Goal: Task Accomplishment & Management: Use online tool/utility

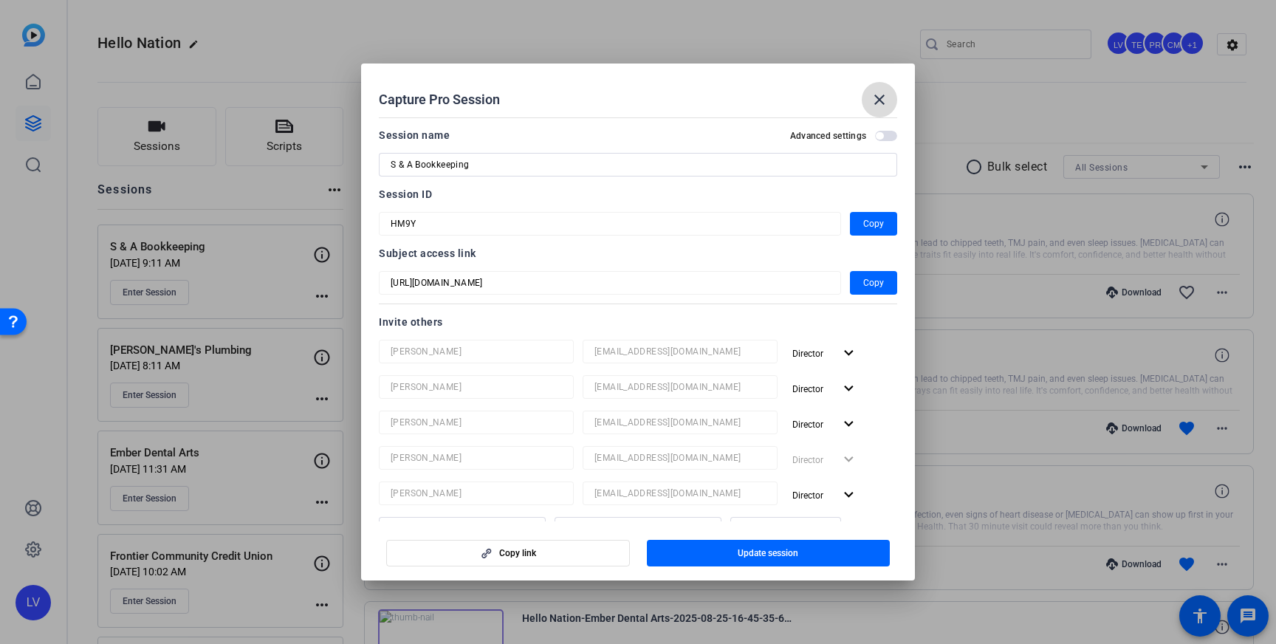
click at [884, 99] on mat-icon "close" at bounding box center [880, 100] width 18 height 18
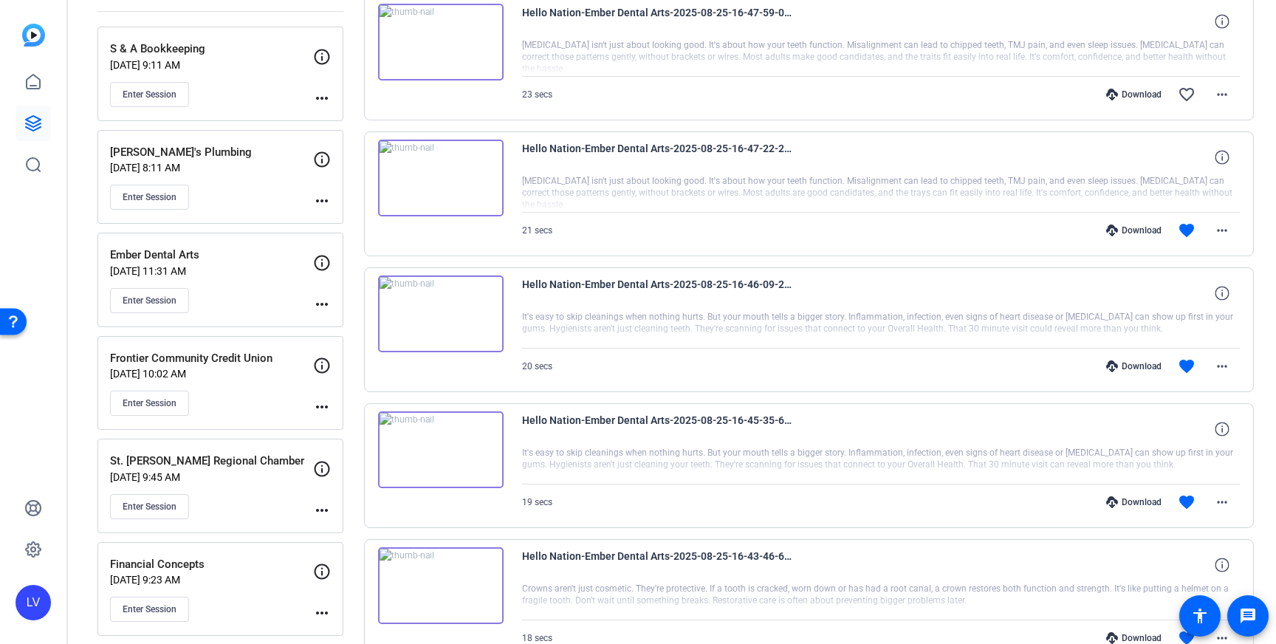
scroll to position [206, 0]
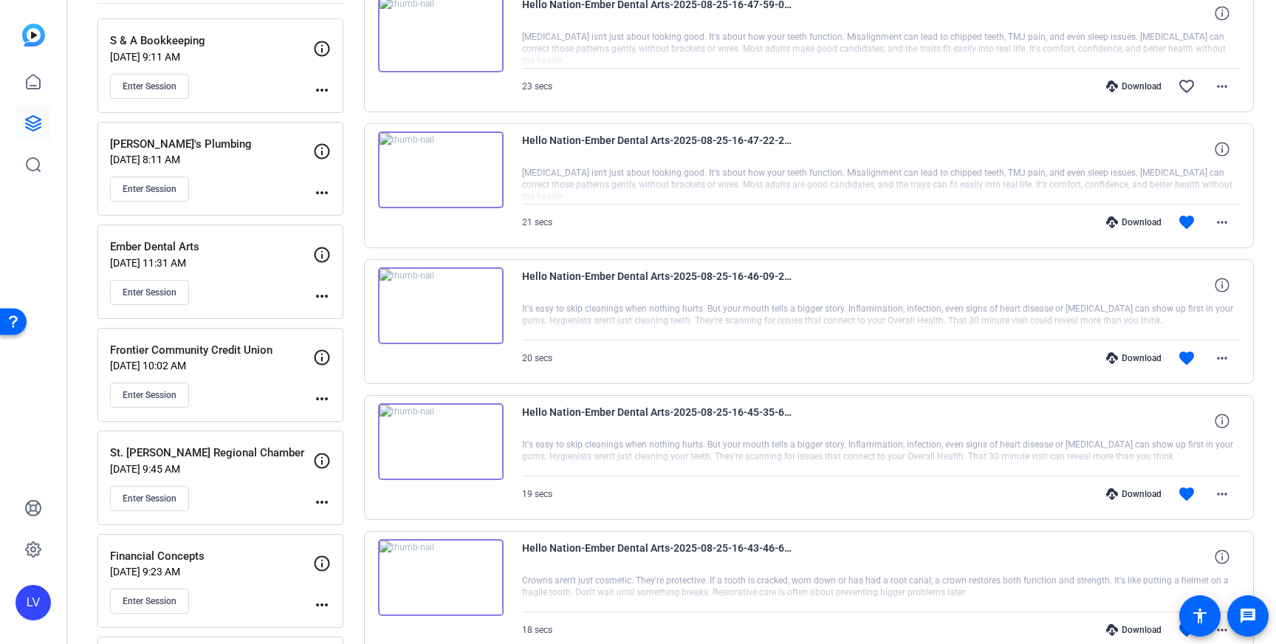
click at [240, 394] on div "Enter Session" at bounding box center [211, 395] width 203 height 25
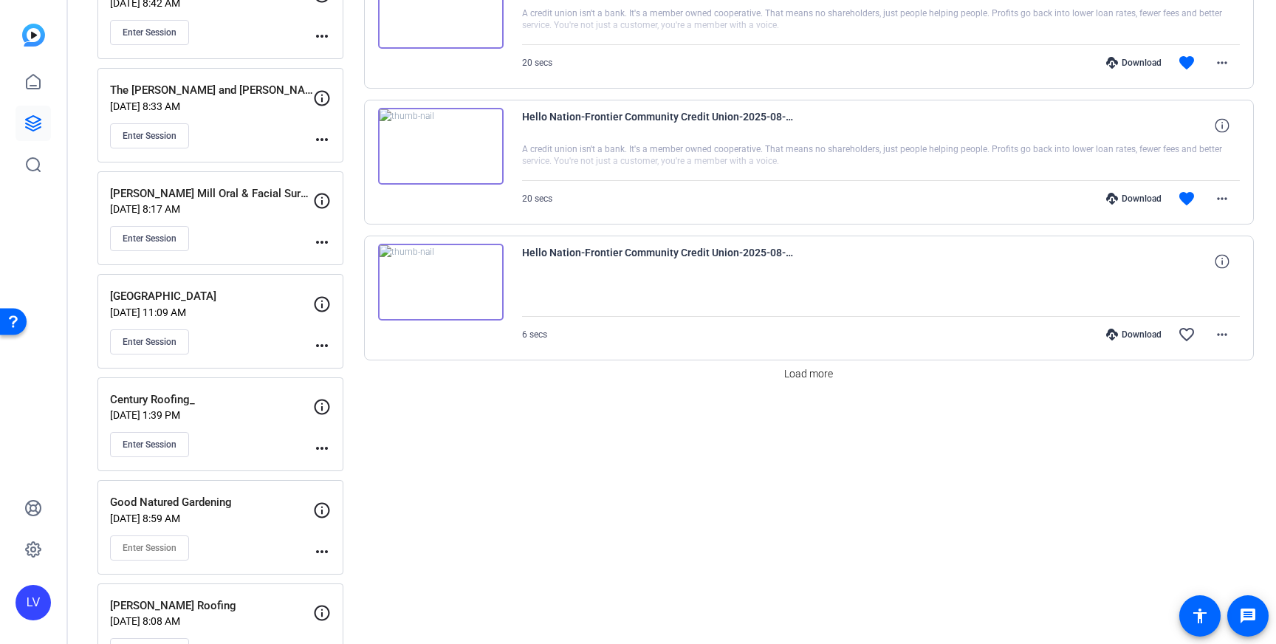
scroll to position [1195, 0]
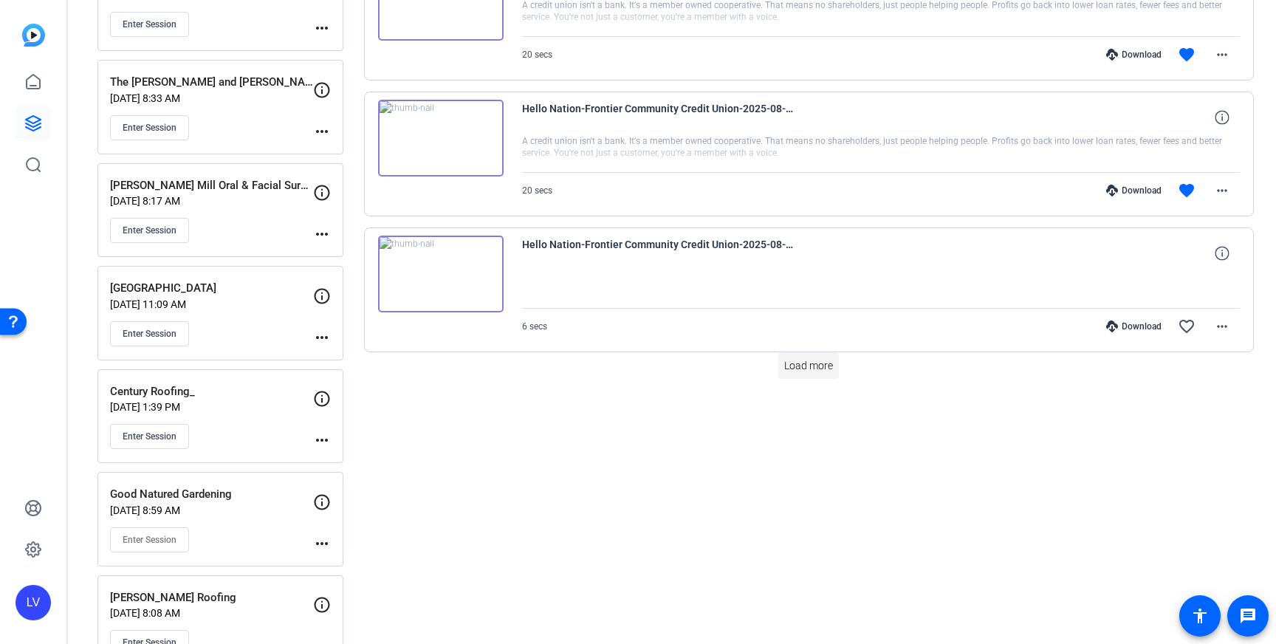
click at [814, 369] on span "Load more" at bounding box center [808, 366] width 49 height 16
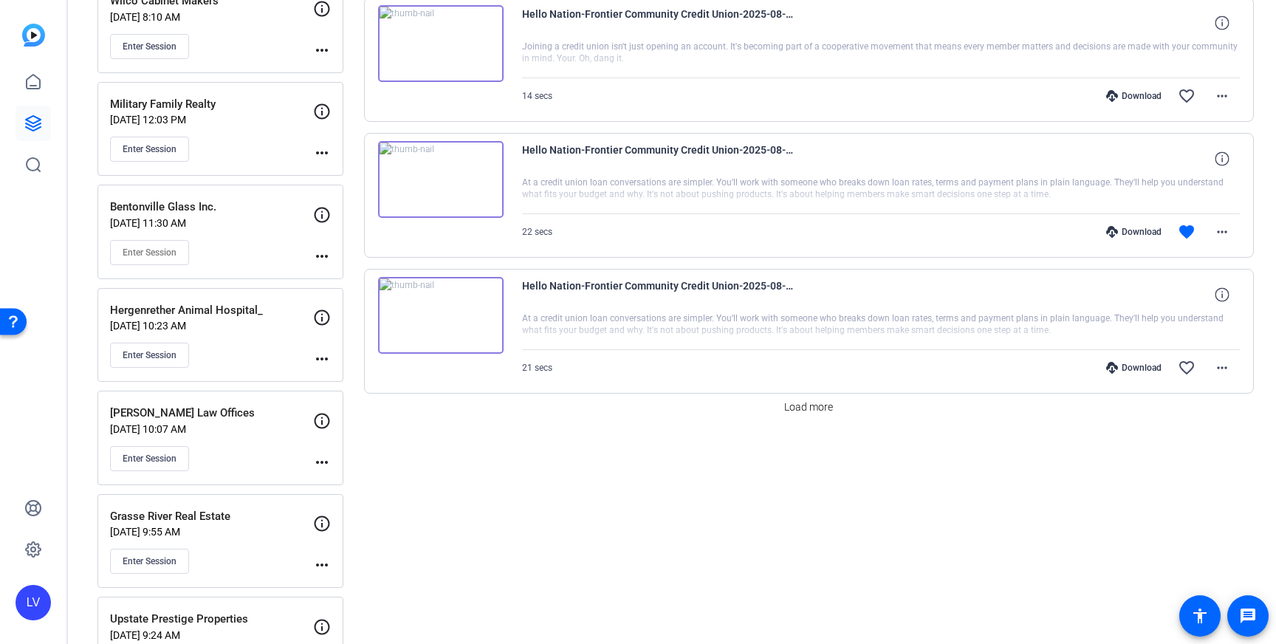
scroll to position [2651, 0]
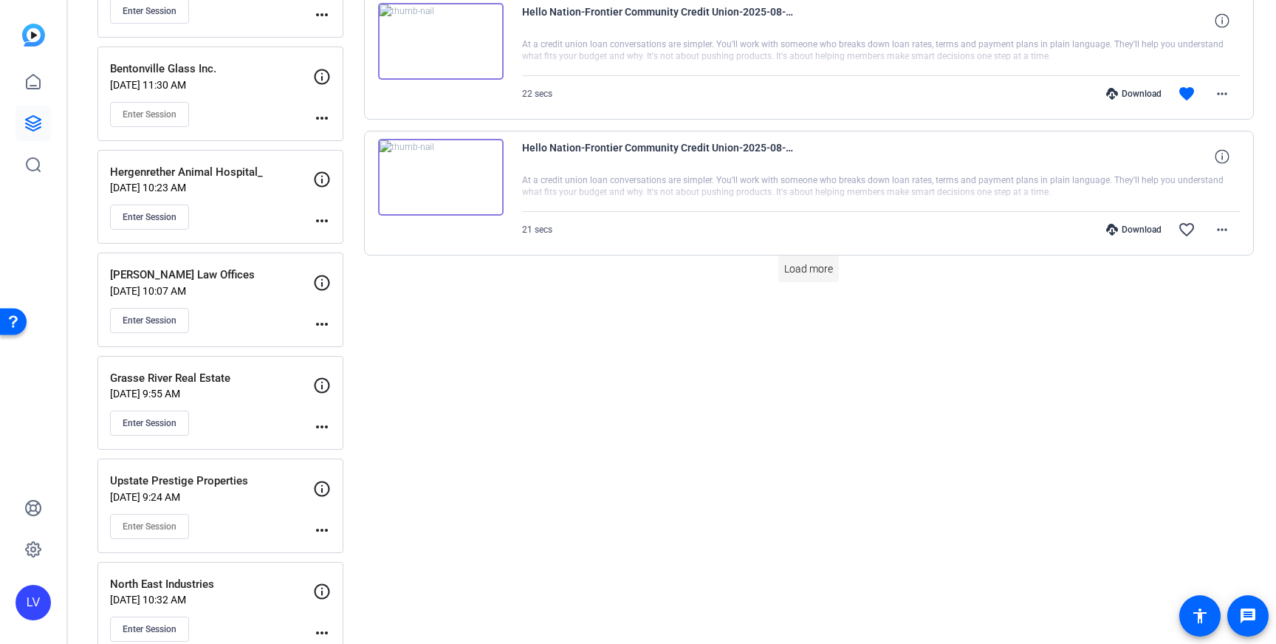
click at [799, 271] on span "Load more" at bounding box center [808, 269] width 49 height 16
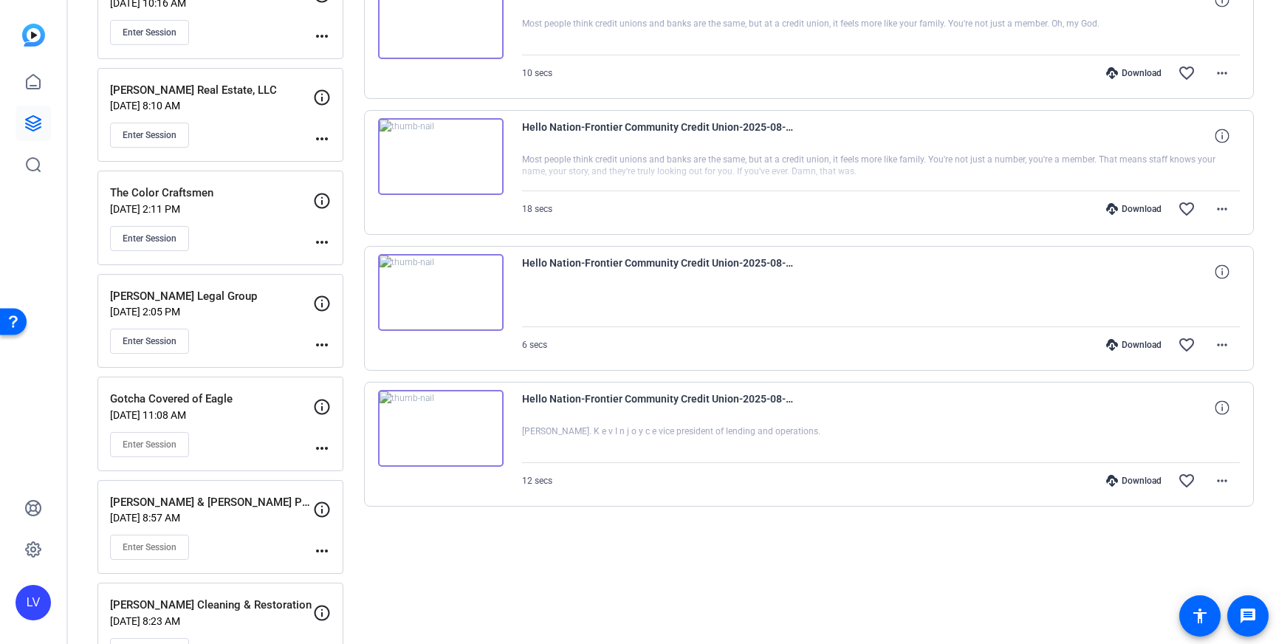
scroll to position [3330, 0]
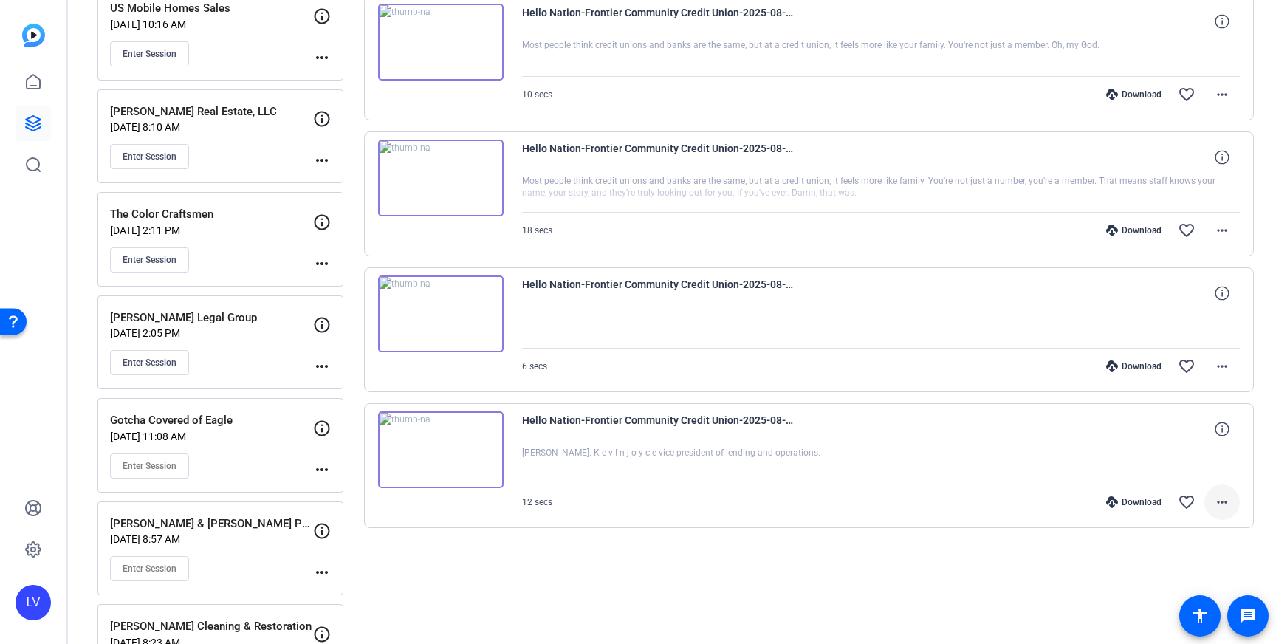
click at [1218, 500] on mat-icon "more_horiz" at bounding box center [1222, 502] width 18 height 18
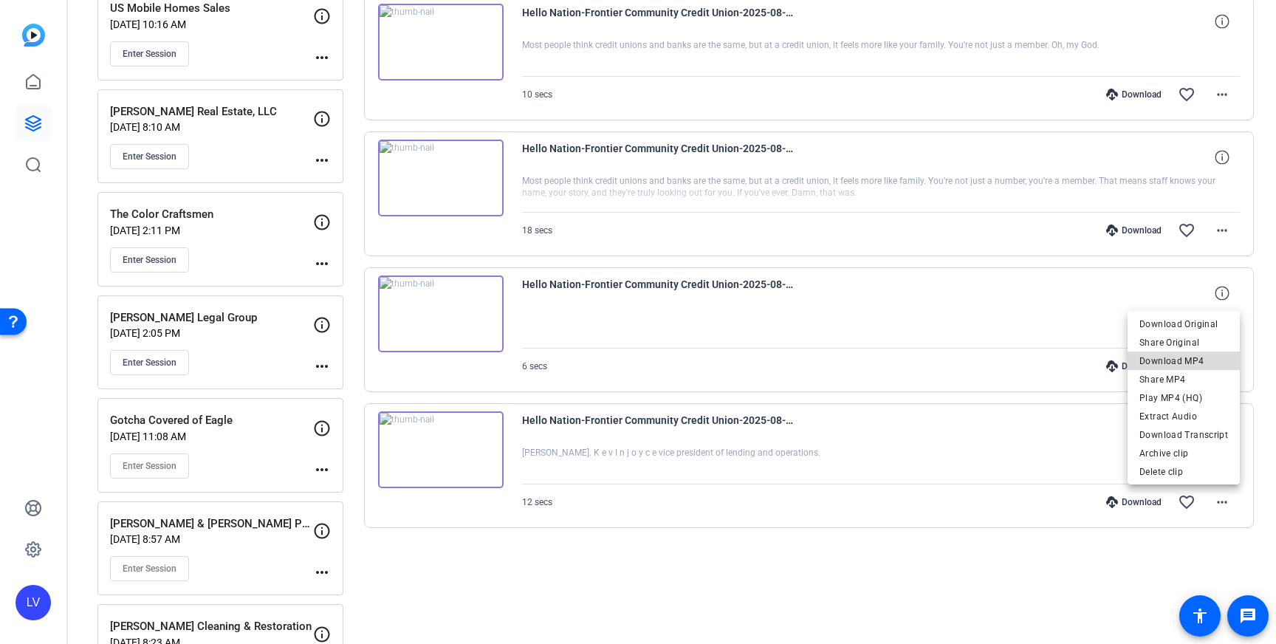
click at [1193, 363] on span "Download MP4" at bounding box center [1184, 361] width 89 height 18
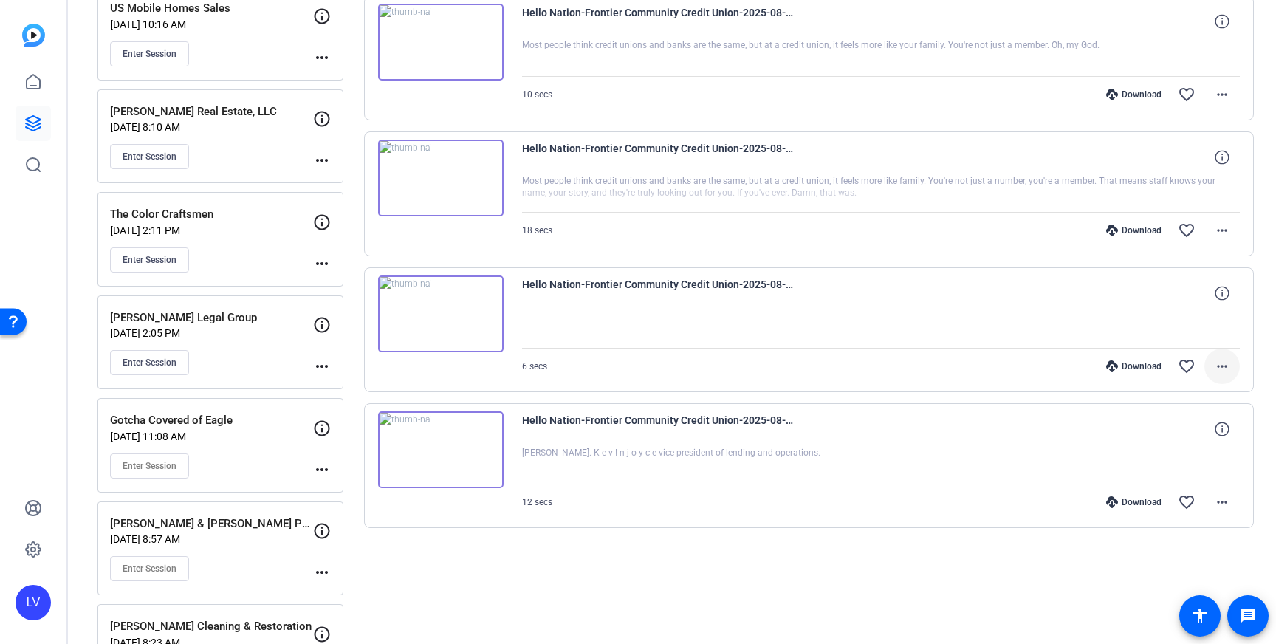
click at [1221, 366] on mat-icon "more_horiz" at bounding box center [1222, 366] width 18 height 18
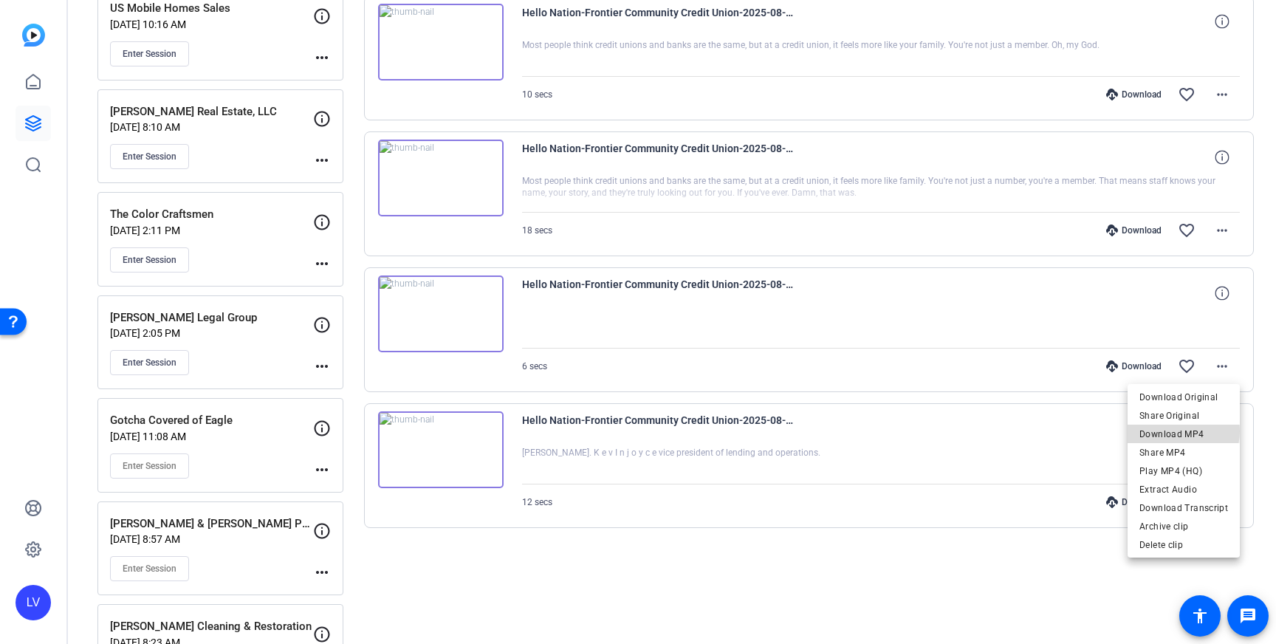
click at [1185, 431] on span "Download MP4" at bounding box center [1184, 434] width 89 height 18
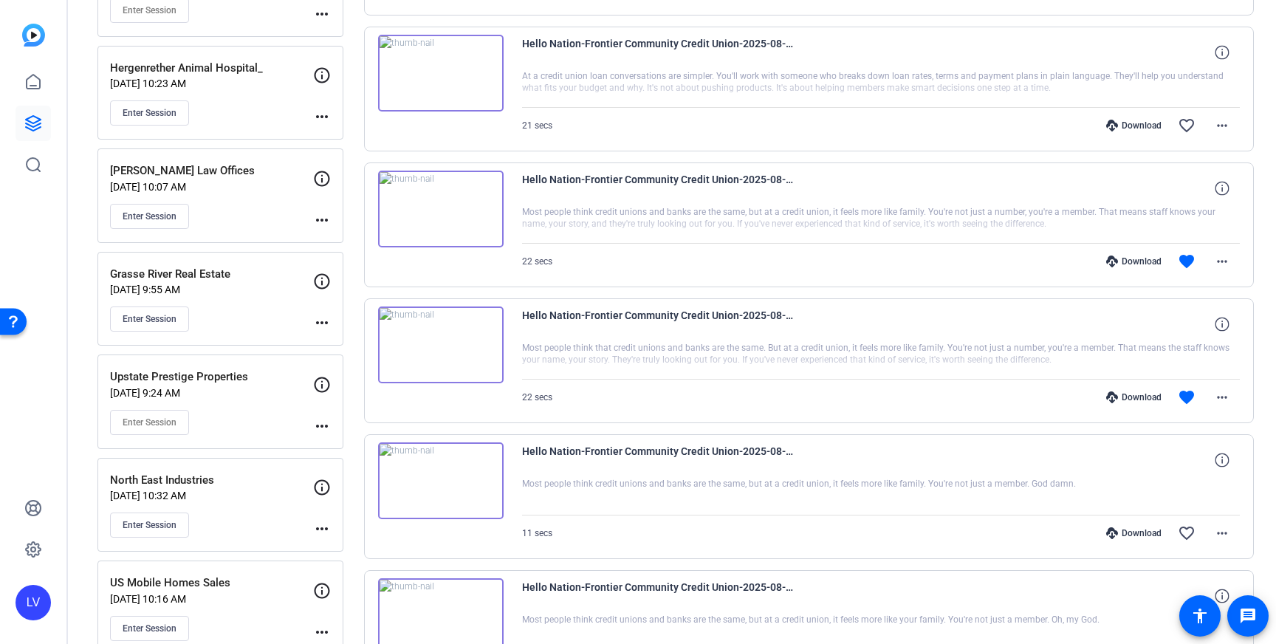
scroll to position [2756, 0]
click at [1228, 404] on mat-icon "more_horiz" at bounding box center [1222, 396] width 18 height 18
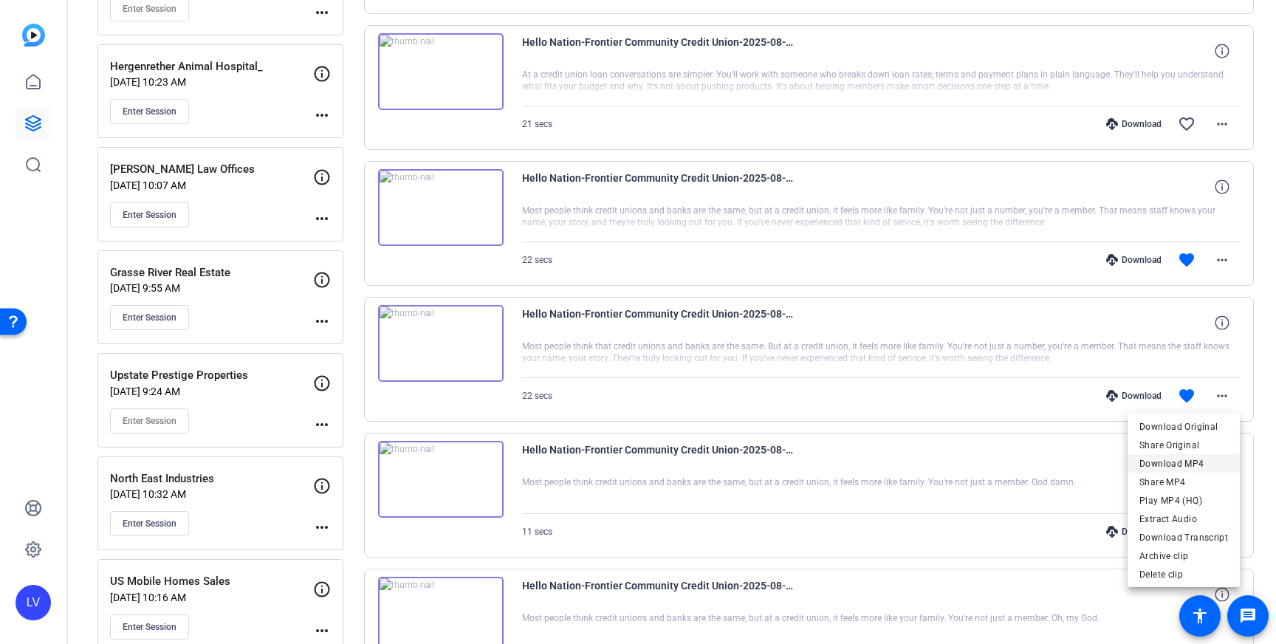
click at [1194, 464] on span "Download MP4" at bounding box center [1184, 464] width 89 height 18
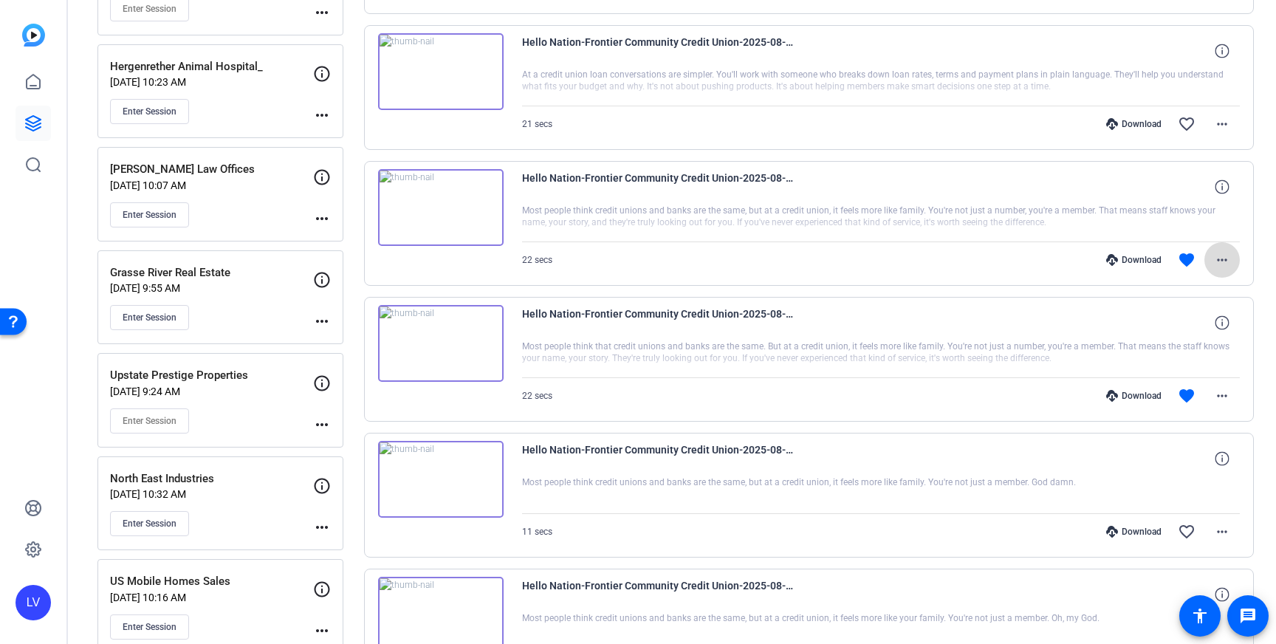
click at [1229, 259] on mat-icon "more_horiz" at bounding box center [1222, 260] width 18 height 18
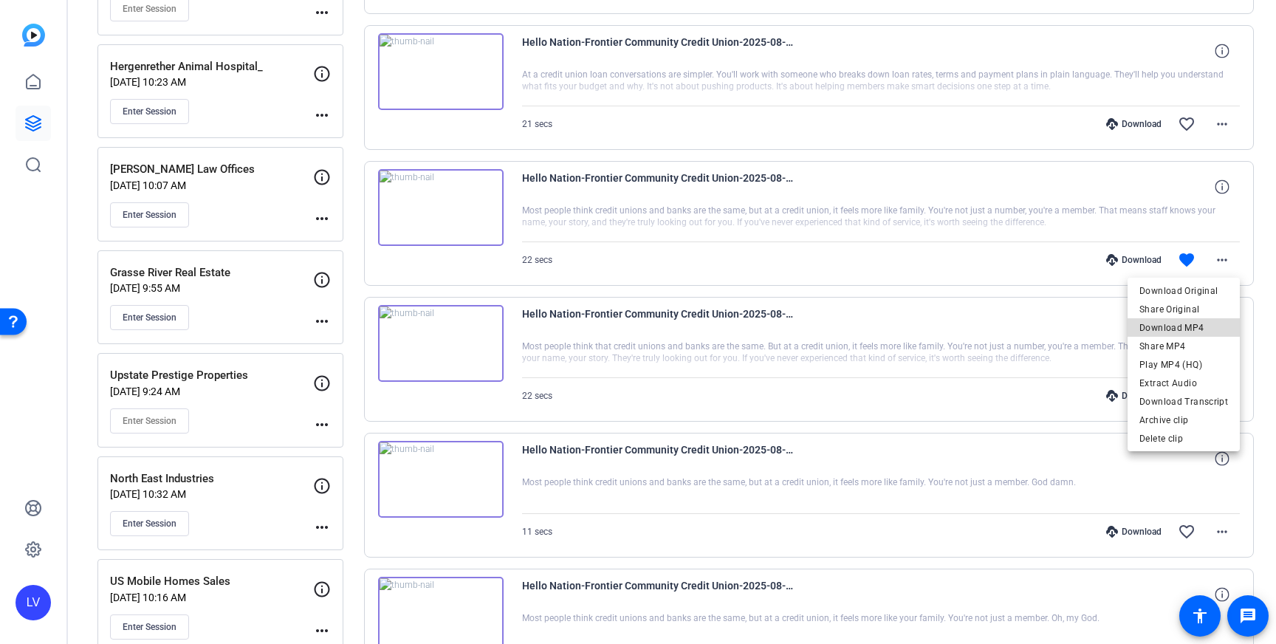
click at [1206, 323] on span "Download MP4" at bounding box center [1184, 328] width 89 height 18
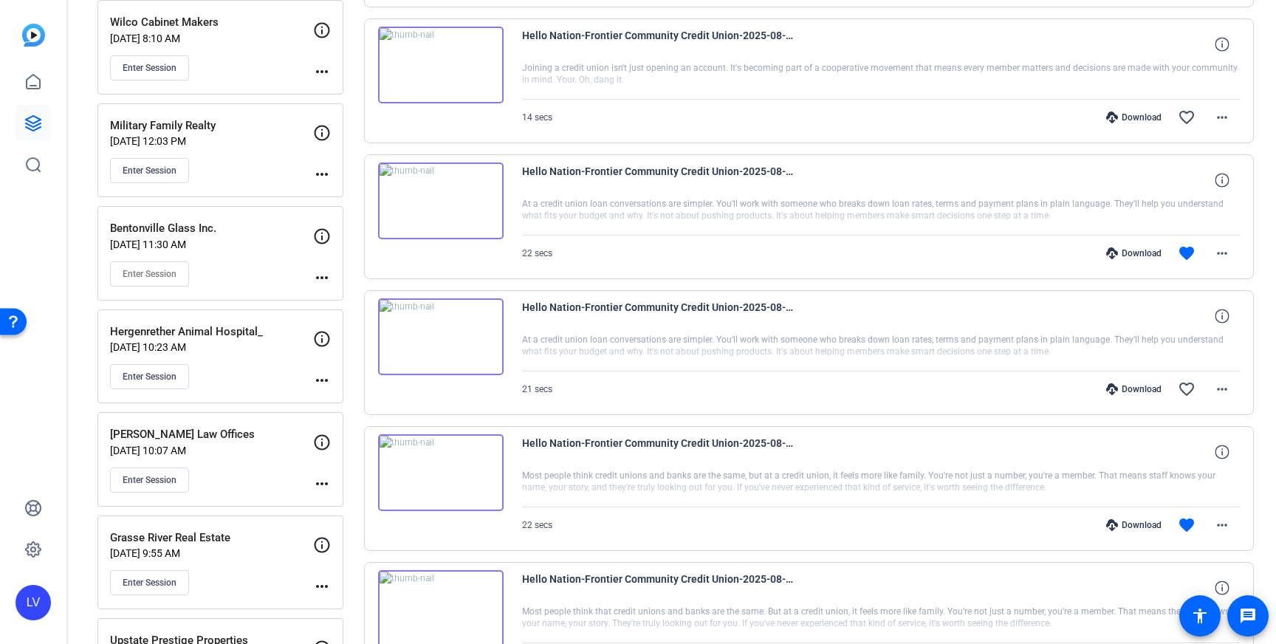
scroll to position [2493, 0]
click at [1220, 379] on mat-icon "more_horiz" at bounding box center [1222, 388] width 18 height 18
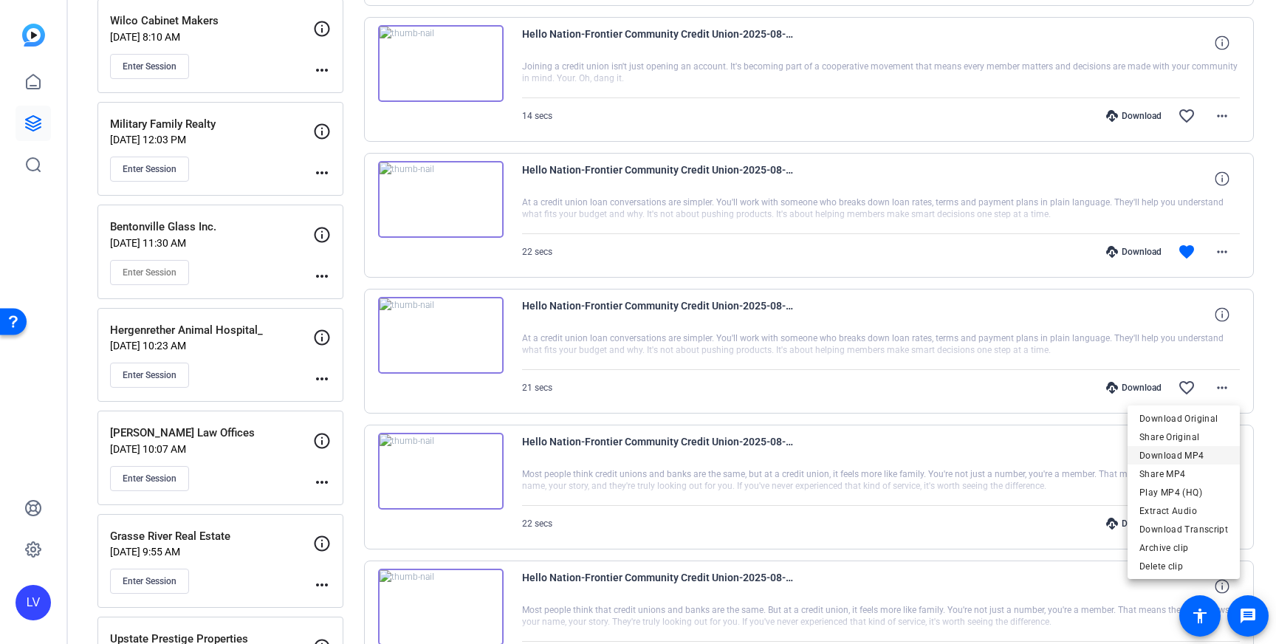
click at [1189, 456] on span "Download MP4" at bounding box center [1184, 456] width 89 height 18
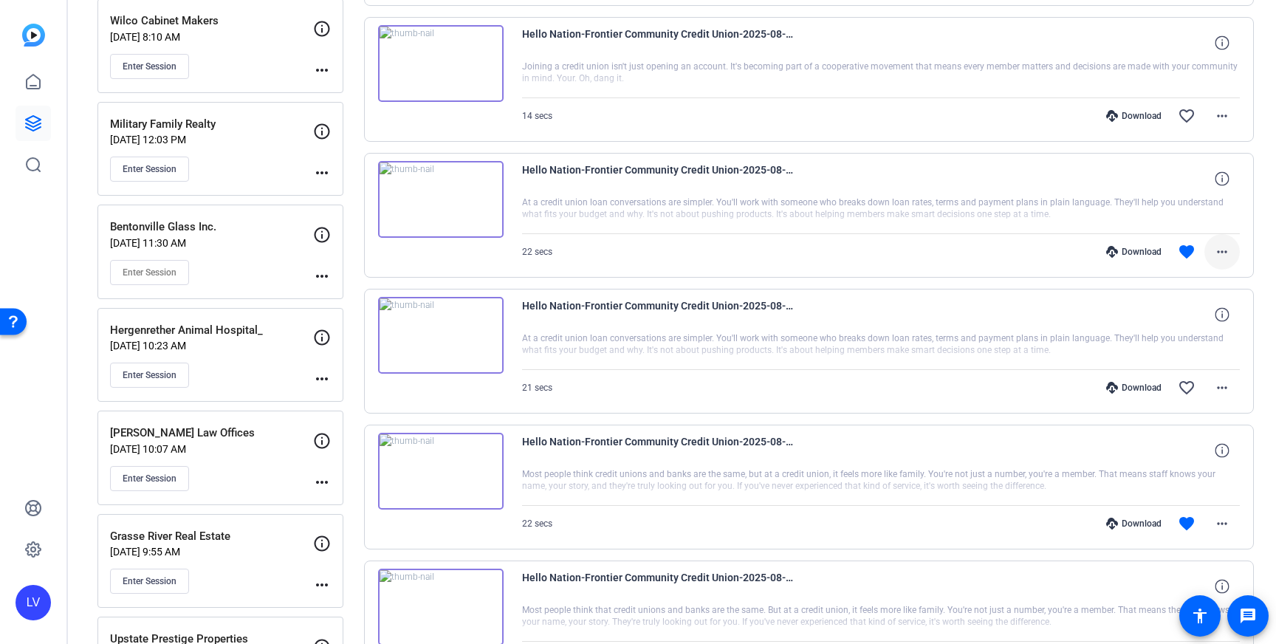
click at [1215, 251] on mat-icon "more_horiz" at bounding box center [1222, 252] width 18 height 18
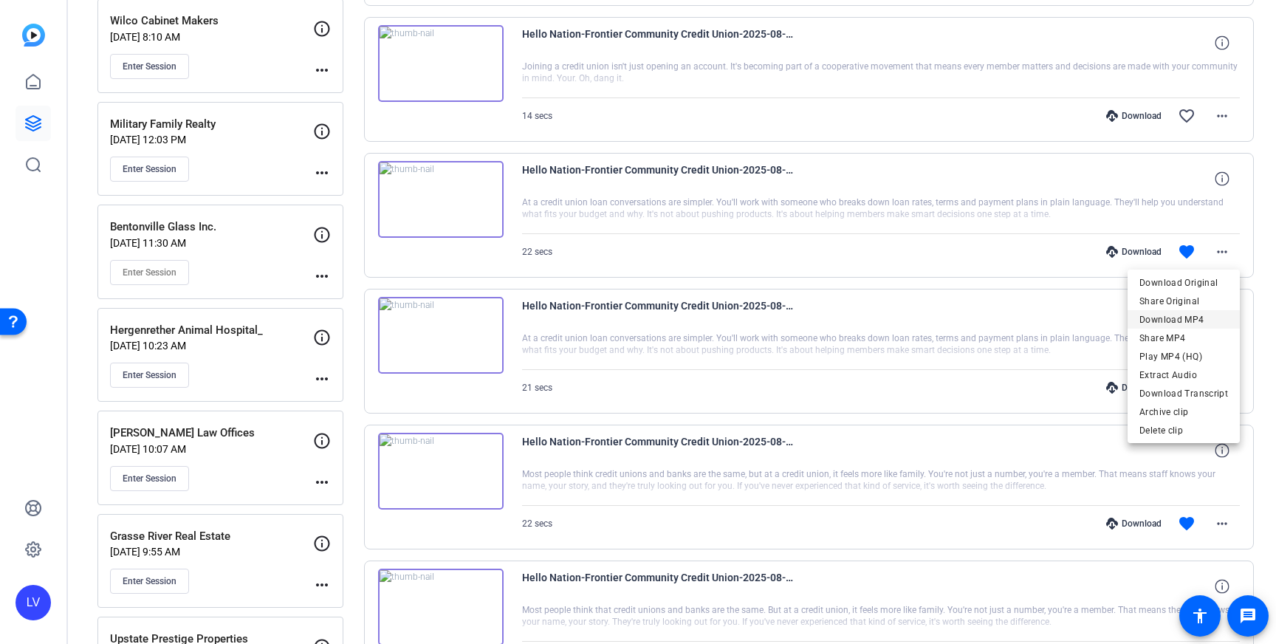
click at [1192, 322] on span "Download MP4" at bounding box center [1184, 320] width 89 height 18
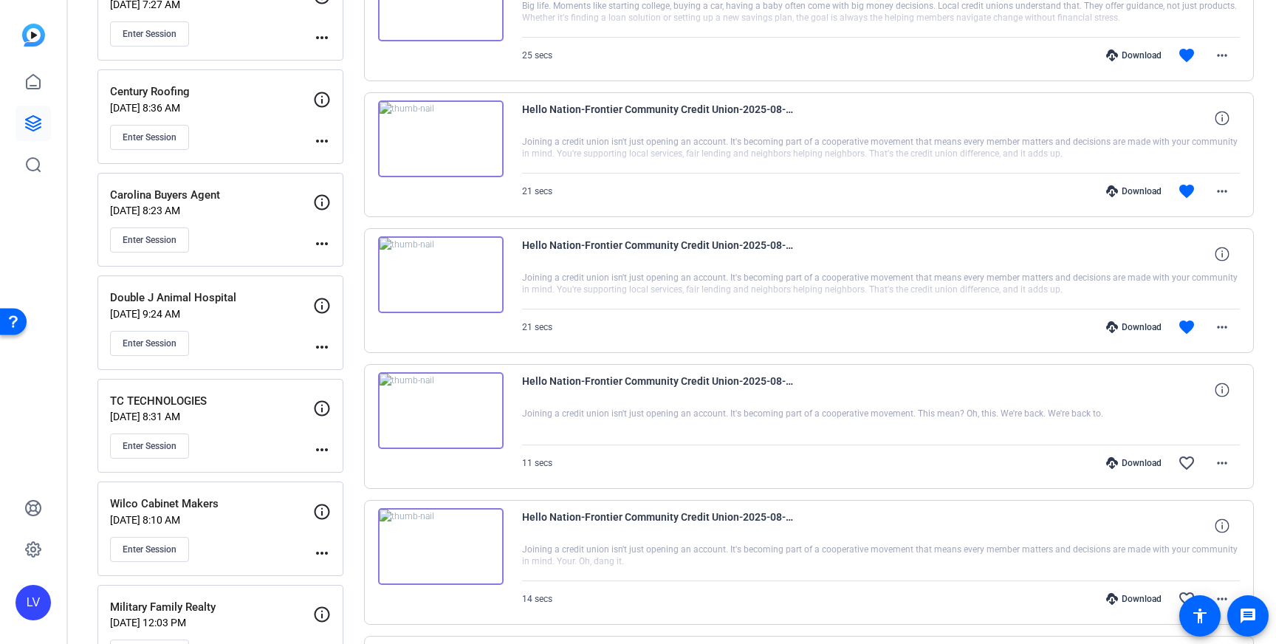
scroll to position [2020, 0]
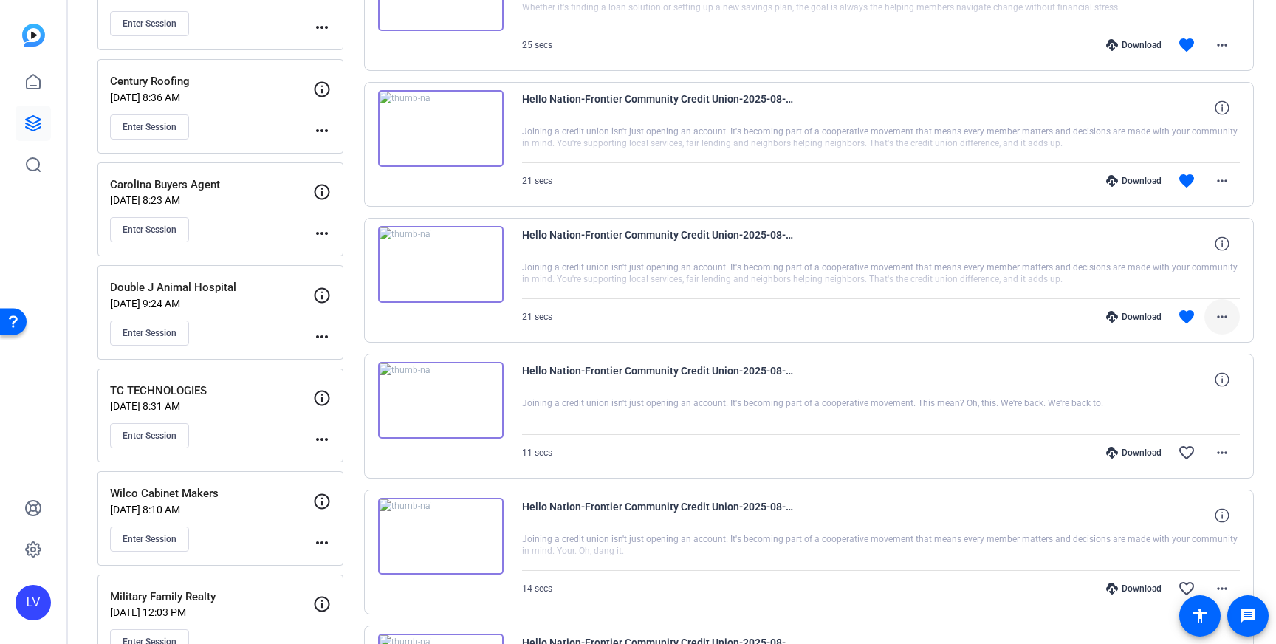
click at [1217, 304] on span at bounding box center [1222, 316] width 35 height 35
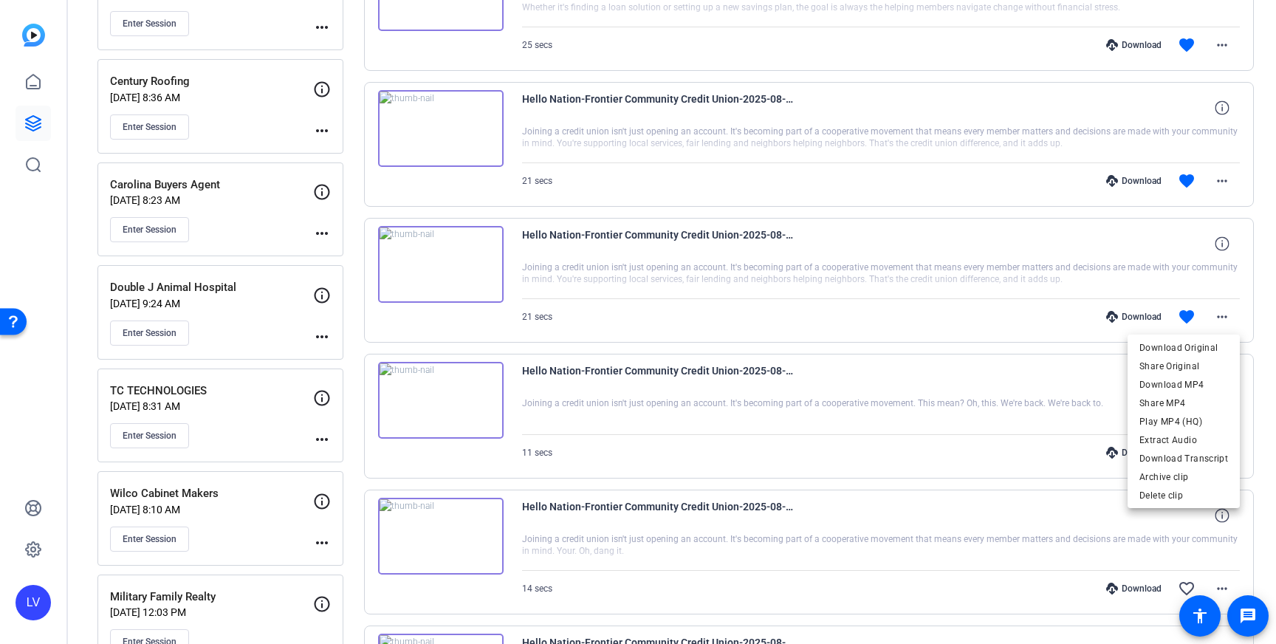
click at [1202, 388] on span "Download MP4" at bounding box center [1184, 385] width 89 height 18
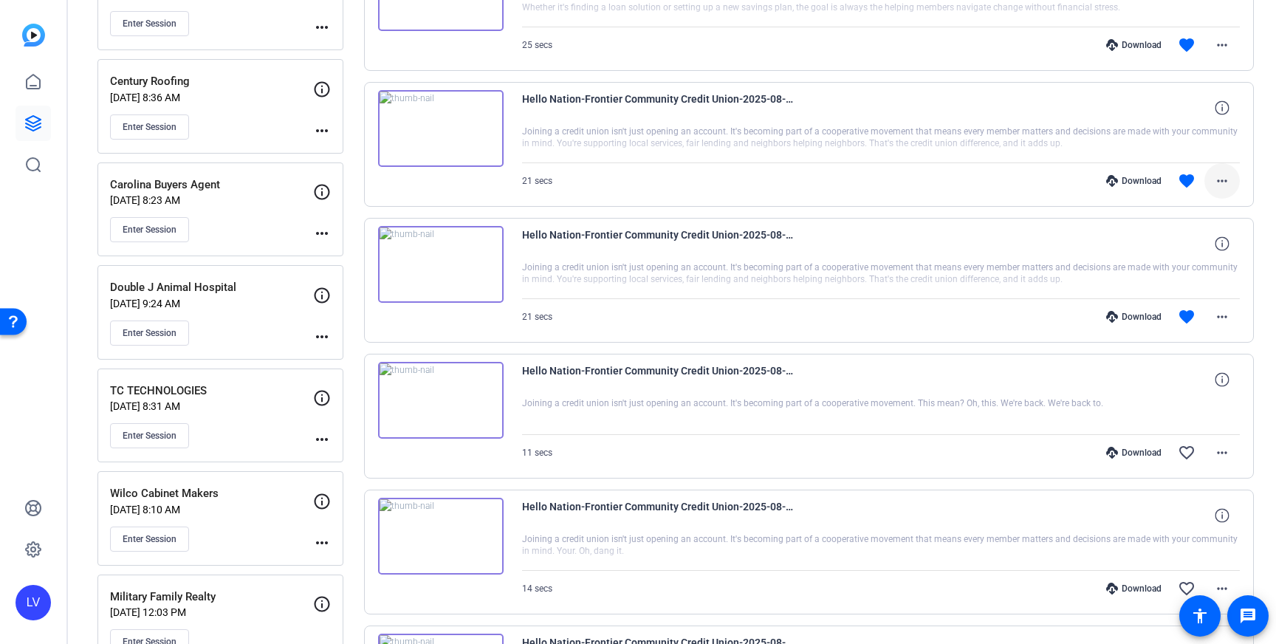
click at [1221, 182] on mat-icon "more_horiz" at bounding box center [1222, 181] width 18 height 18
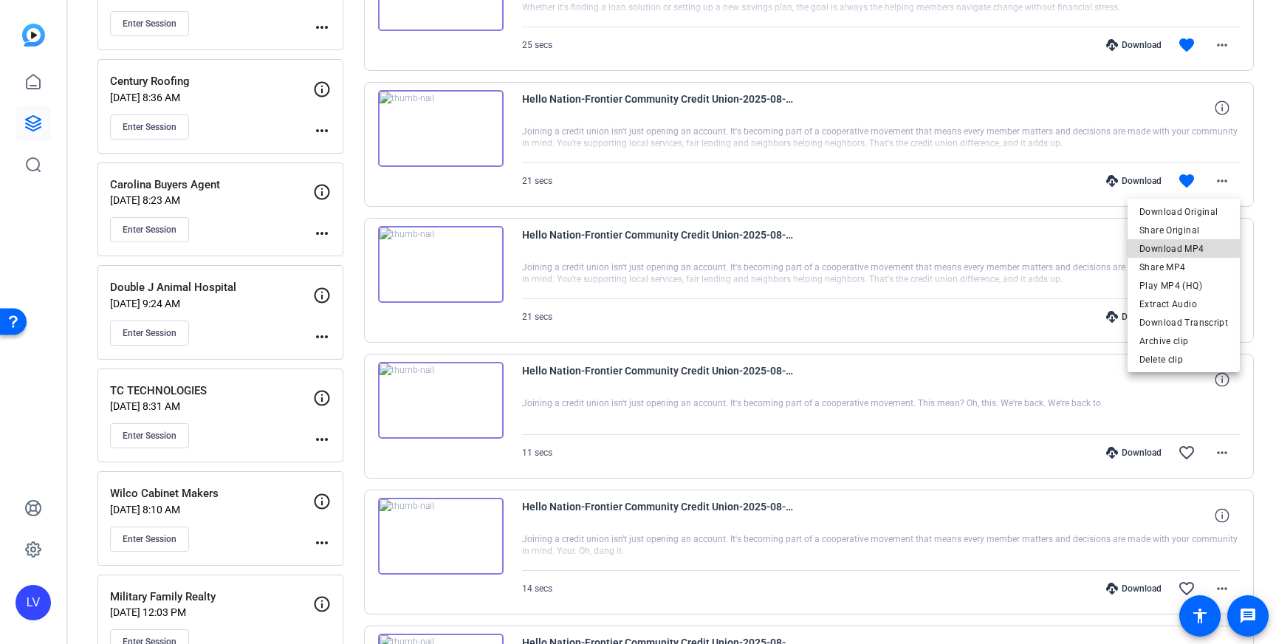
click at [1192, 240] on span "Download MP4" at bounding box center [1184, 249] width 89 height 18
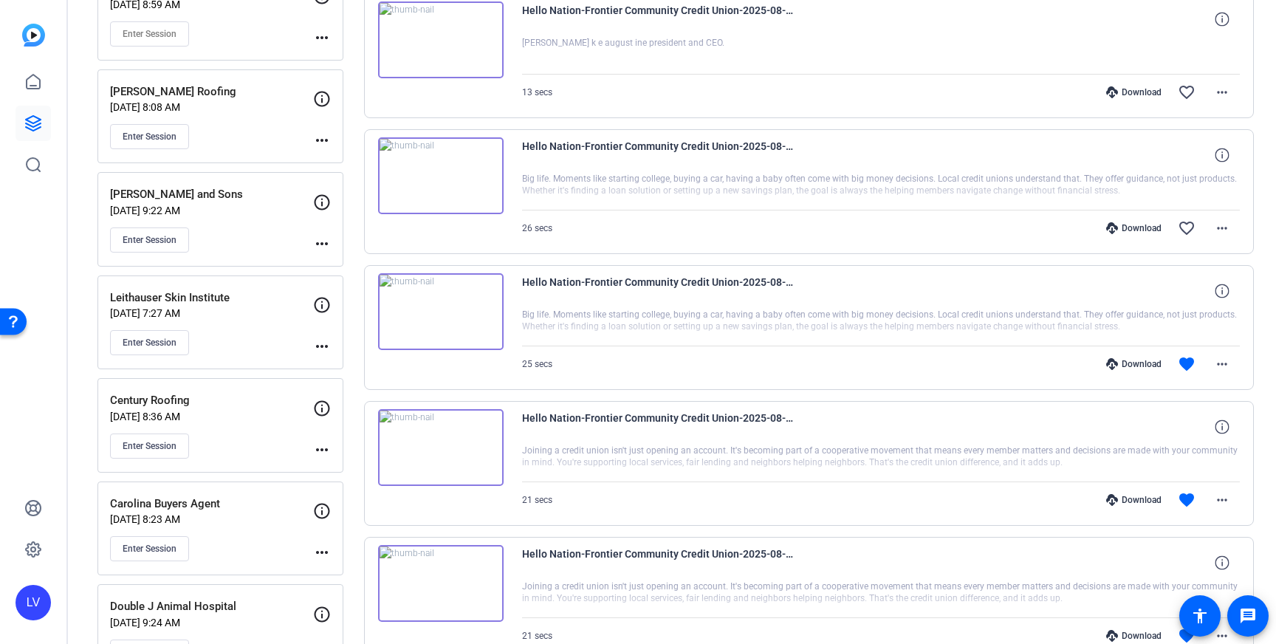
scroll to position [1704, 0]
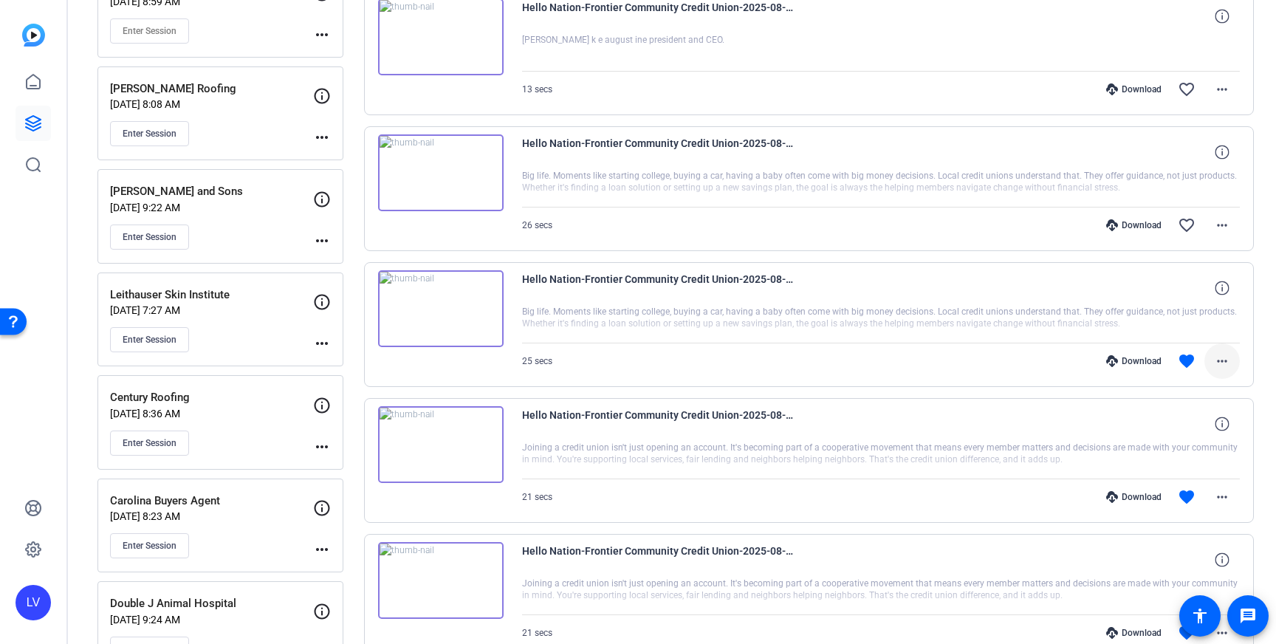
click at [1227, 363] on mat-icon "more_horiz" at bounding box center [1222, 361] width 18 height 18
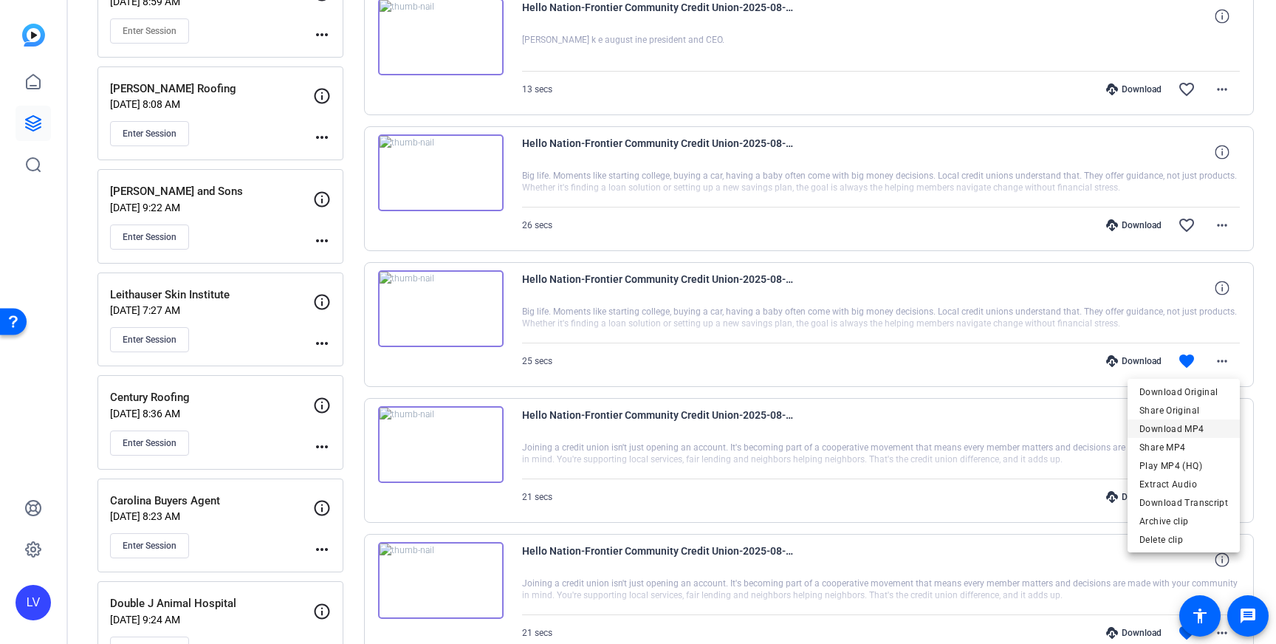
click at [1196, 421] on span "Download MP4" at bounding box center [1184, 429] width 89 height 18
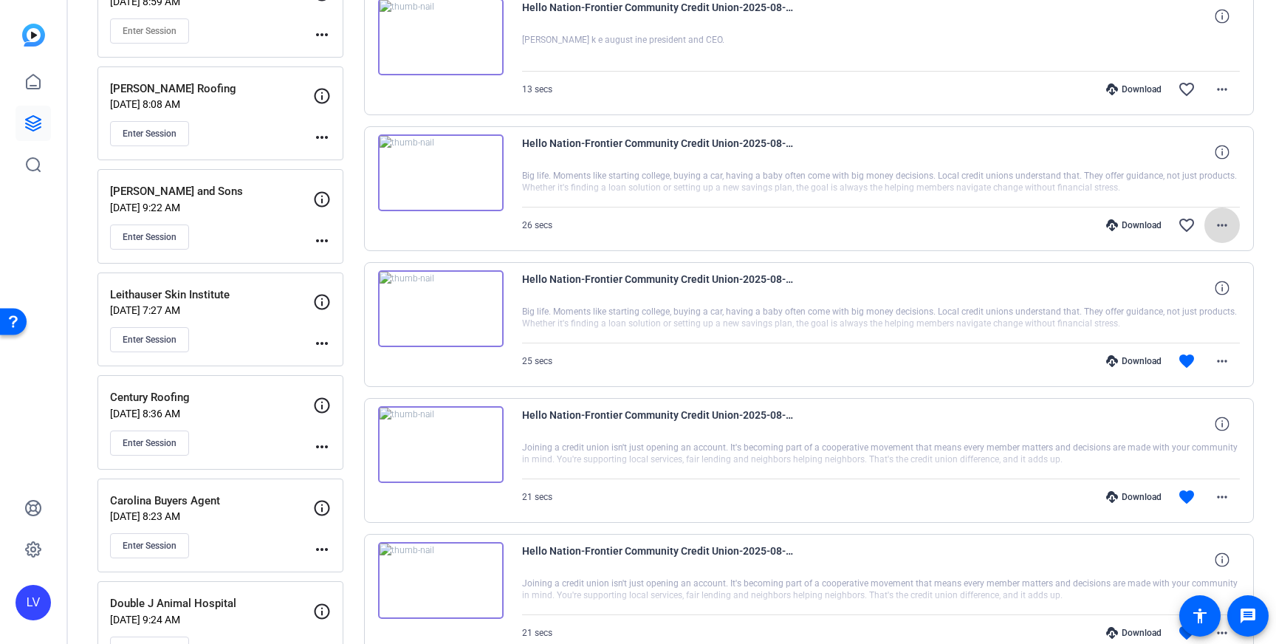
click at [1233, 236] on span at bounding box center [1222, 225] width 35 height 35
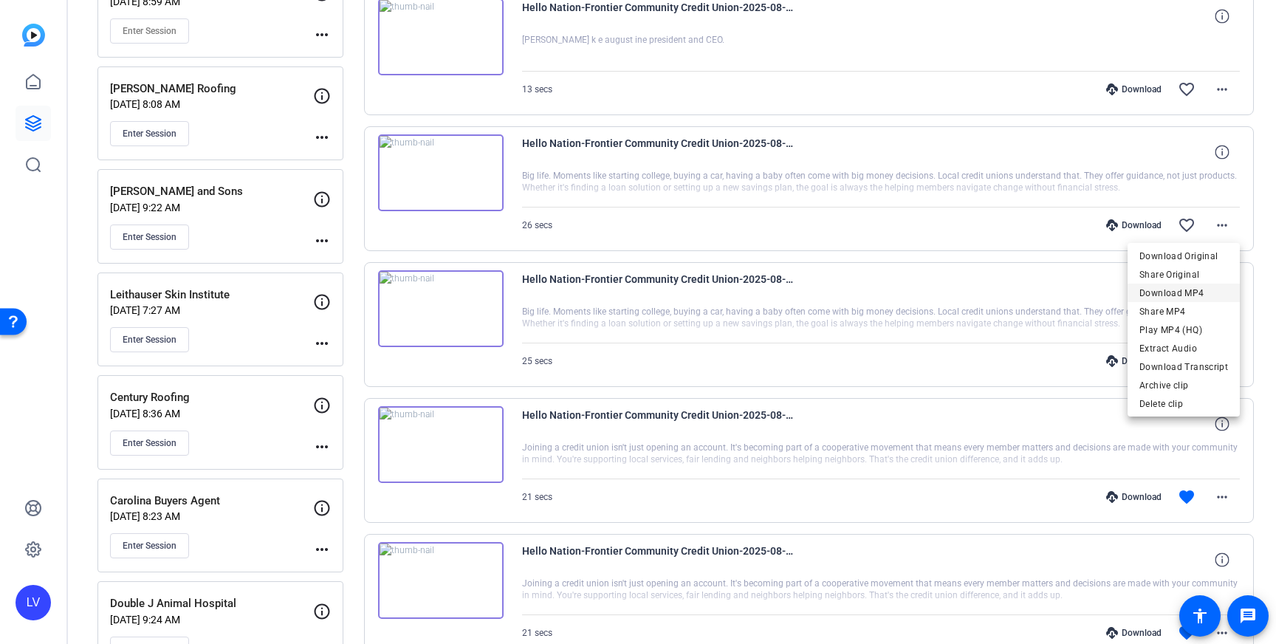
click at [1211, 287] on span "Download MP4" at bounding box center [1184, 293] width 89 height 18
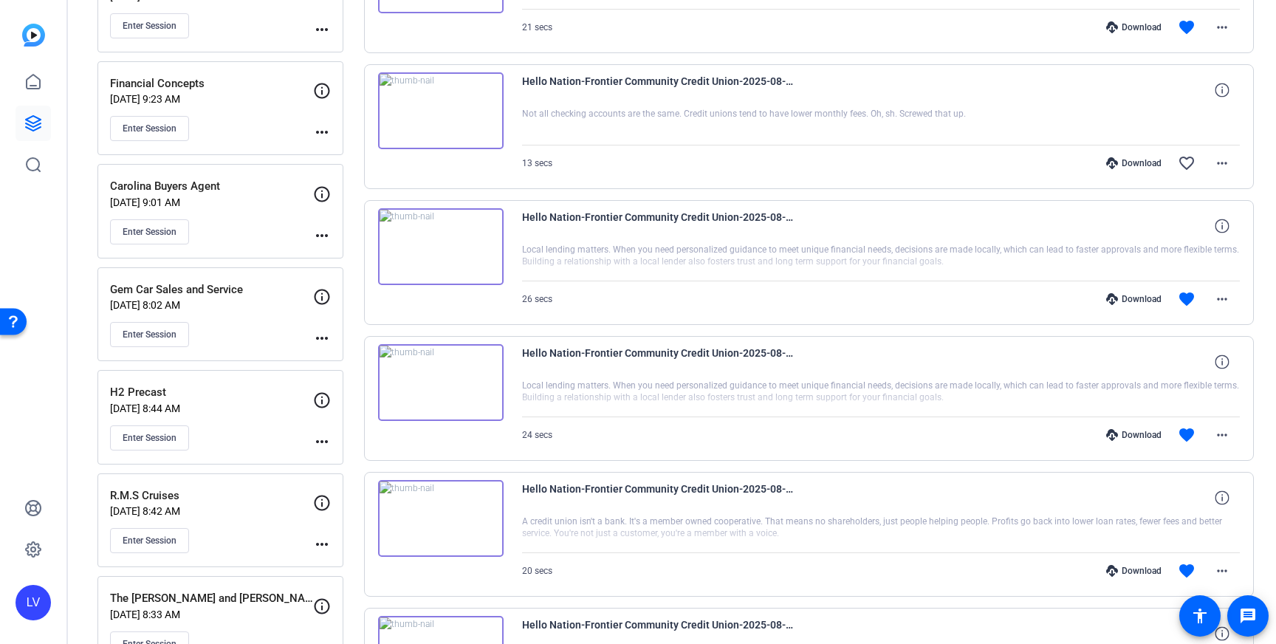
scroll to position [0, 0]
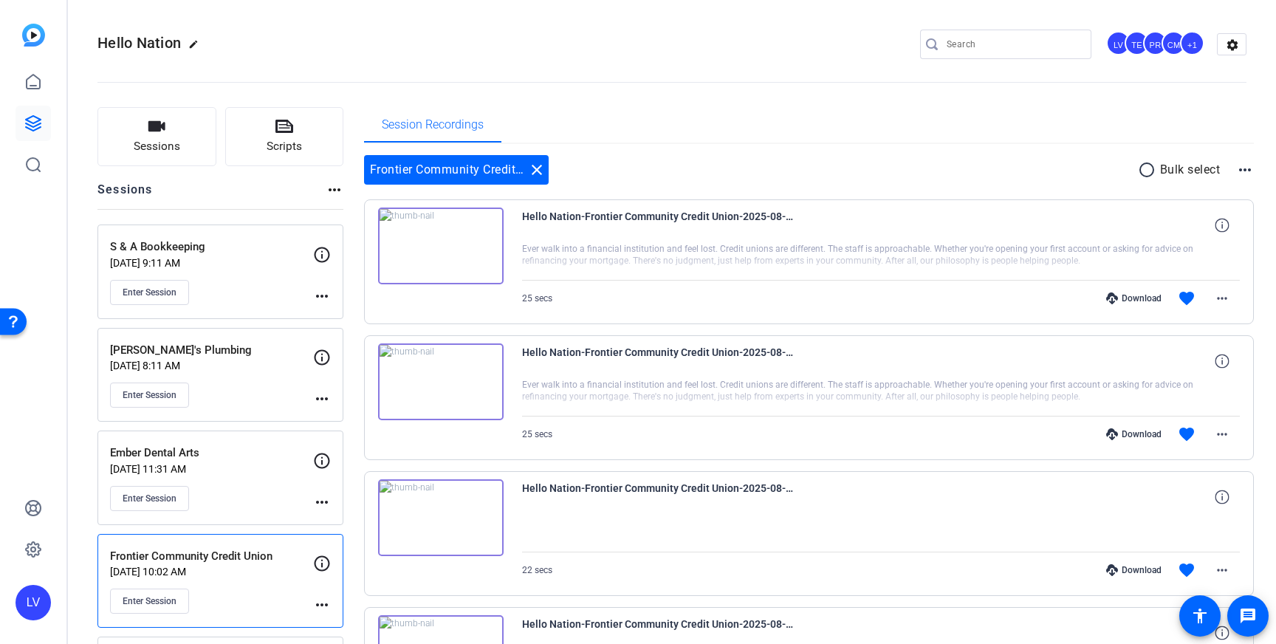
click at [244, 277] on div "S & A Bookkeeping [DATE] 9:11 AM Enter Session" at bounding box center [211, 272] width 203 height 66
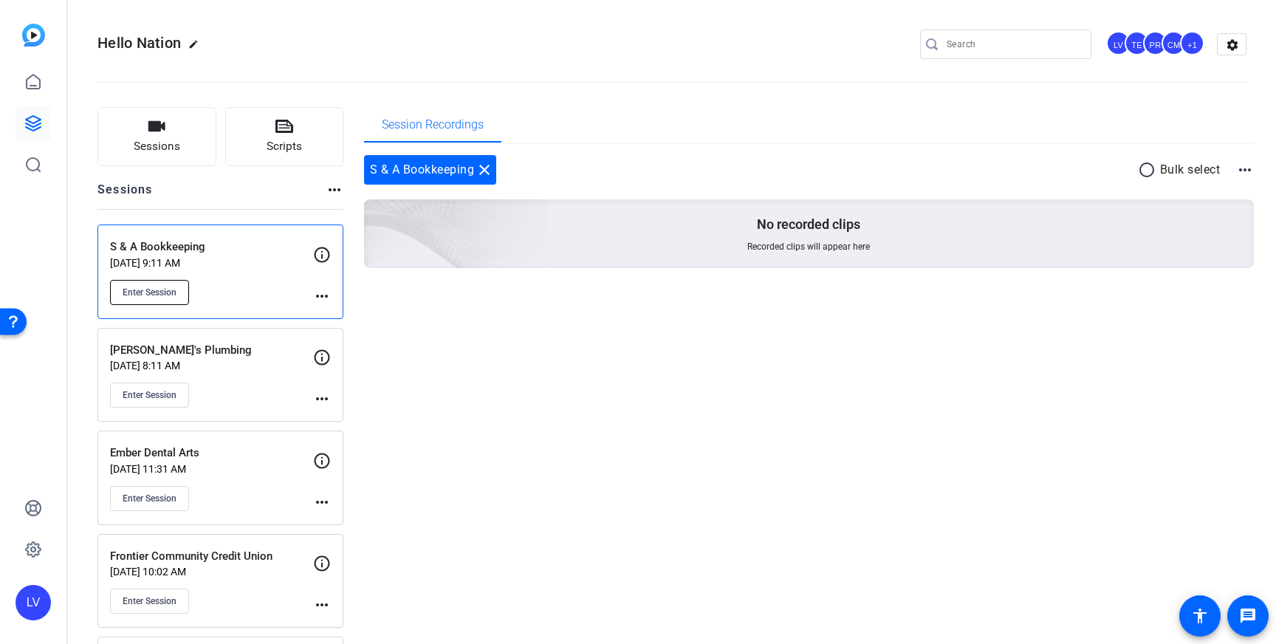
click at [157, 287] on span "Enter Session" at bounding box center [150, 293] width 54 height 12
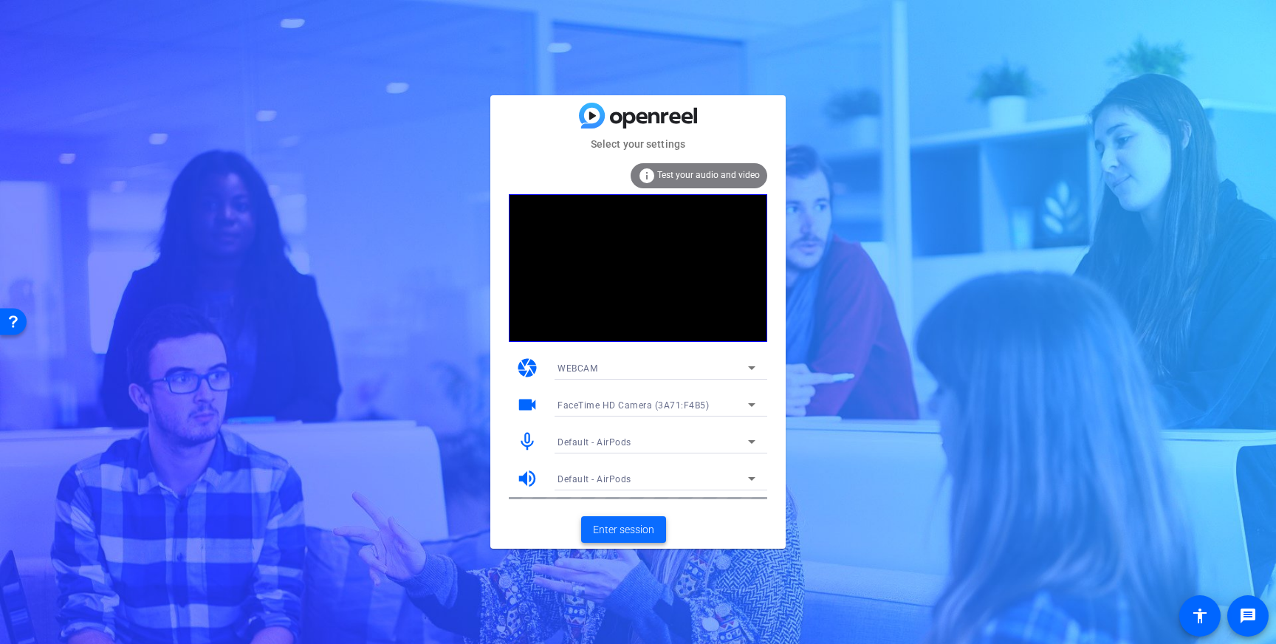
click at [623, 533] on span "Enter session" at bounding box center [623, 530] width 61 height 16
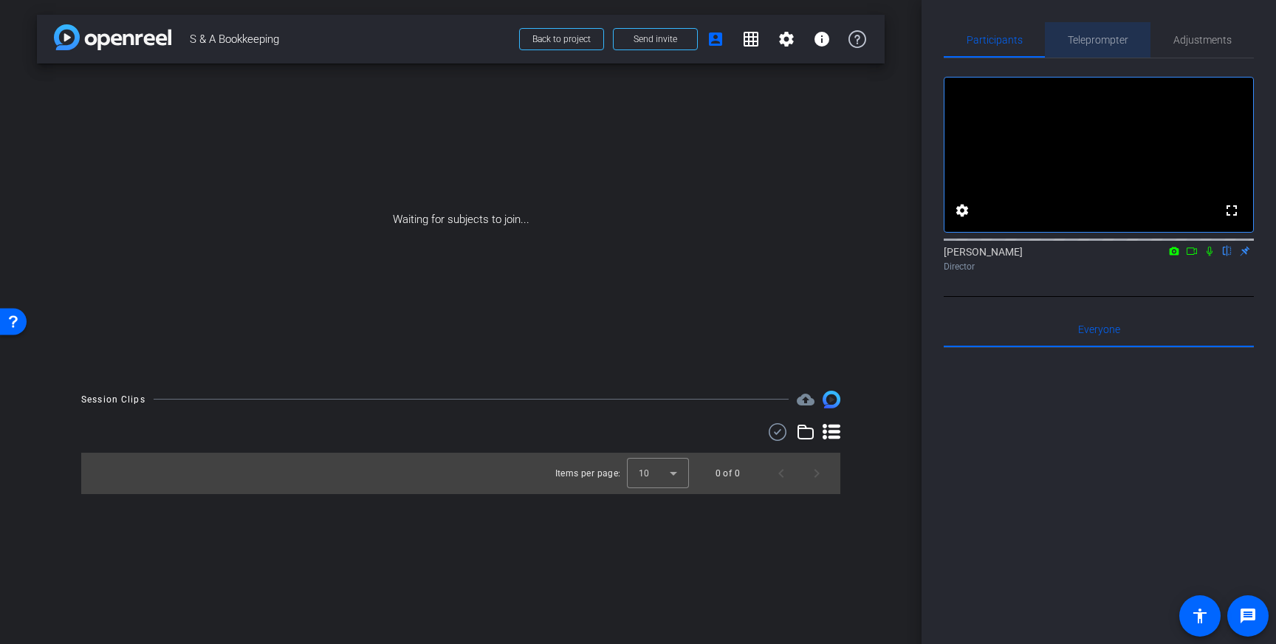
click at [1106, 47] on span "Teleprompter" at bounding box center [1098, 39] width 61 height 35
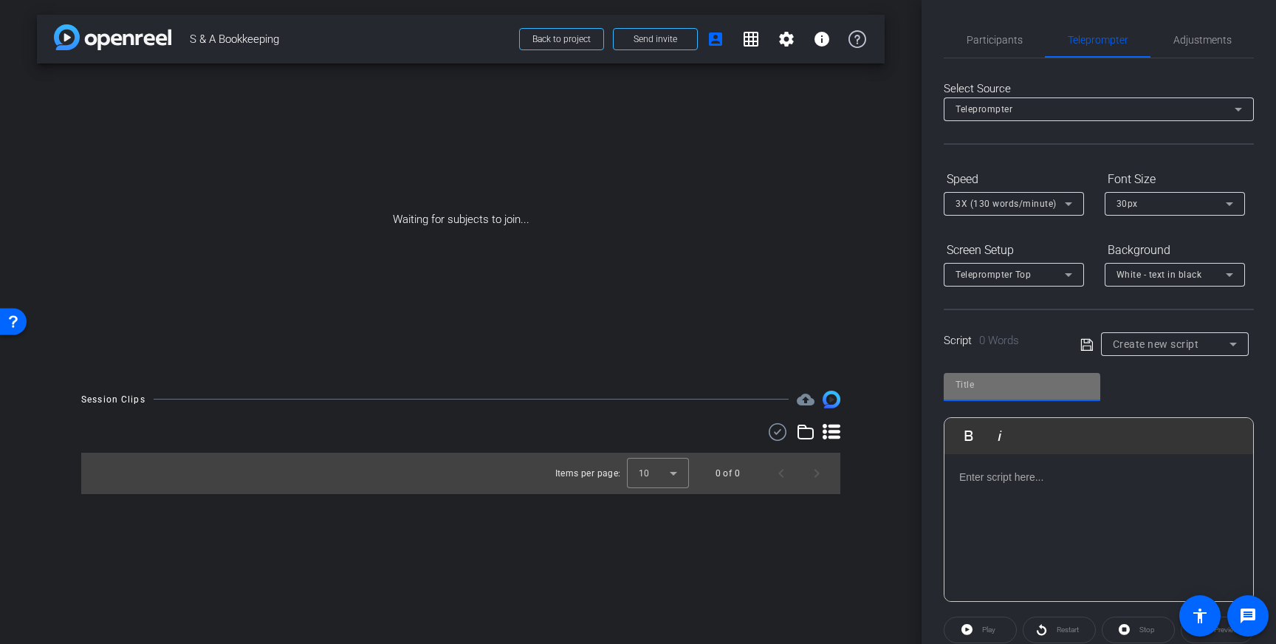
click at [1032, 386] on input "text" at bounding box center [1022, 385] width 133 height 18
type input "S&A"
click at [1043, 472] on p at bounding box center [1098, 477] width 279 height 16
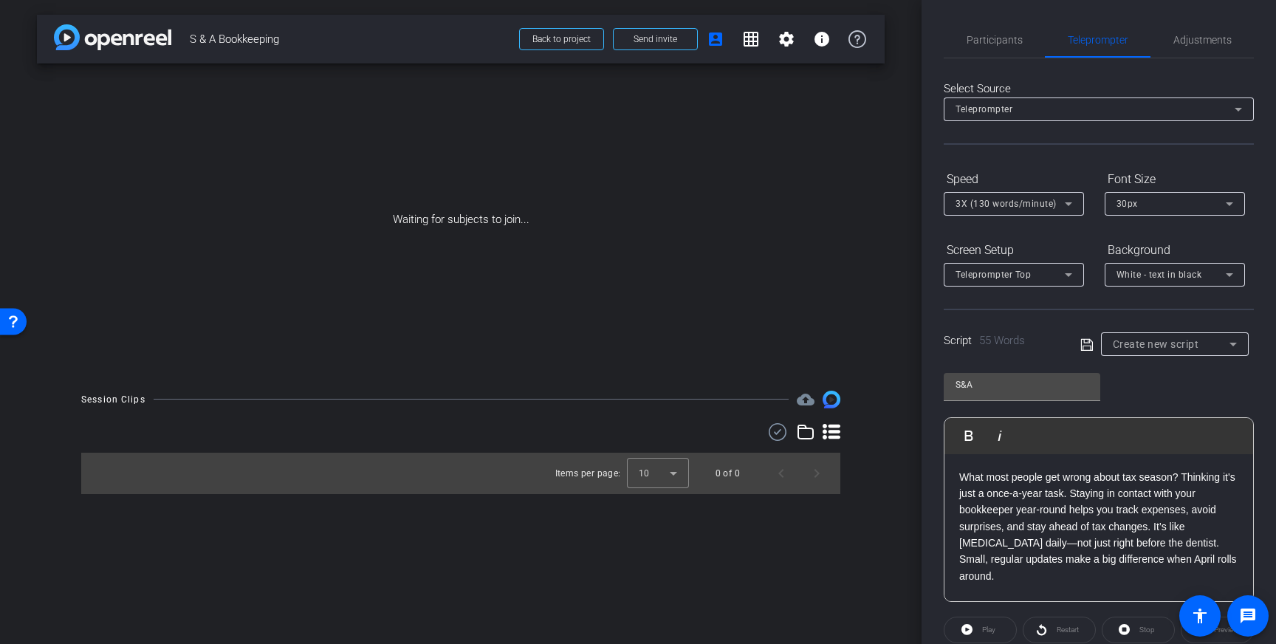
click at [1083, 346] on icon at bounding box center [1087, 344] width 12 height 12
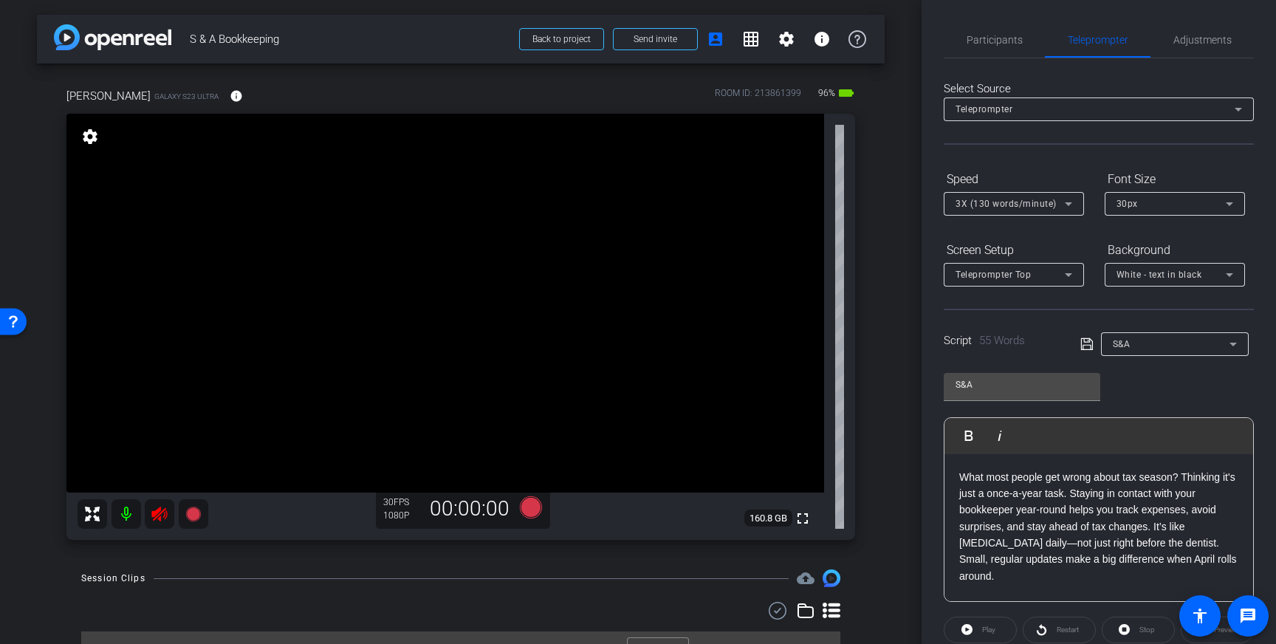
drag, startPoint x: 156, startPoint y: 505, endPoint x: 170, endPoint y: 510, distance: 14.7
click at [156, 505] on icon at bounding box center [160, 514] width 18 height 18
click at [1083, 340] on icon at bounding box center [1087, 344] width 13 height 18
click at [1205, 35] on span "Adjustments" at bounding box center [1203, 40] width 58 height 10
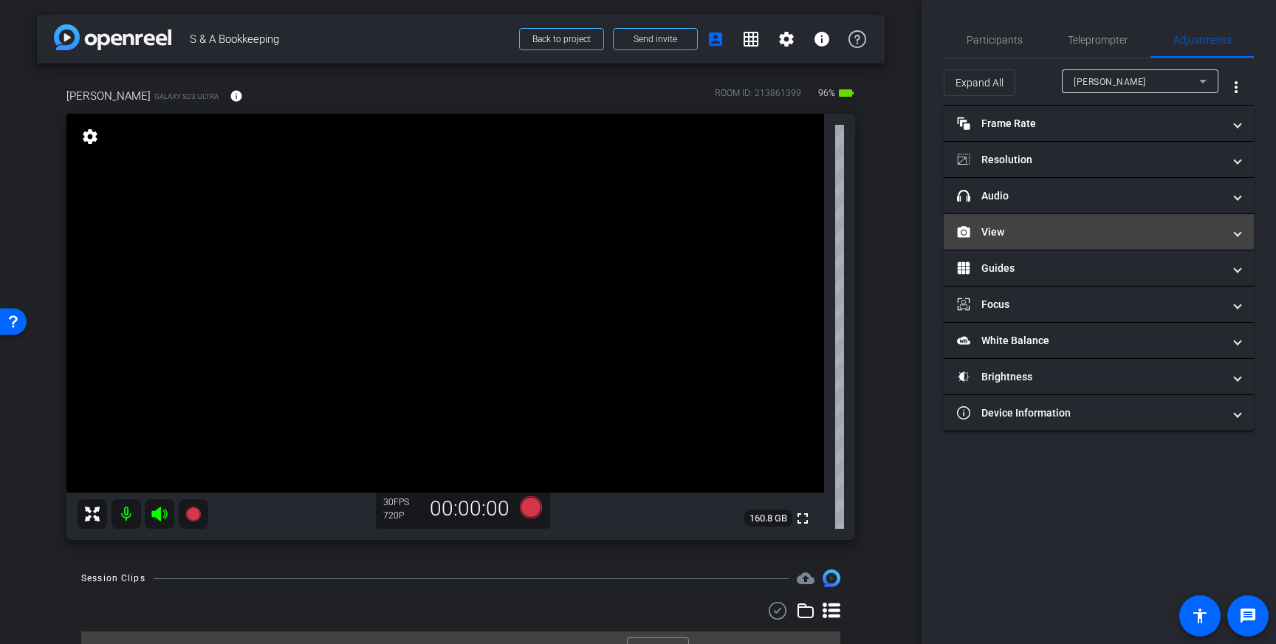
click at [1172, 233] on mat-panel-title "View" at bounding box center [1090, 233] width 266 height 16
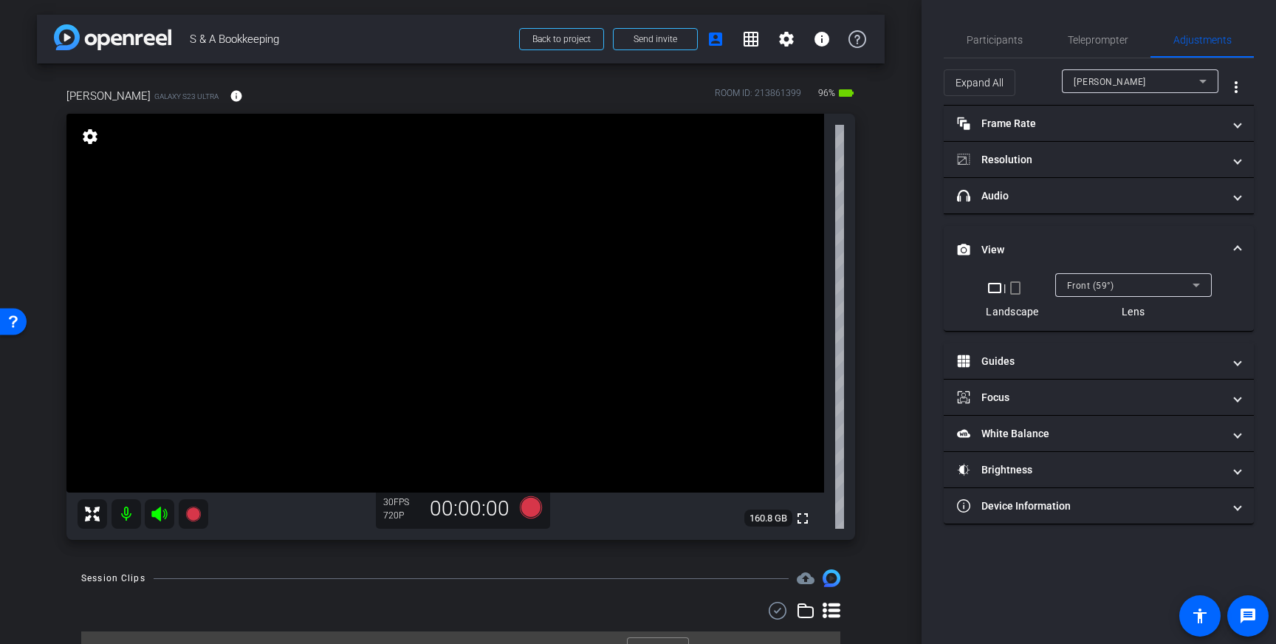
click at [1224, 244] on span "View" at bounding box center [1096, 250] width 278 height 16
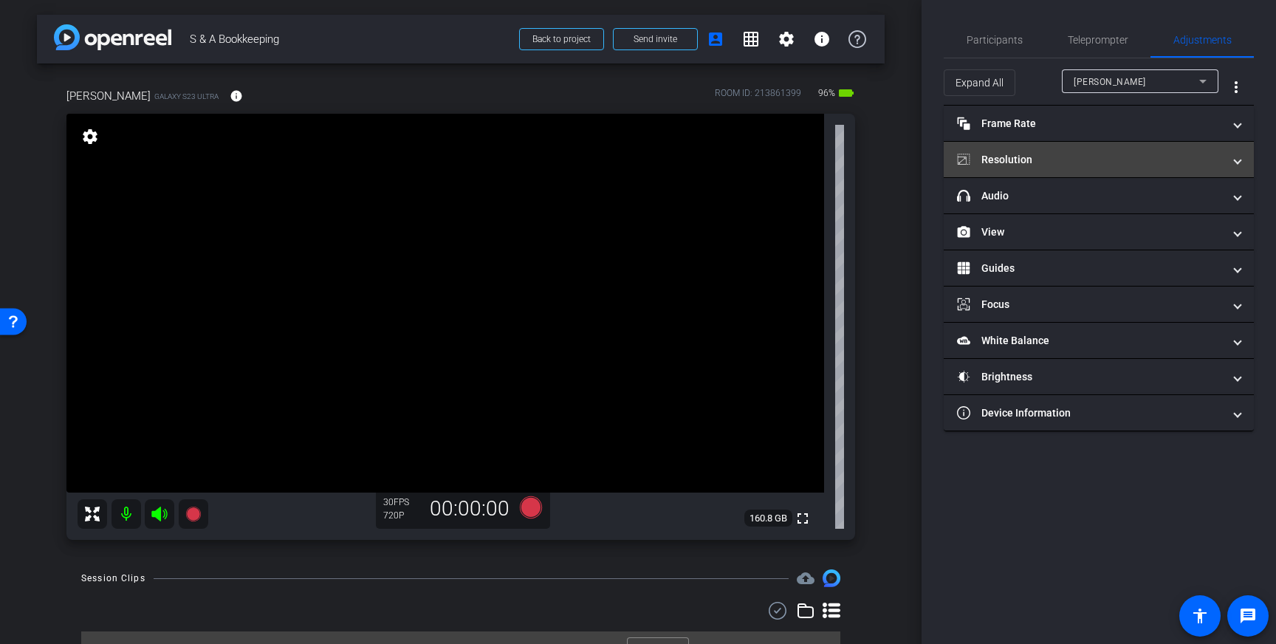
click at [1214, 165] on mat-panel-title "Resolution" at bounding box center [1090, 160] width 266 height 16
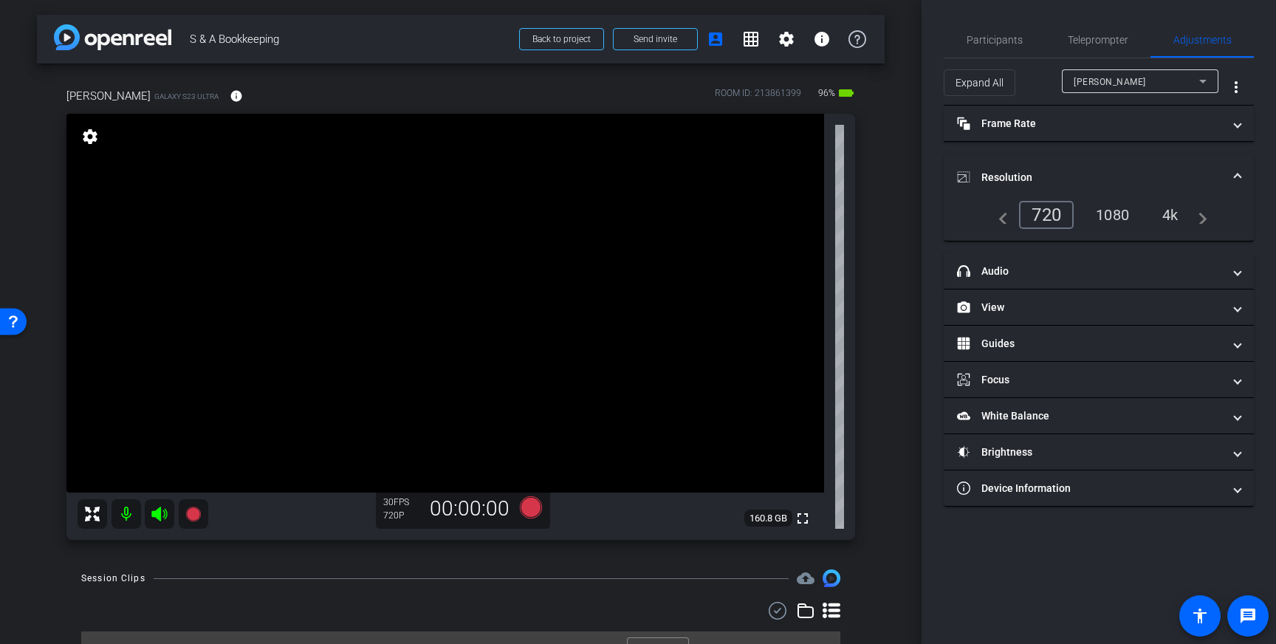
click at [1120, 214] on div "1080" at bounding box center [1112, 214] width 55 height 25
click at [1235, 177] on span at bounding box center [1238, 178] width 6 height 16
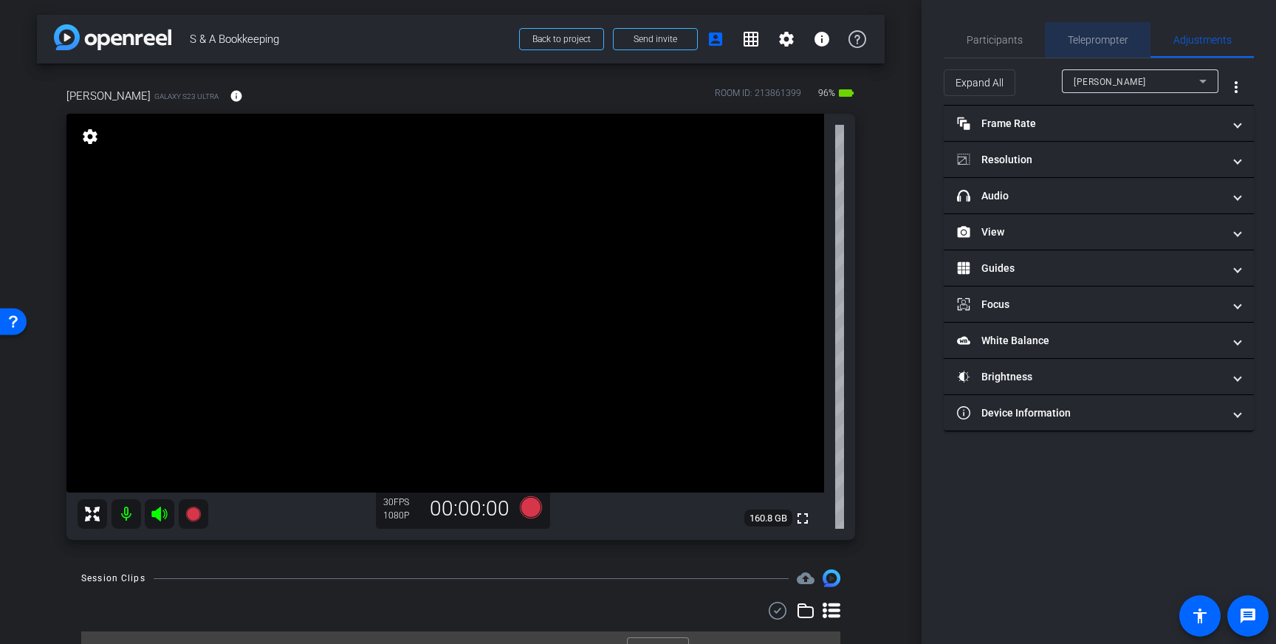
drag, startPoint x: 1082, startPoint y: 35, endPoint x: 1085, endPoint y: 44, distance: 8.6
click at [1082, 35] on span "Teleprompter" at bounding box center [1098, 40] width 61 height 10
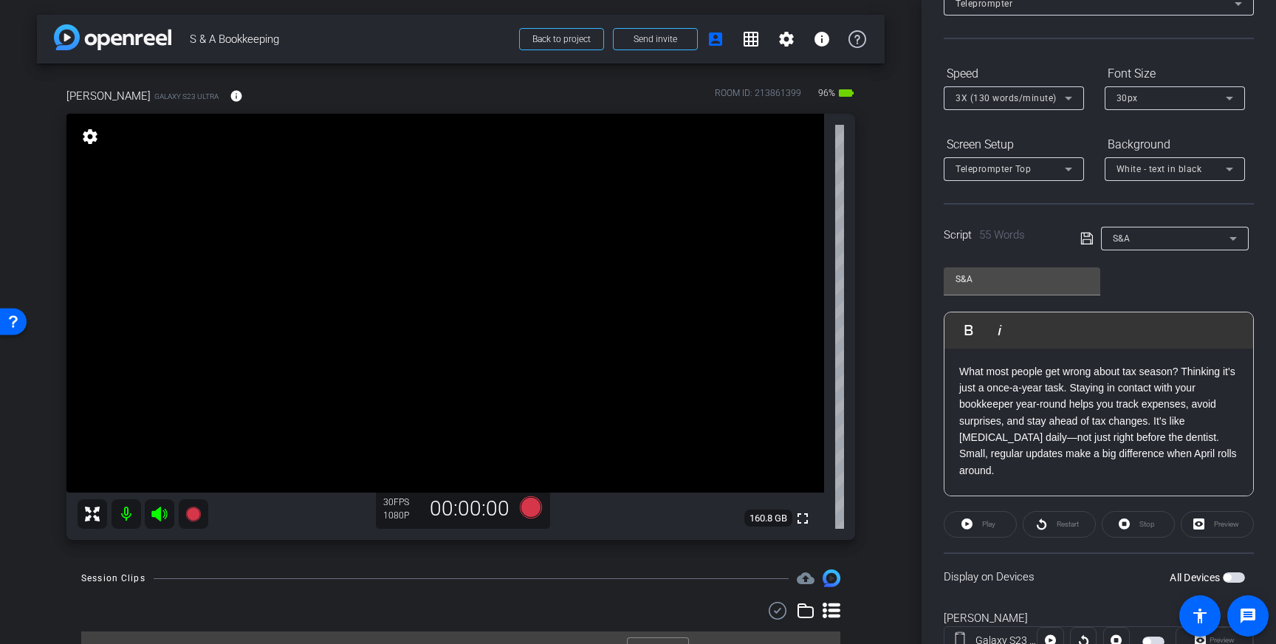
scroll to position [163, 0]
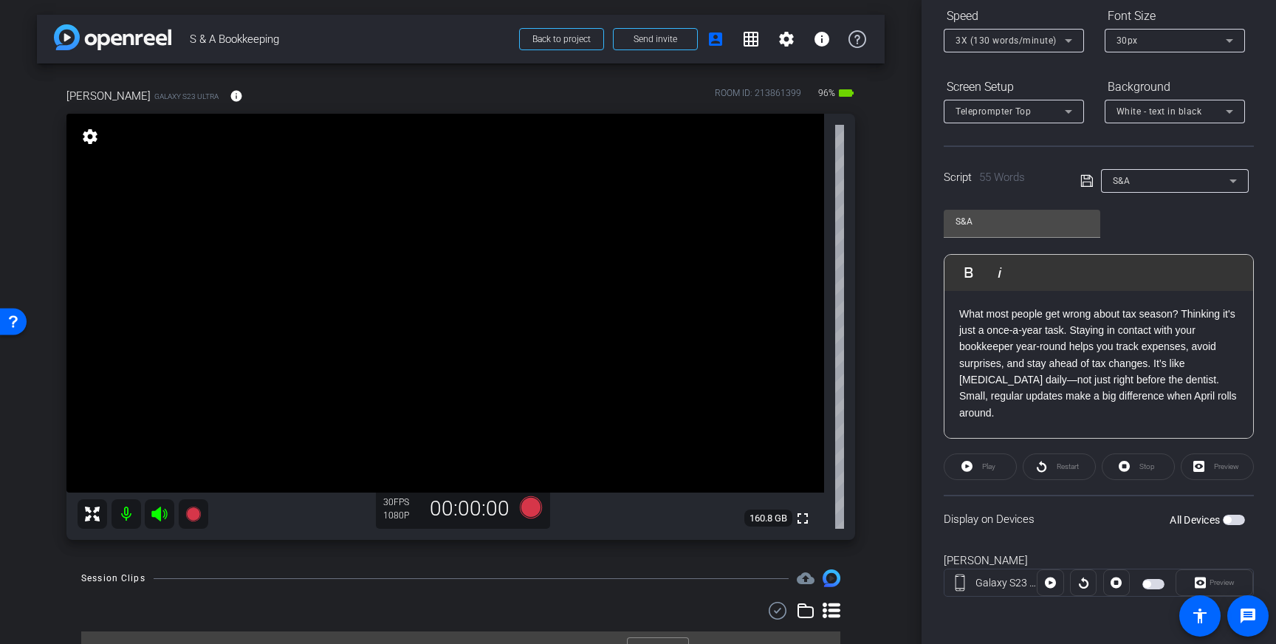
click at [1231, 521] on span "button" at bounding box center [1234, 520] width 22 height 10
click at [1233, 521] on span "button" at bounding box center [1234, 520] width 22 height 10
click at [531, 509] on icon at bounding box center [531, 507] width 22 height 22
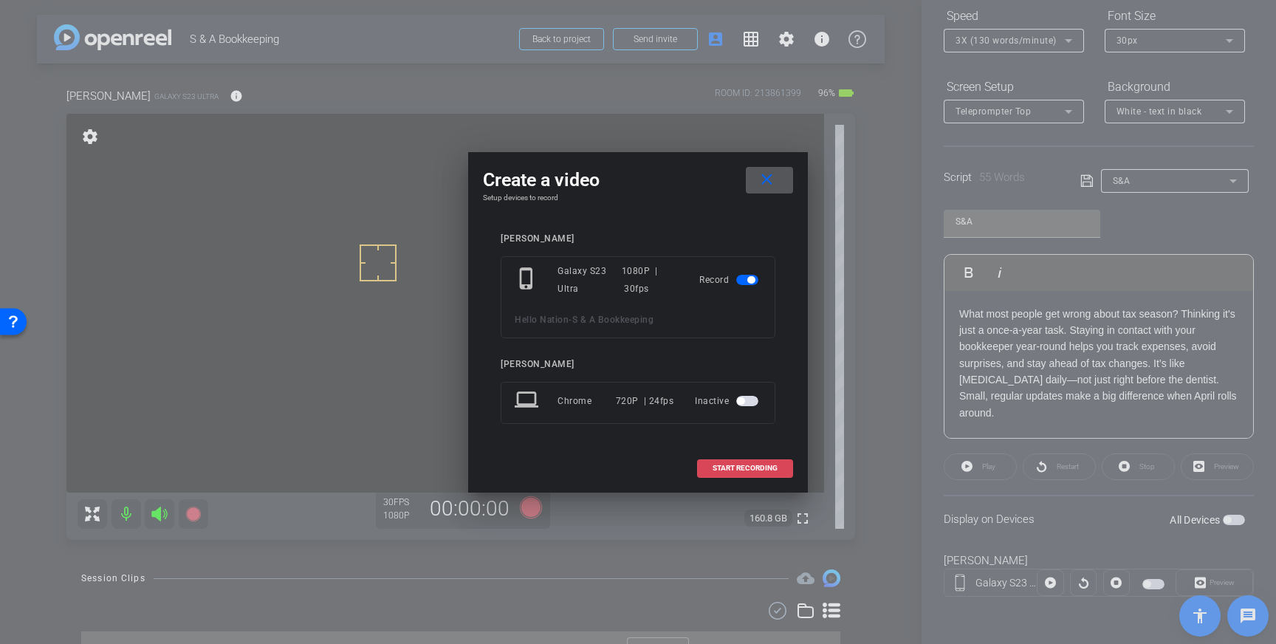
click at [764, 470] on span "START RECORDING" at bounding box center [745, 468] width 65 height 7
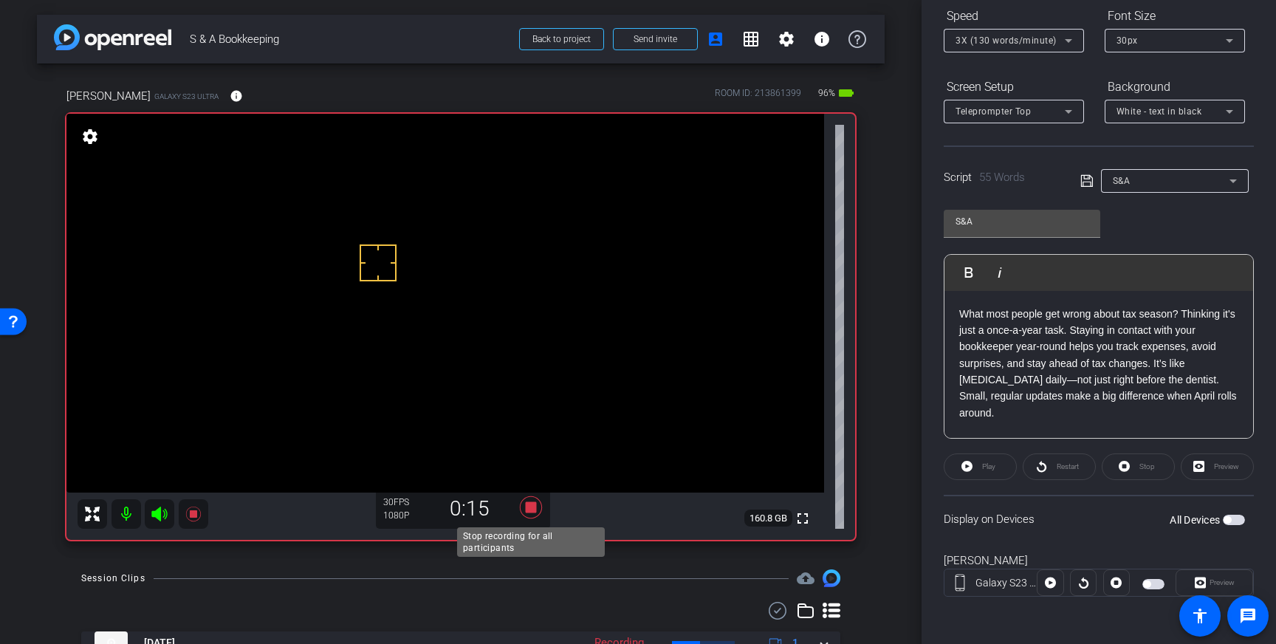
click at [528, 510] on icon at bounding box center [531, 507] width 22 height 22
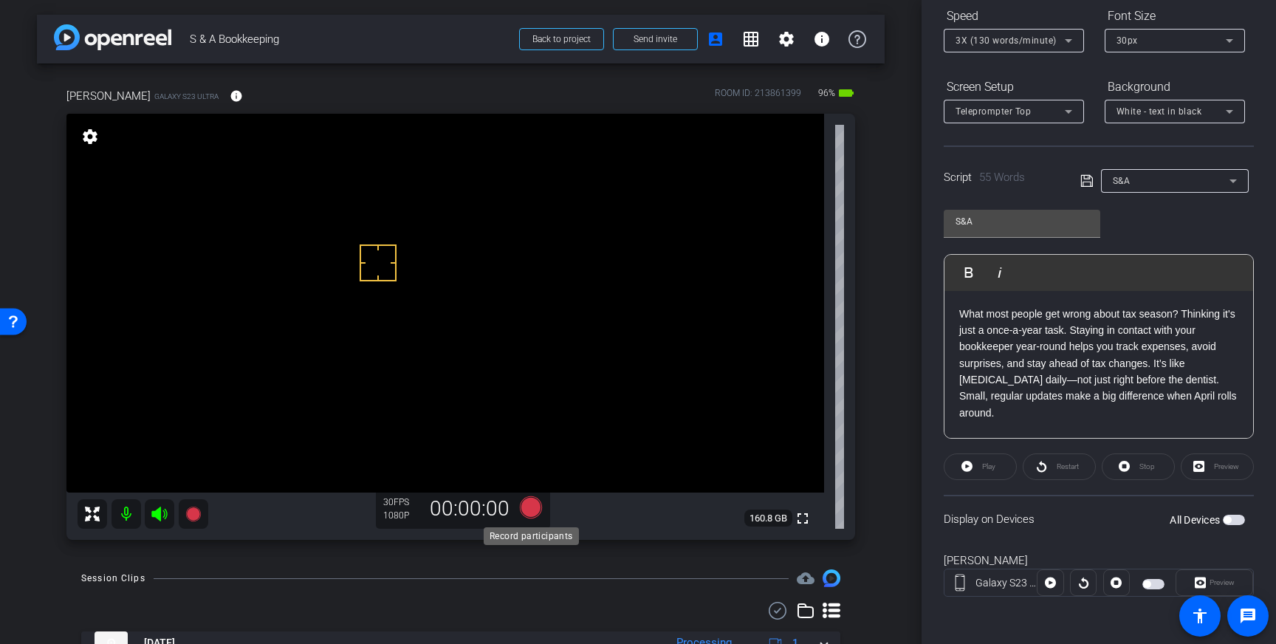
click at [530, 509] on icon at bounding box center [531, 507] width 22 height 22
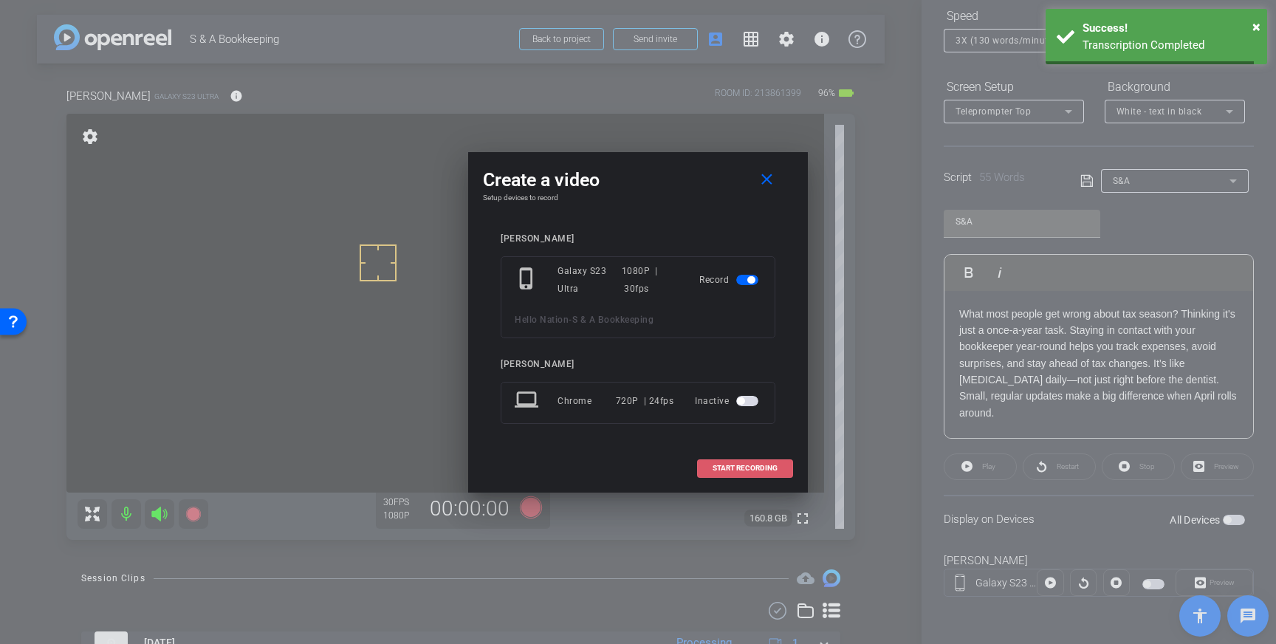
click at [736, 466] on span "START RECORDING" at bounding box center [745, 468] width 65 height 7
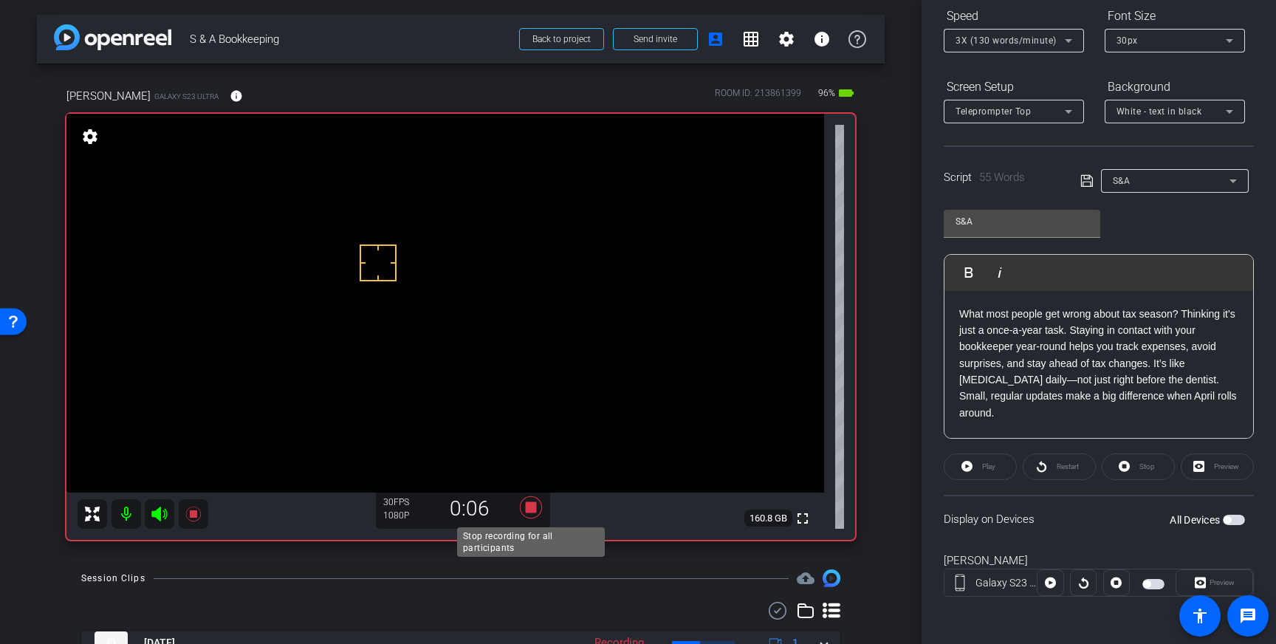
click at [535, 510] on icon at bounding box center [531, 507] width 22 height 22
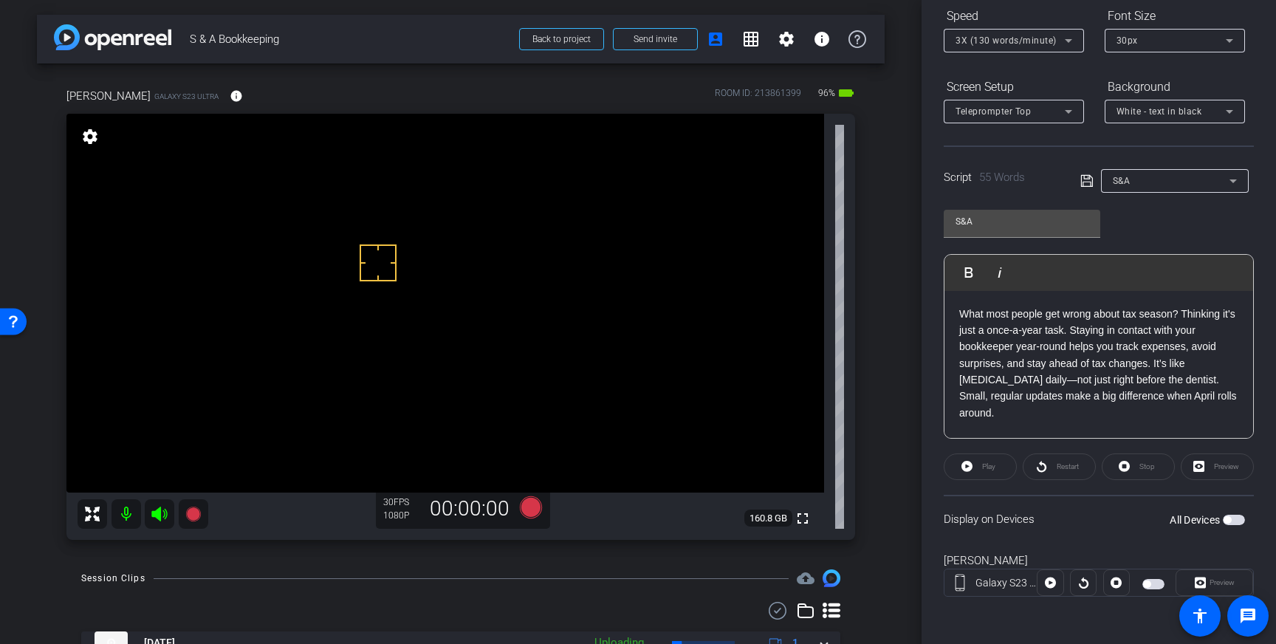
click at [1239, 519] on span "button" at bounding box center [1234, 520] width 22 height 10
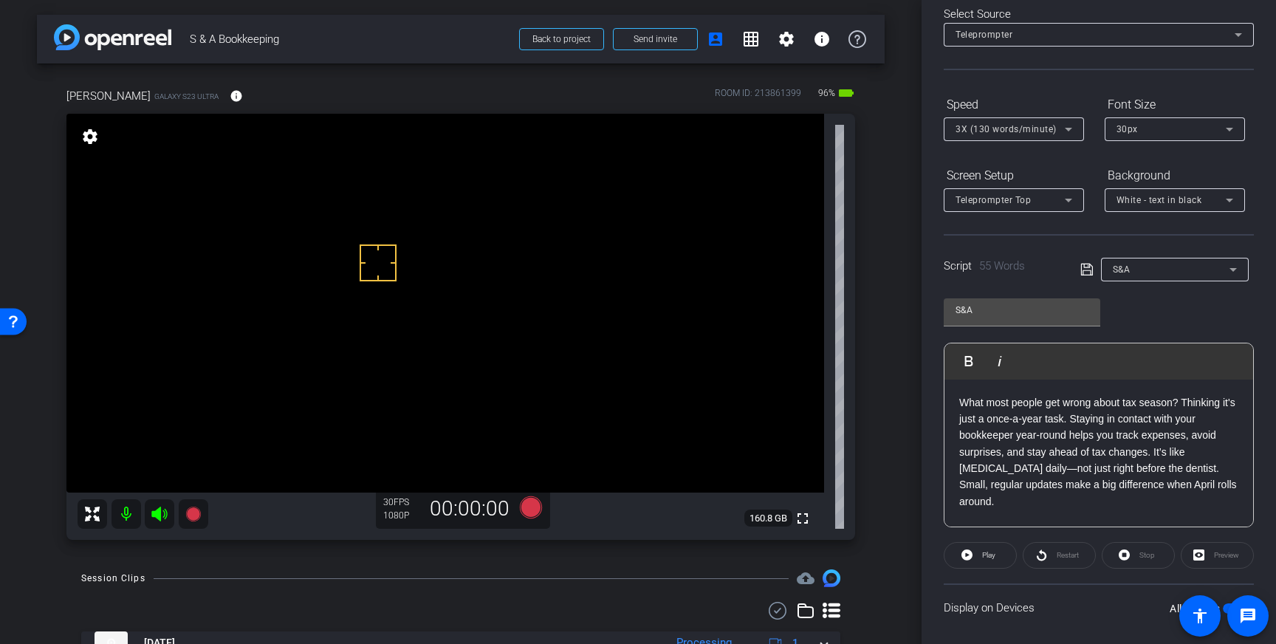
scroll to position [0, 0]
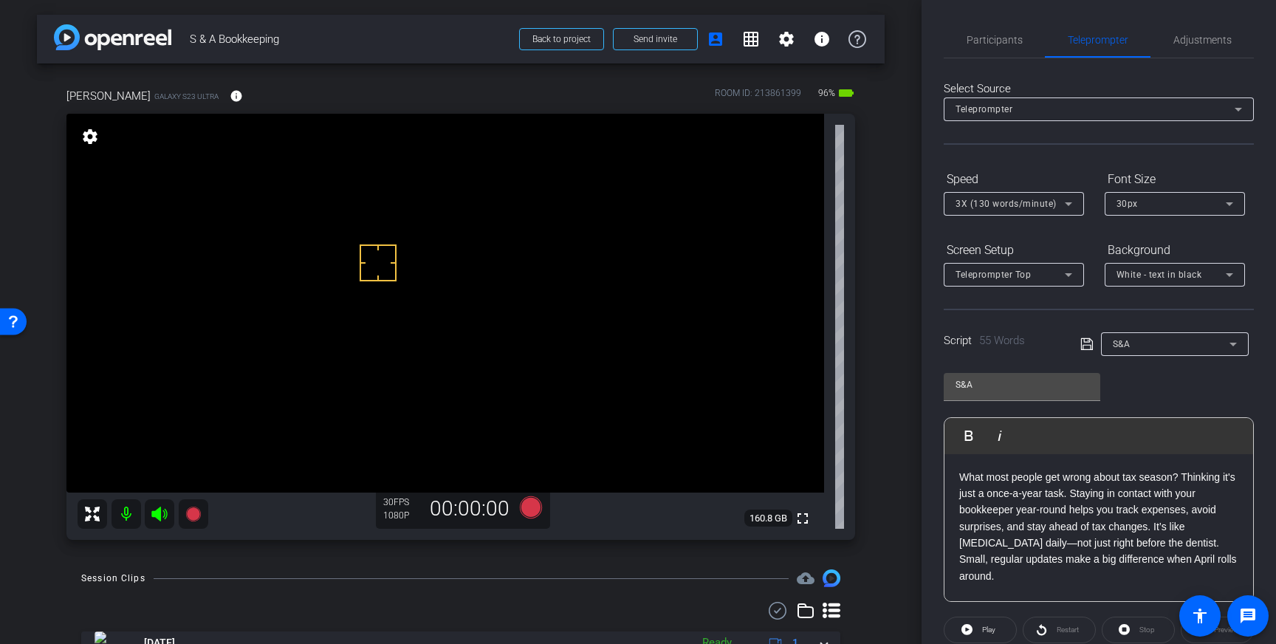
drag, startPoint x: 397, startPoint y: 312, endPoint x: 391, endPoint y: 248, distance: 64.5
click at [1186, 59] on div "Select Source Teleprompter Speed 3X (130 words/minute) Font Size 30px Screen Se…" at bounding box center [1099, 421] width 310 height 727
drag, startPoint x: 1201, startPoint y: 40, endPoint x: 1203, endPoint y: 57, distance: 17.1
click at [1200, 40] on span "Adjustments" at bounding box center [1203, 40] width 58 height 10
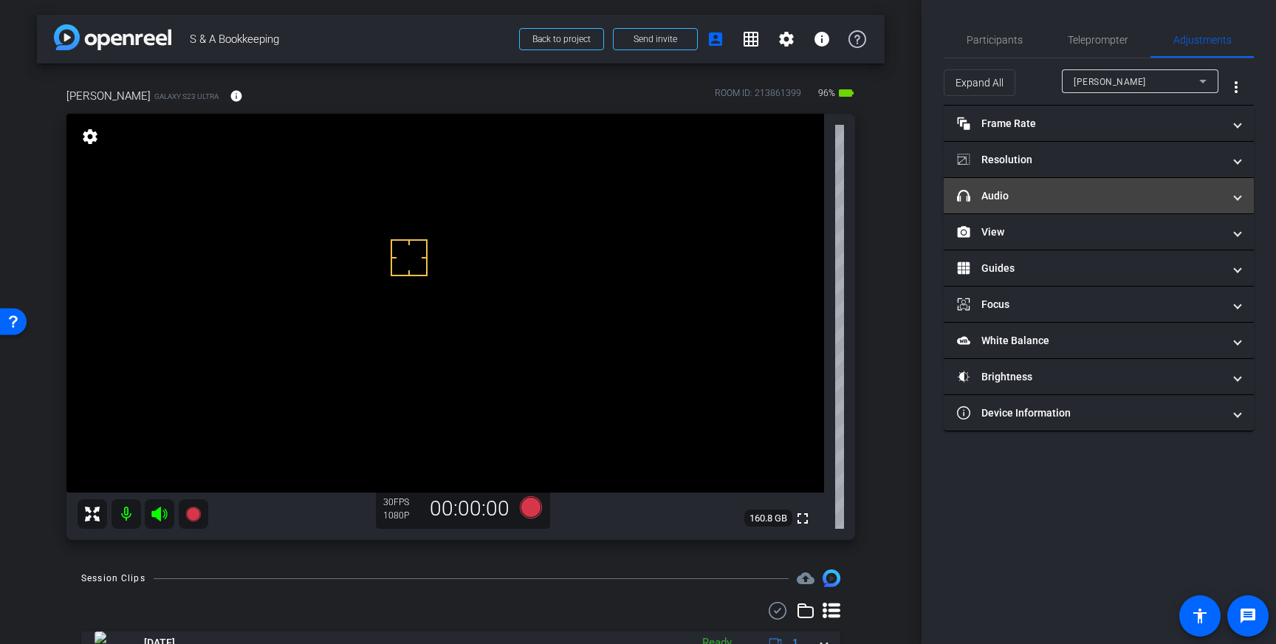
click at [1192, 189] on mat-panel-title "headphone icon Audio" at bounding box center [1090, 196] width 266 height 16
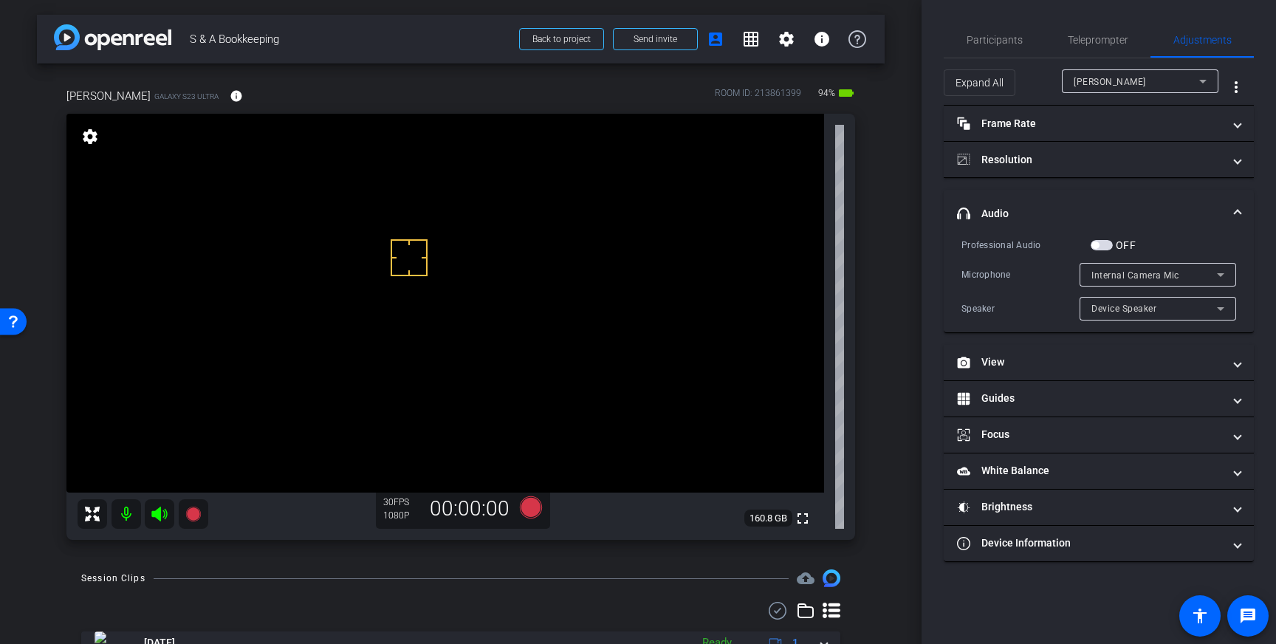
click at [1103, 245] on span "button" at bounding box center [1102, 245] width 22 height 10
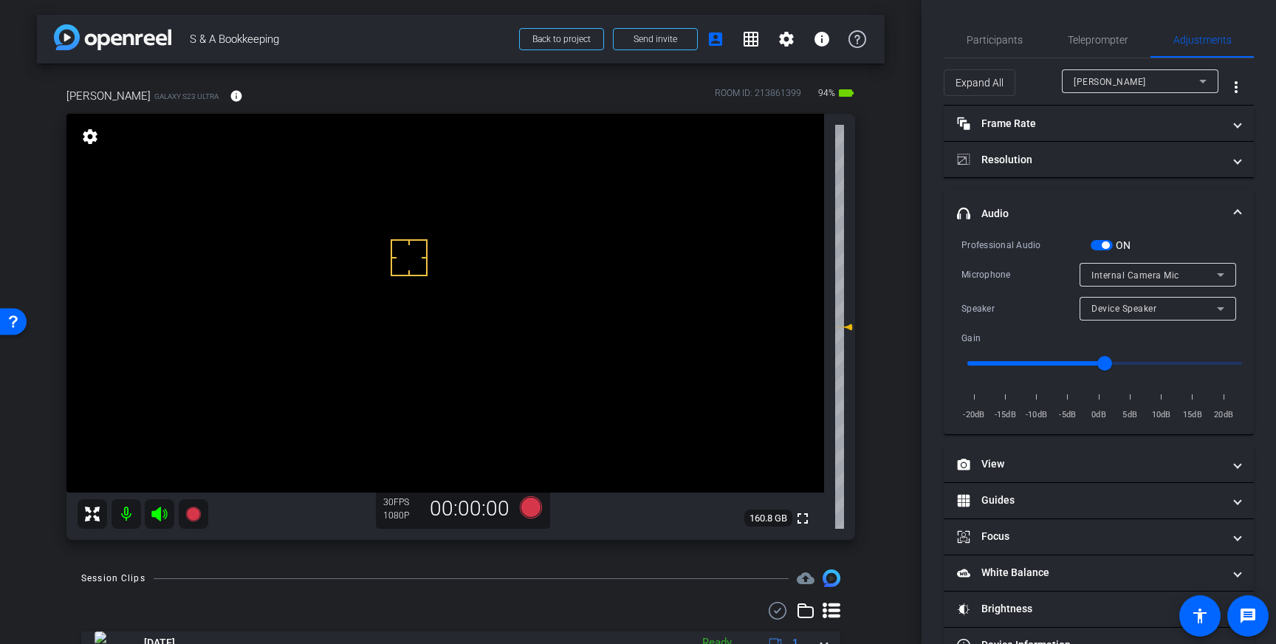
click at [1199, 271] on div "Internal Camera Mic" at bounding box center [1155, 275] width 126 height 18
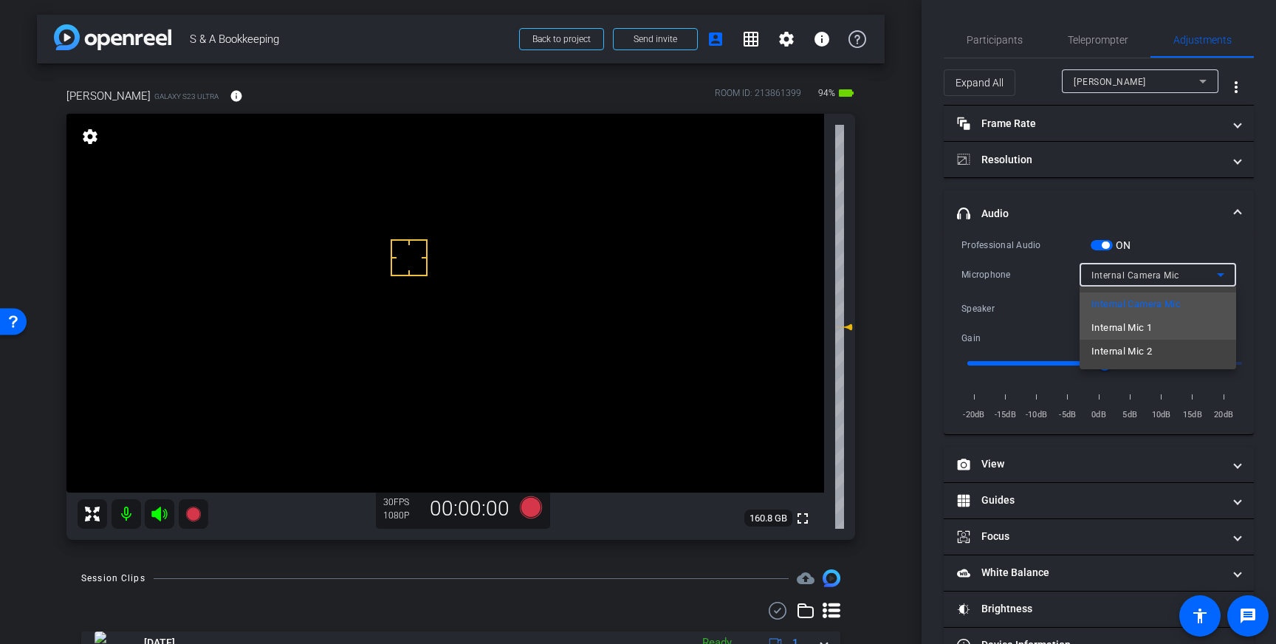
click at [1147, 332] on span "Internal Mic 1" at bounding box center [1122, 328] width 61 height 18
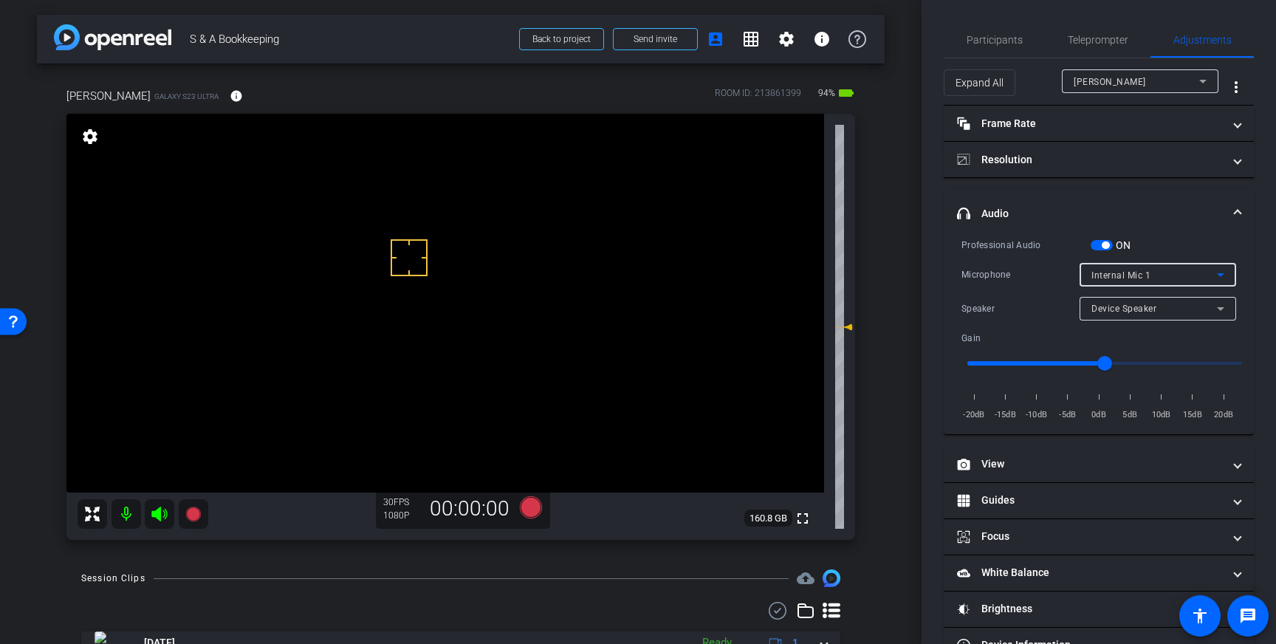
click at [1211, 277] on div "Internal Mic 1" at bounding box center [1155, 275] width 126 height 18
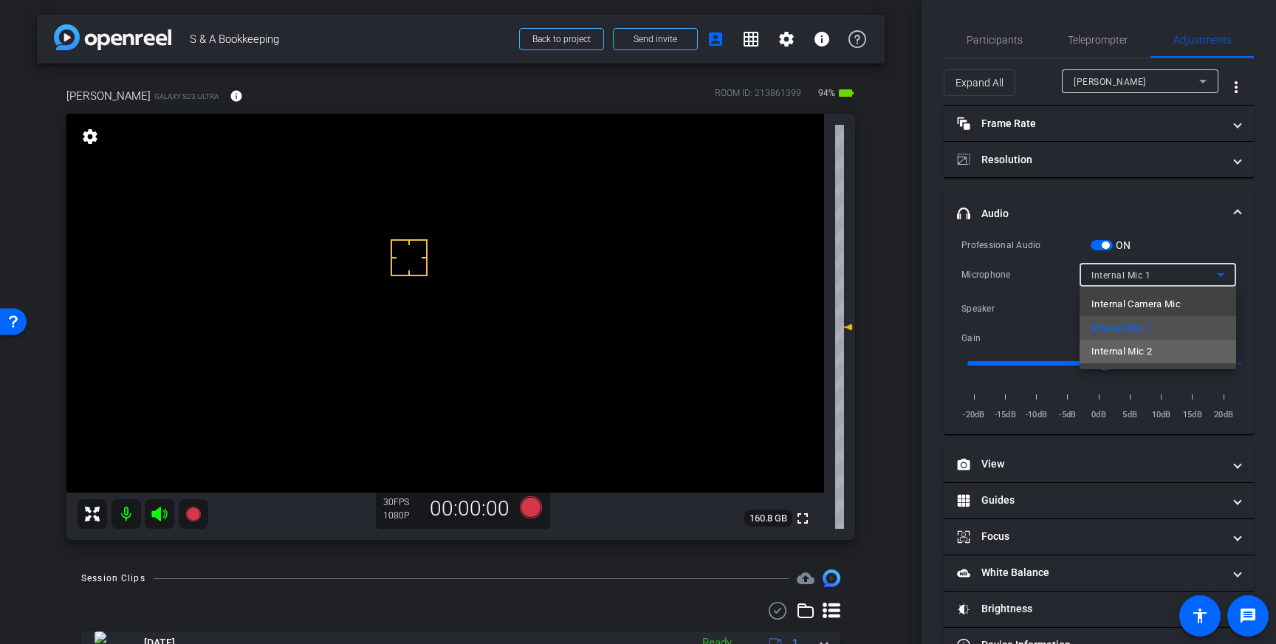
click at [1146, 340] on mat-option "Internal Mic 2" at bounding box center [1158, 352] width 157 height 24
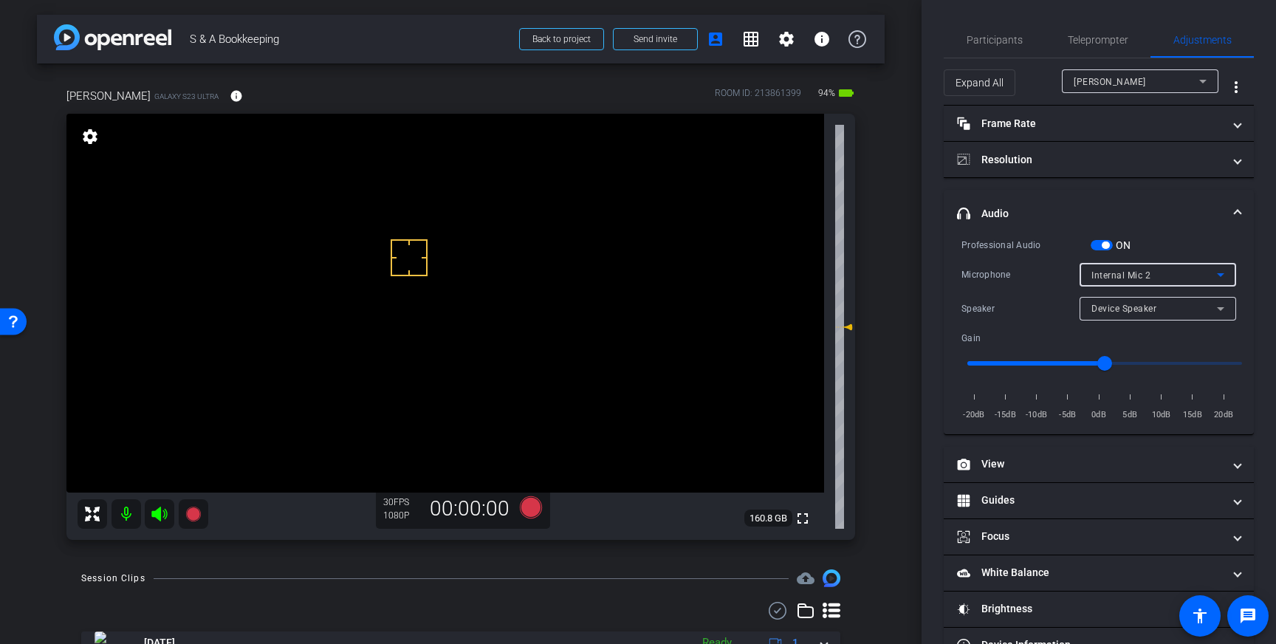
click at [1205, 273] on div "Internal Mic 2" at bounding box center [1155, 275] width 126 height 18
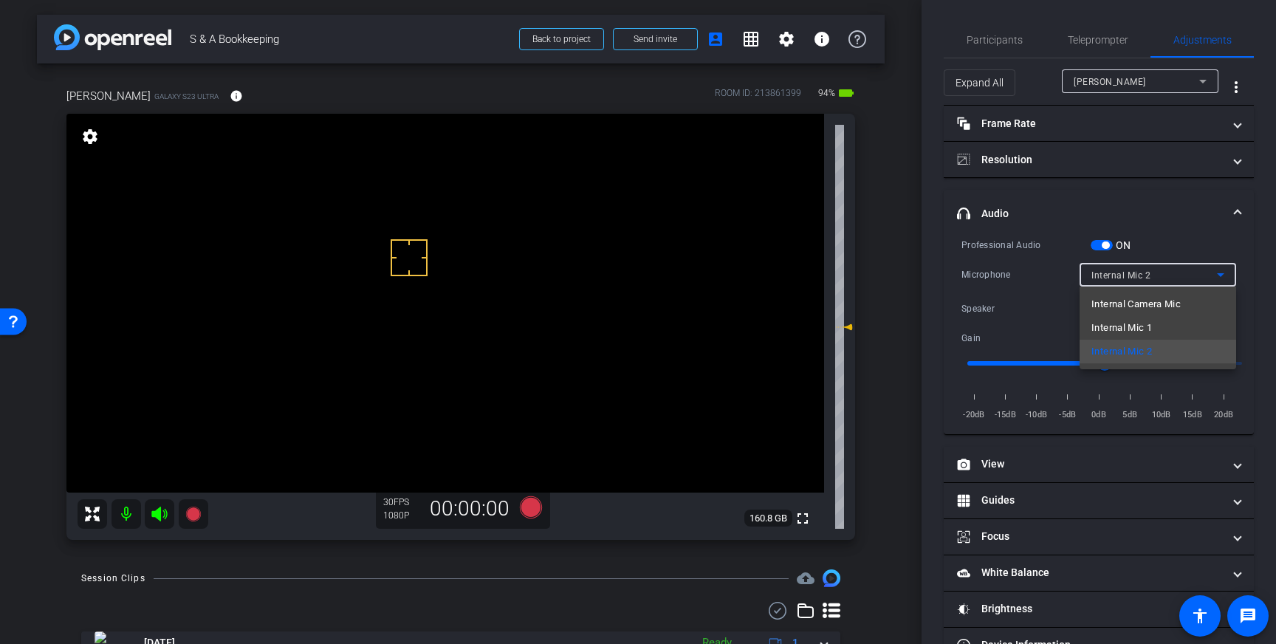
click at [1163, 323] on mat-option "Internal Mic 1" at bounding box center [1158, 328] width 157 height 24
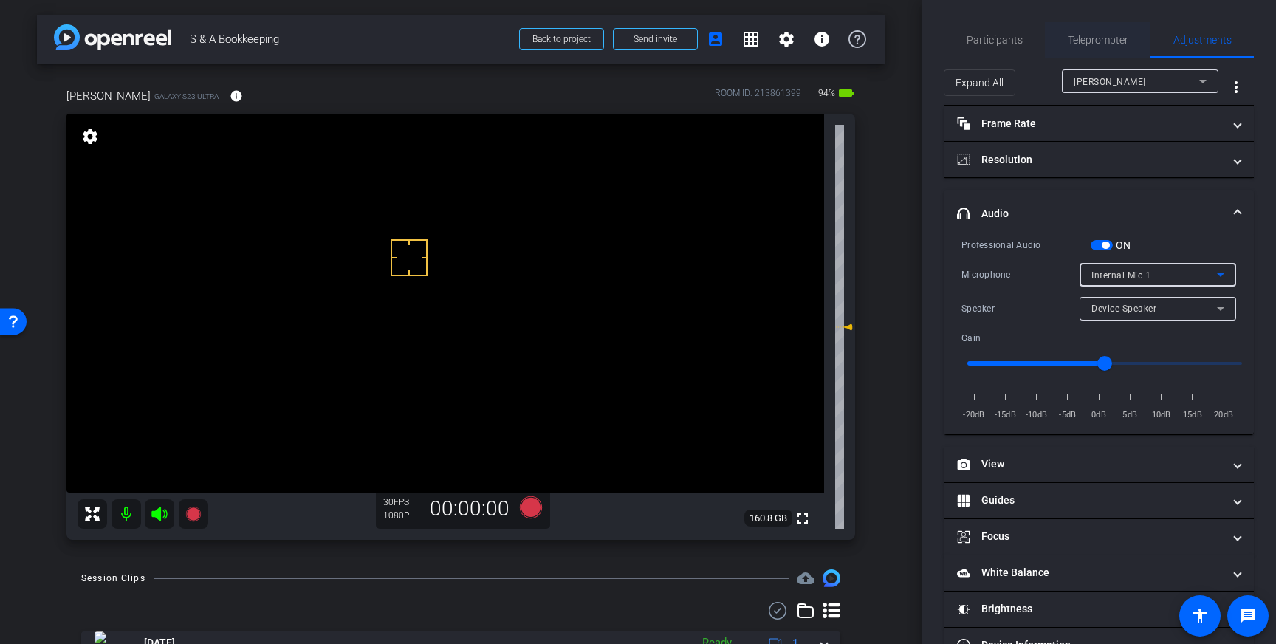
click at [1085, 41] on span "Teleprompter" at bounding box center [1098, 40] width 61 height 10
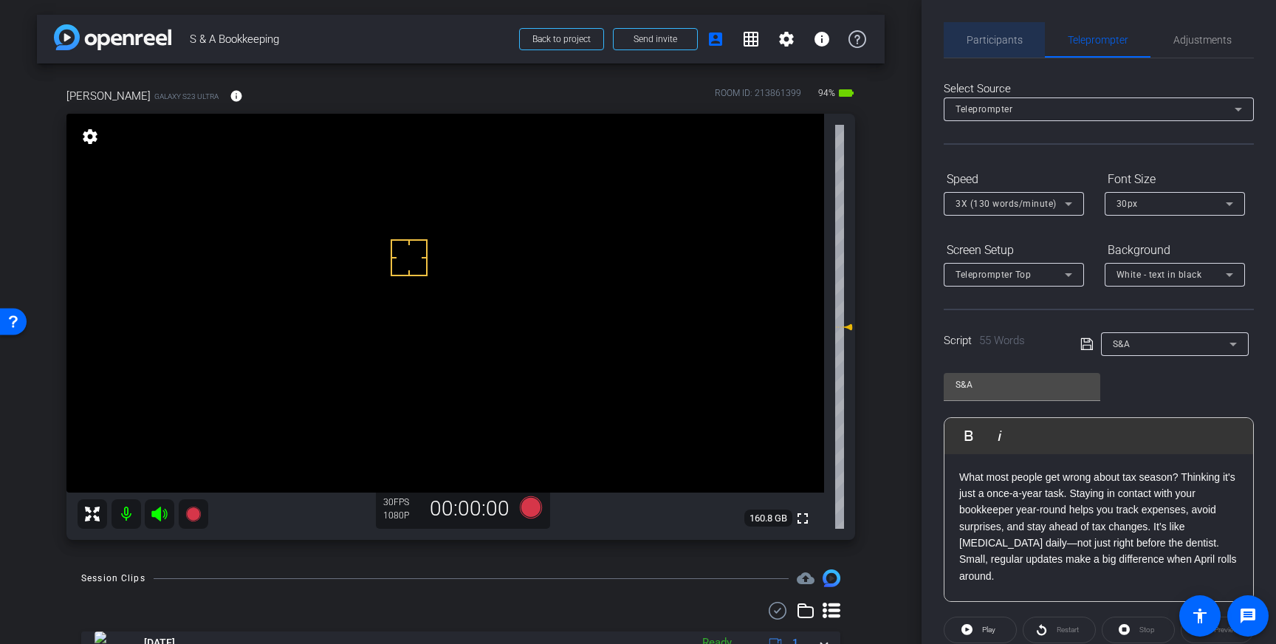
click at [1007, 46] on span "Participants" at bounding box center [995, 39] width 56 height 35
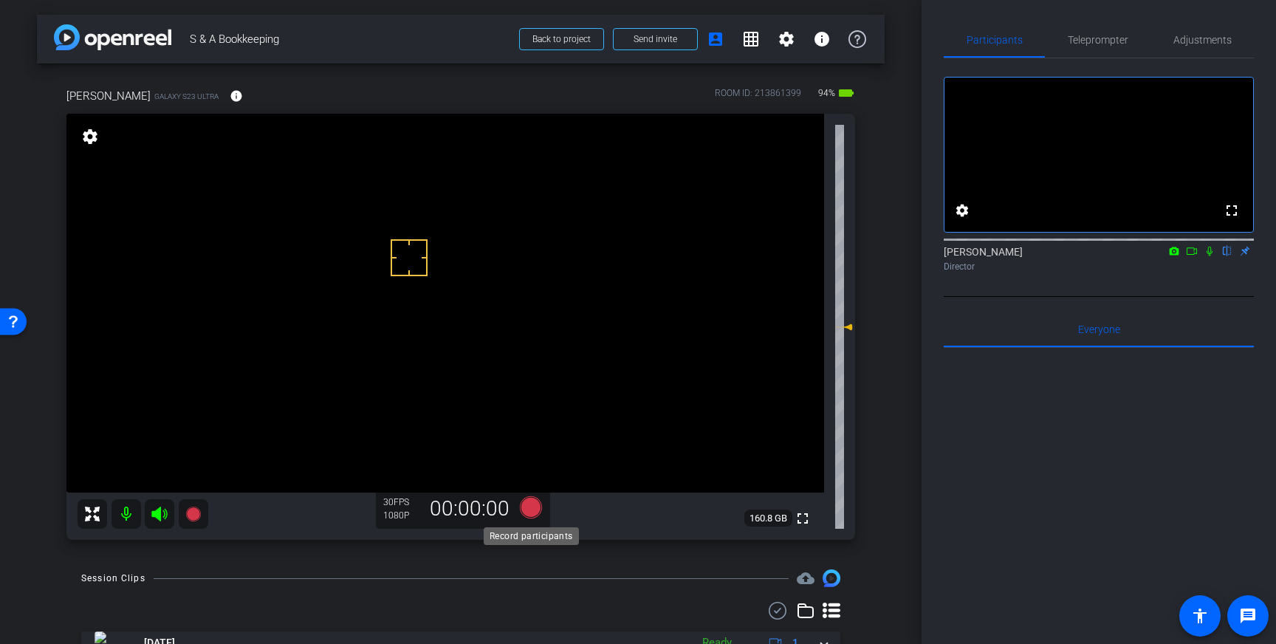
click at [529, 507] on icon at bounding box center [531, 507] width 22 height 22
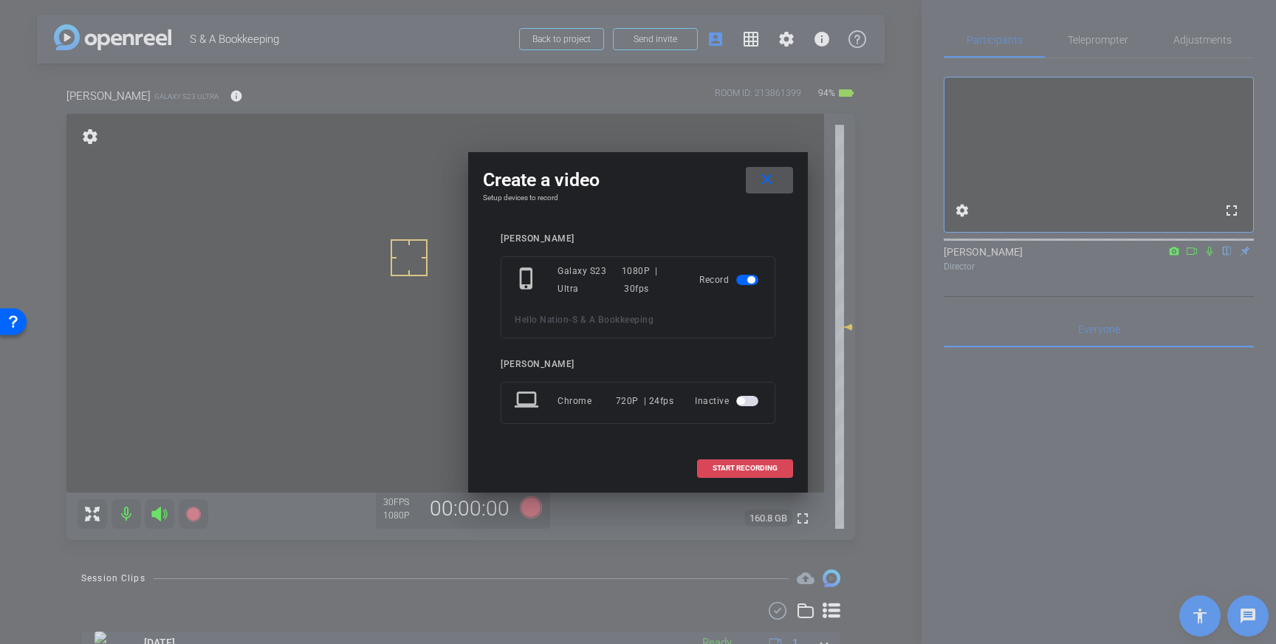
drag, startPoint x: 746, startPoint y: 465, endPoint x: 761, endPoint y: 459, distance: 15.9
click at [750, 465] on span "START RECORDING" at bounding box center [745, 468] width 65 height 7
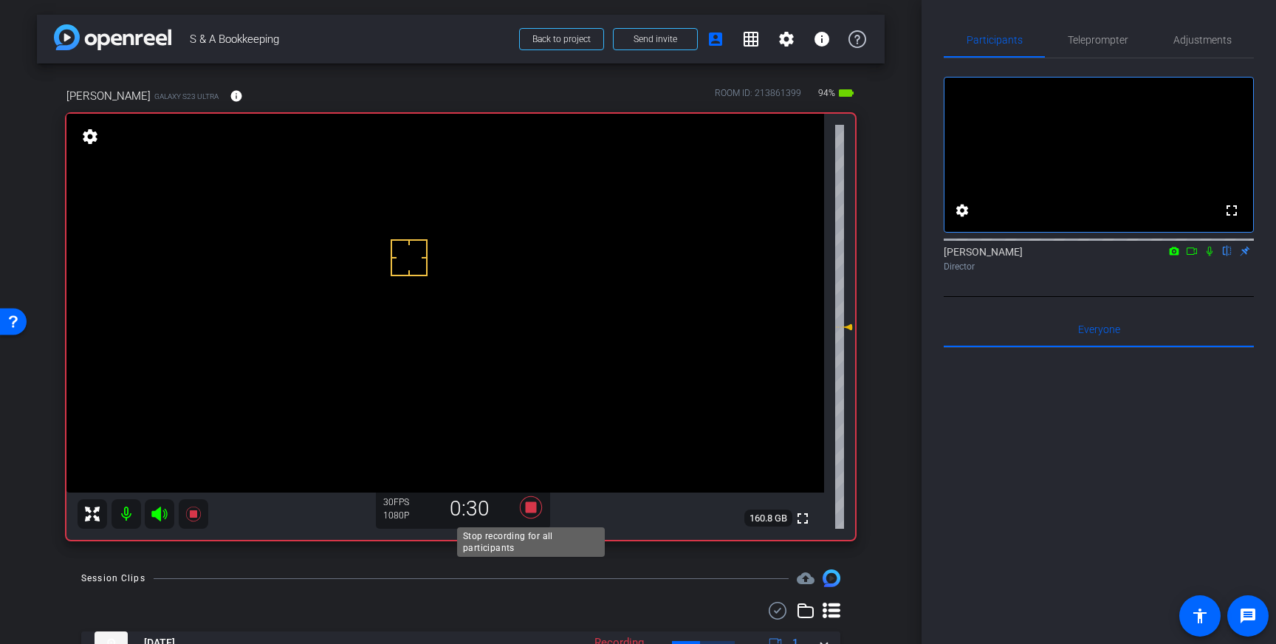
click at [528, 510] on icon at bounding box center [531, 507] width 22 height 22
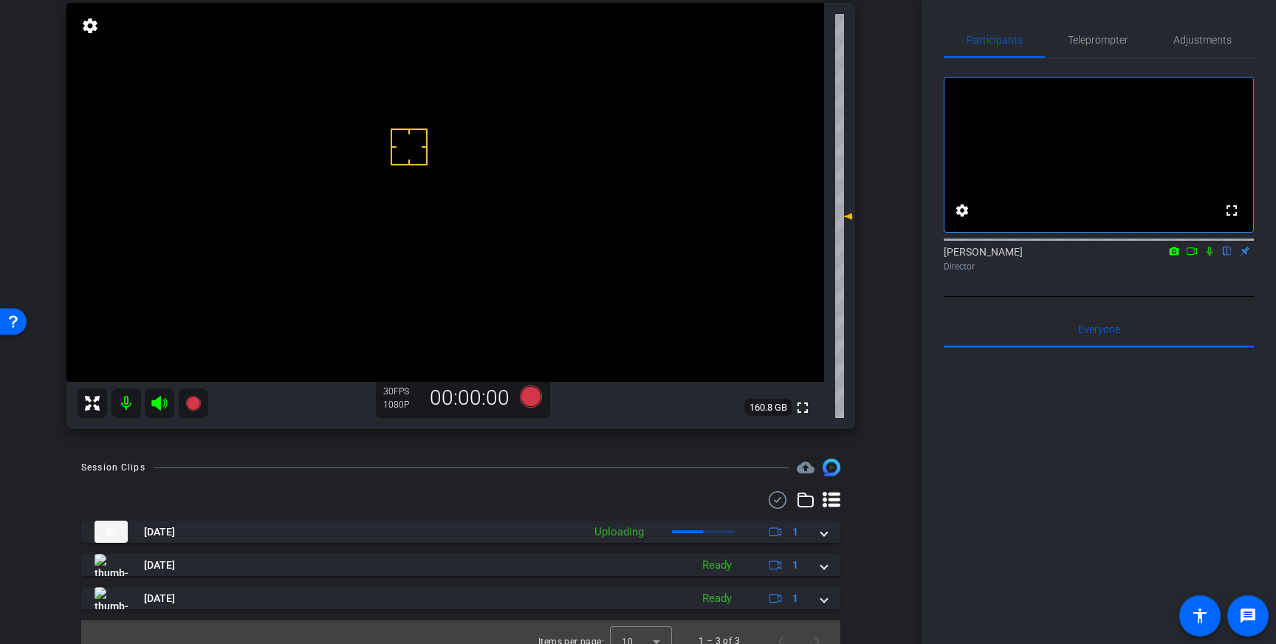
scroll to position [129, 0]
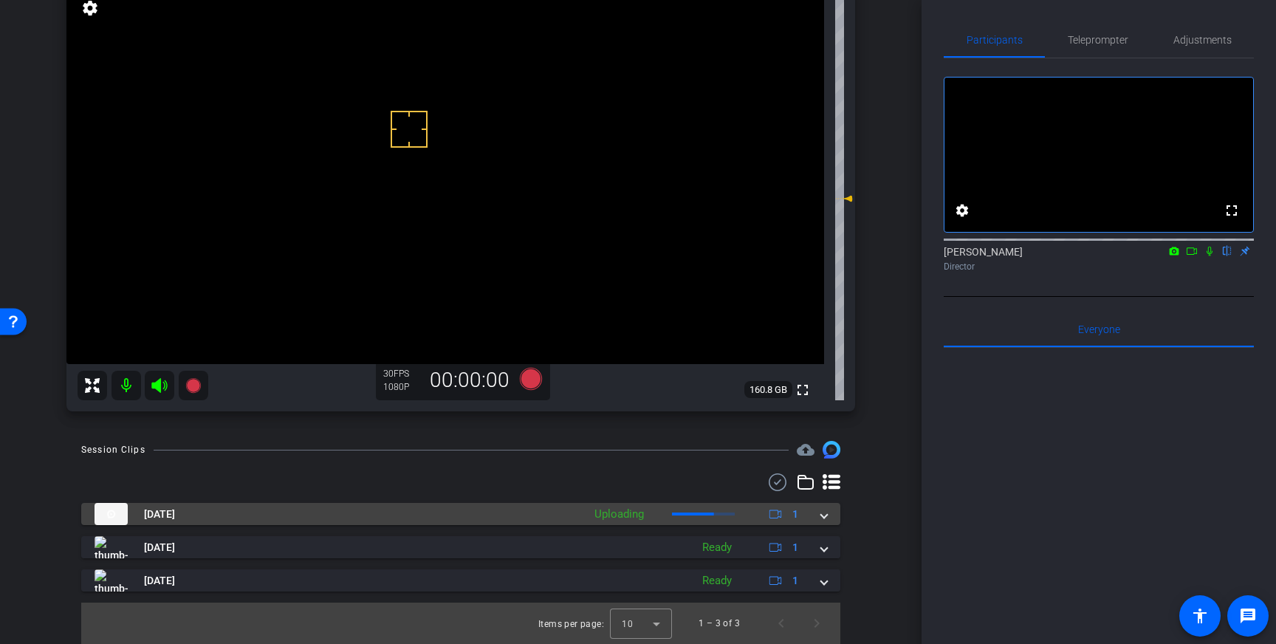
drag, startPoint x: 820, startPoint y: 521, endPoint x: 812, endPoint y: 523, distance: 8.4
click at [820, 521] on div "Aug 26, 2025 Uploading 1" at bounding box center [458, 514] width 727 height 22
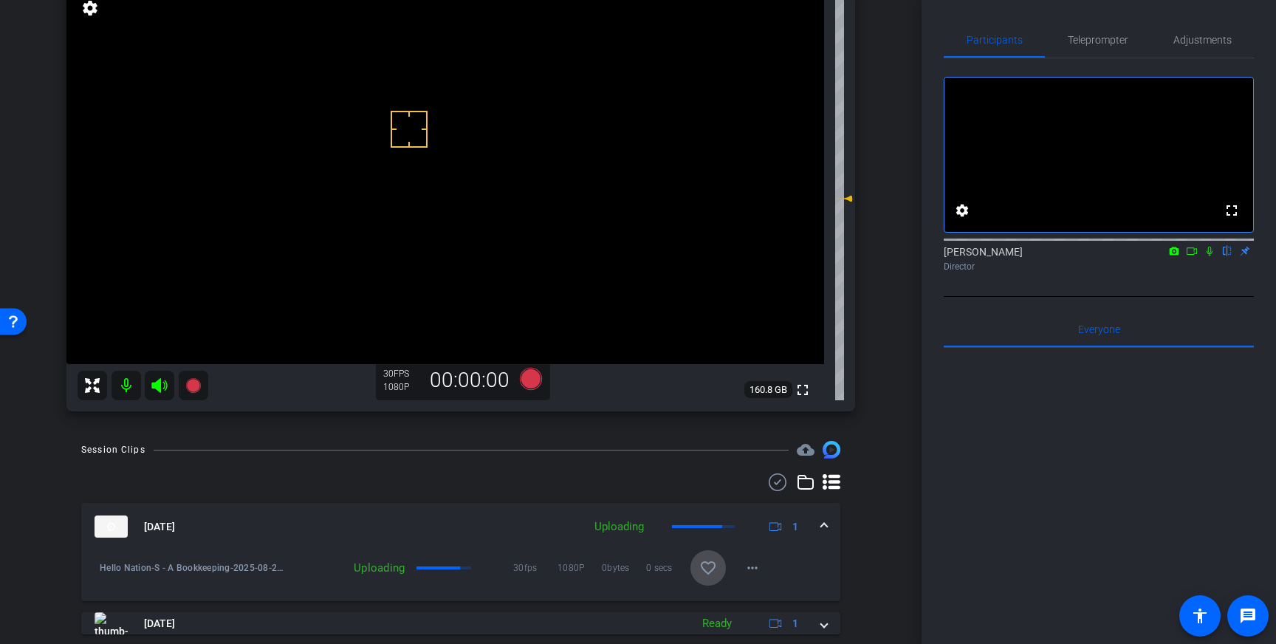
click at [716, 564] on mat-icon "favorite_border" at bounding box center [708, 568] width 18 height 18
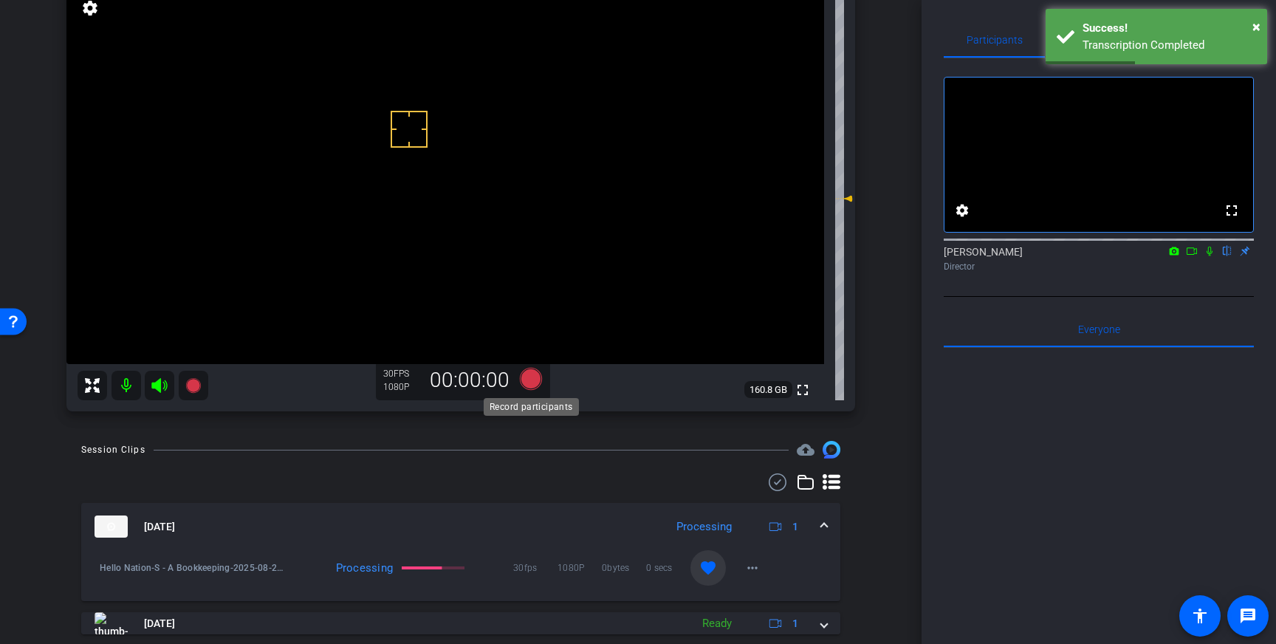
click at [534, 377] on icon at bounding box center [531, 379] width 22 height 22
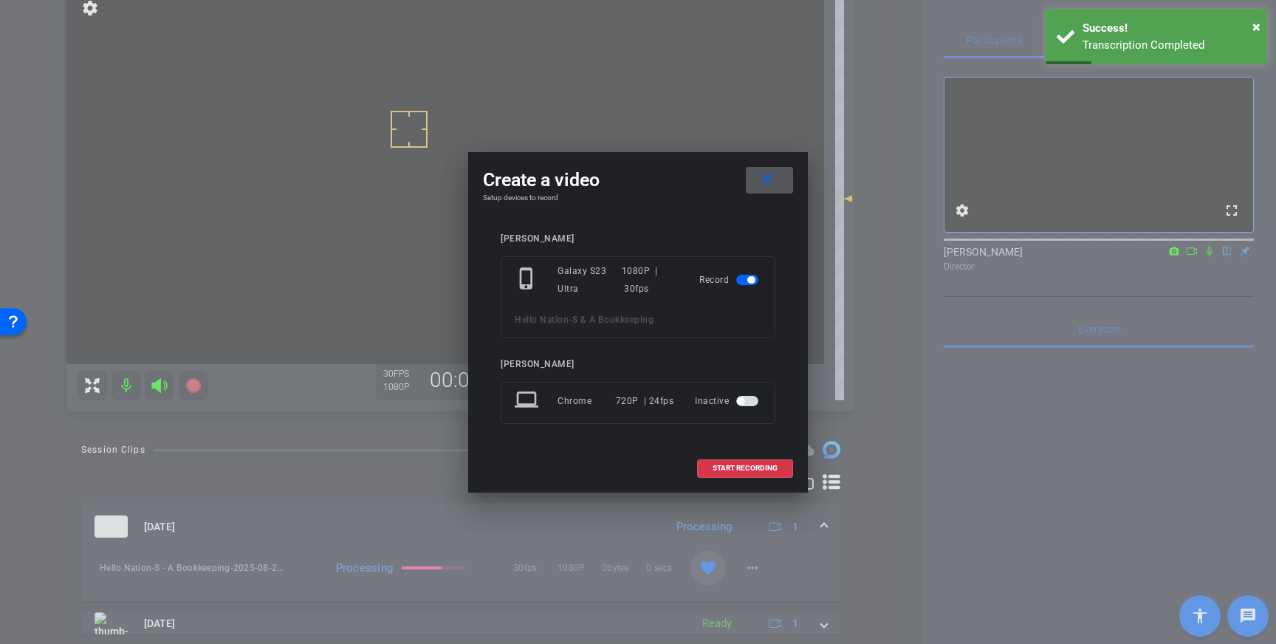
drag, startPoint x: 742, startPoint y: 463, endPoint x: 780, endPoint y: 441, distance: 44.3
click at [742, 463] on span at bounding box center [745, 468] width 95 height 35
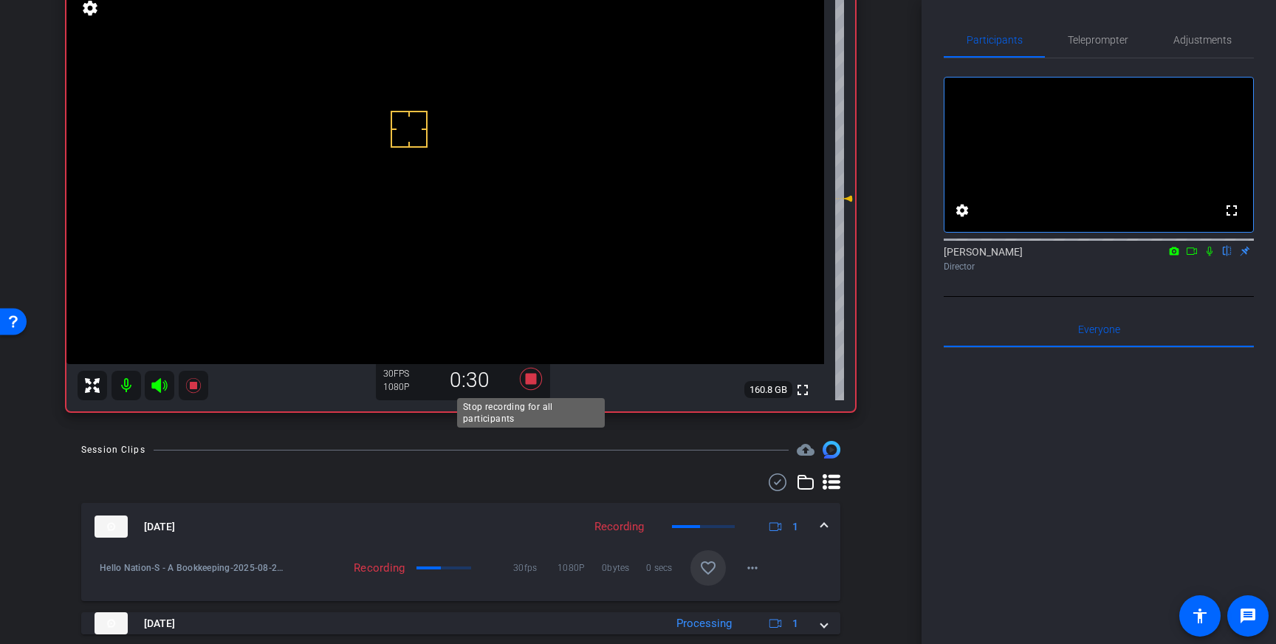
click at [533, 378] on icon at bounding box center [531, 379] width 22 height 22
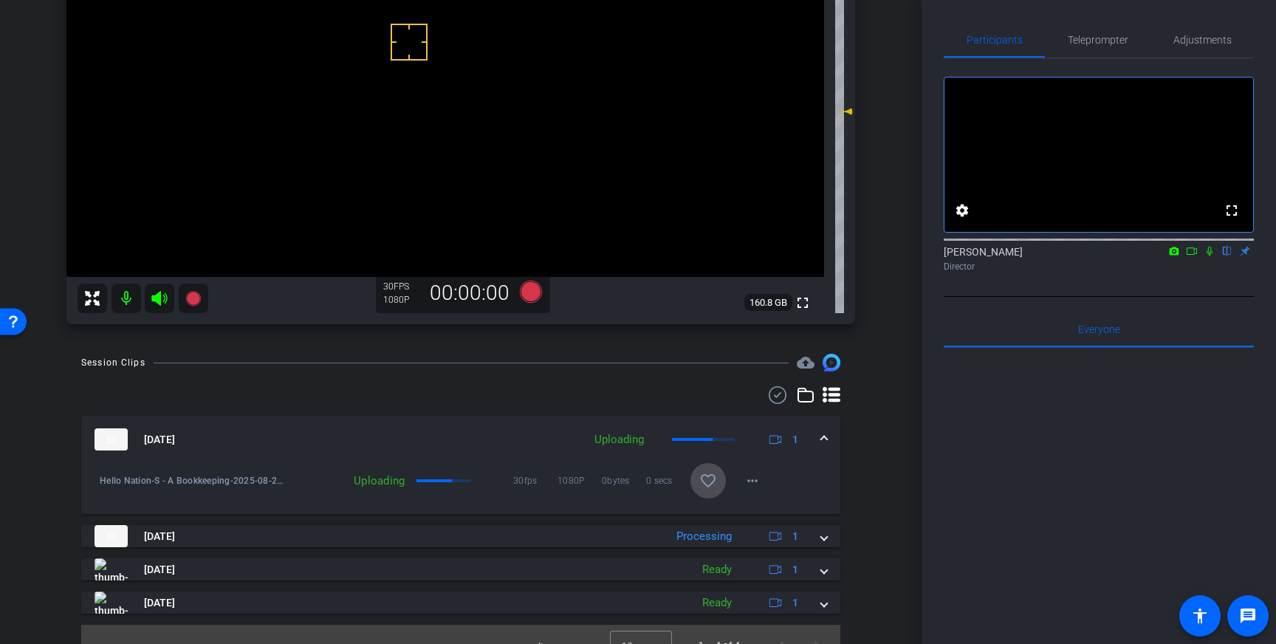
click at [713, 479] on mat-icon "favorite_border" at bounding box center [708, 481] width 18 height 18
click at [829, 439] on mat-expansion-panel-header "Aug 26, 2025 Uploading 1" at bounding box center [460, 440] width 759 height 47
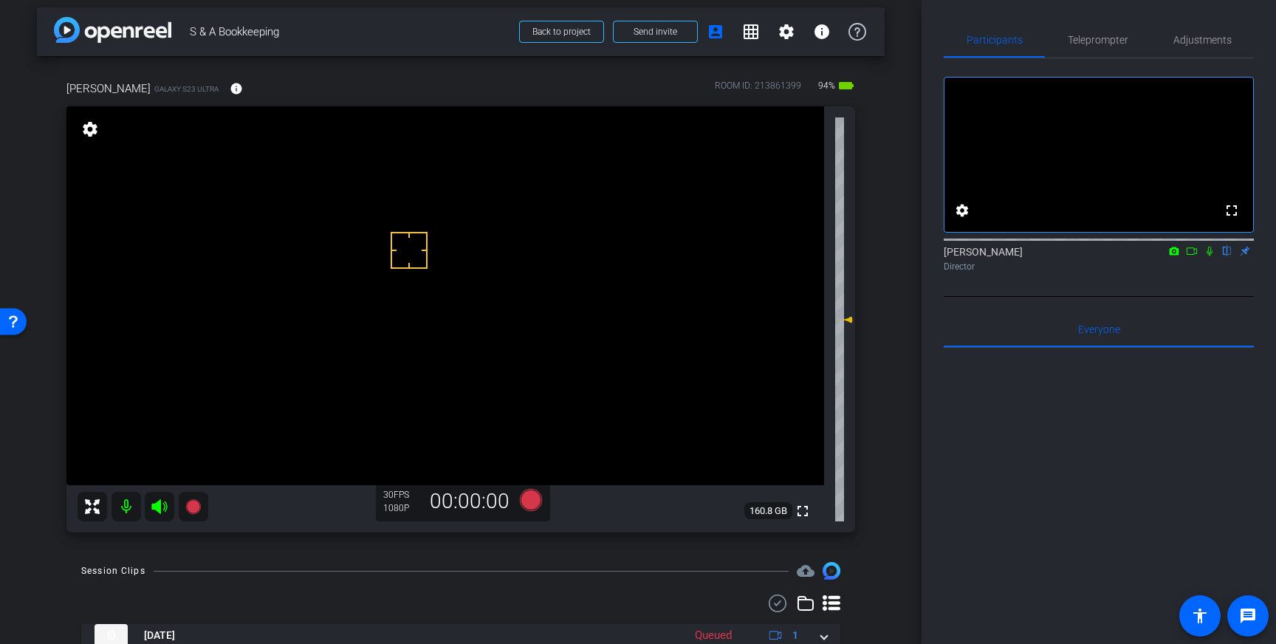
scroll to position [7, 0]
click at [1095, 47] on span "Teleprompter" at bounding box center [1098, 39] width 61 height 35
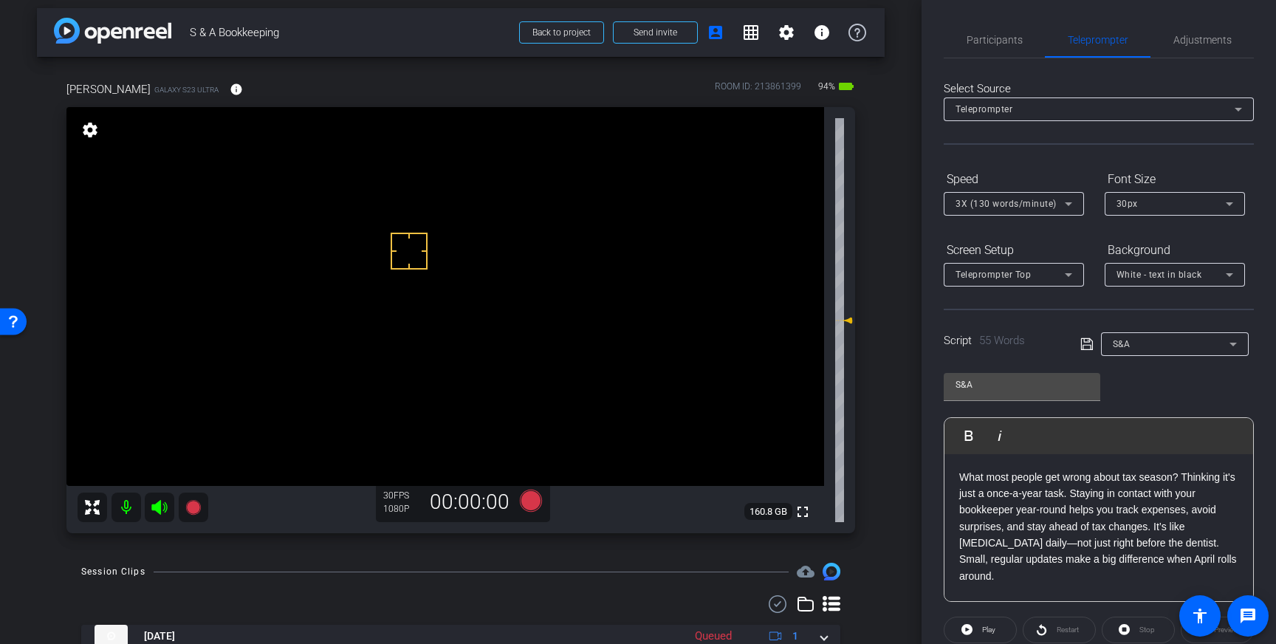
drag, startPoint x: 1016, startPoint y: 587, endPoint x: 959, endPoint y: 474, distance: 126.8
click at [959, 474] on div "What most people get wrong about tax season? Thinking it's just a once-a-year t…" at bounding box center [1099, 528] width 309 height 148
drag, startPoint x: 1083, startPoint y: 344, endPoint x: 1115, endPoint y: 355, distance: 33.4
click at [1083, 344] on icon at bounding box center [1087, 344] width 13 height 18
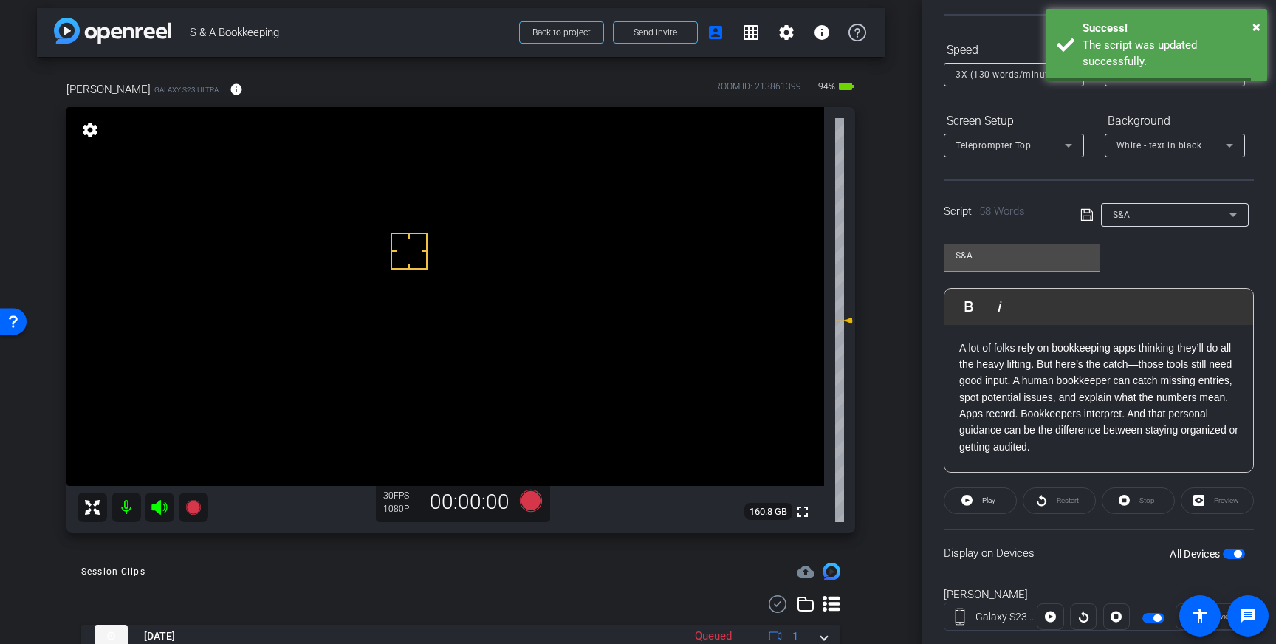
scroll to position [163, 0]
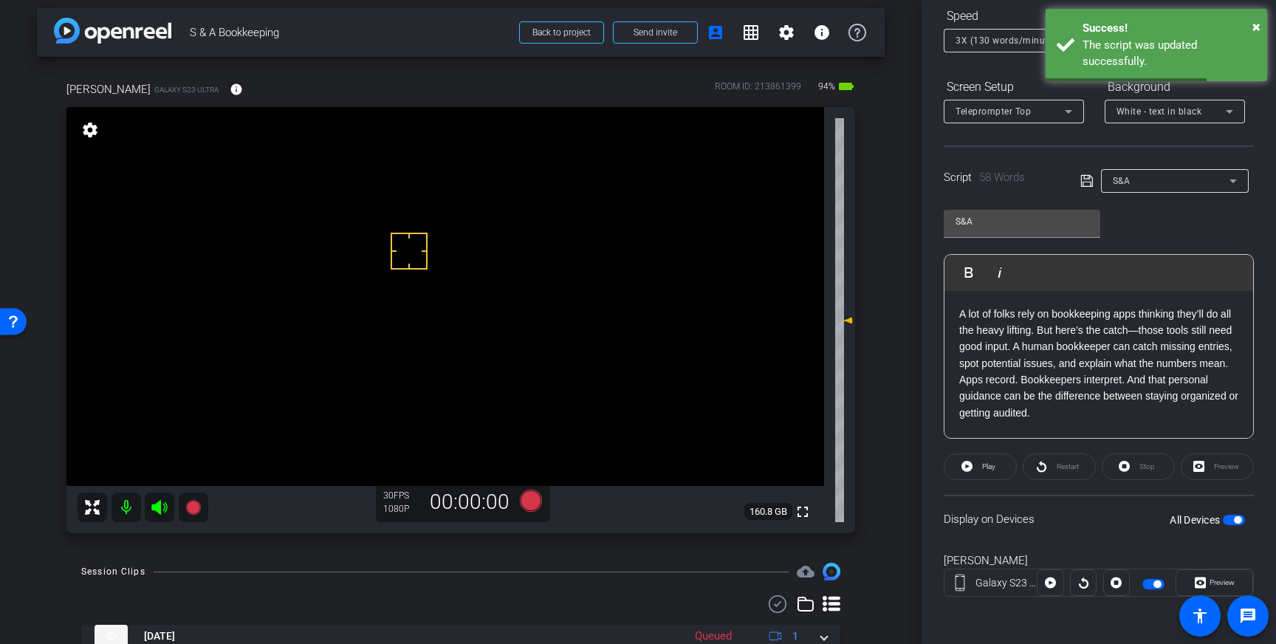
click at [1228, 517] on span "button" at bounding box center [1234, 520] width 22 height 10
click at [1234, 522] on span "button" at bounding box center [1234, 520] width 22 height 10
click at [1086, 177] on icon at bounding box center [1087, 181] width 13 height 18
drag, startPoint x: 405, startPoint y: 257, endPoint x: 402, endPoint y: 267, distance: 11.0
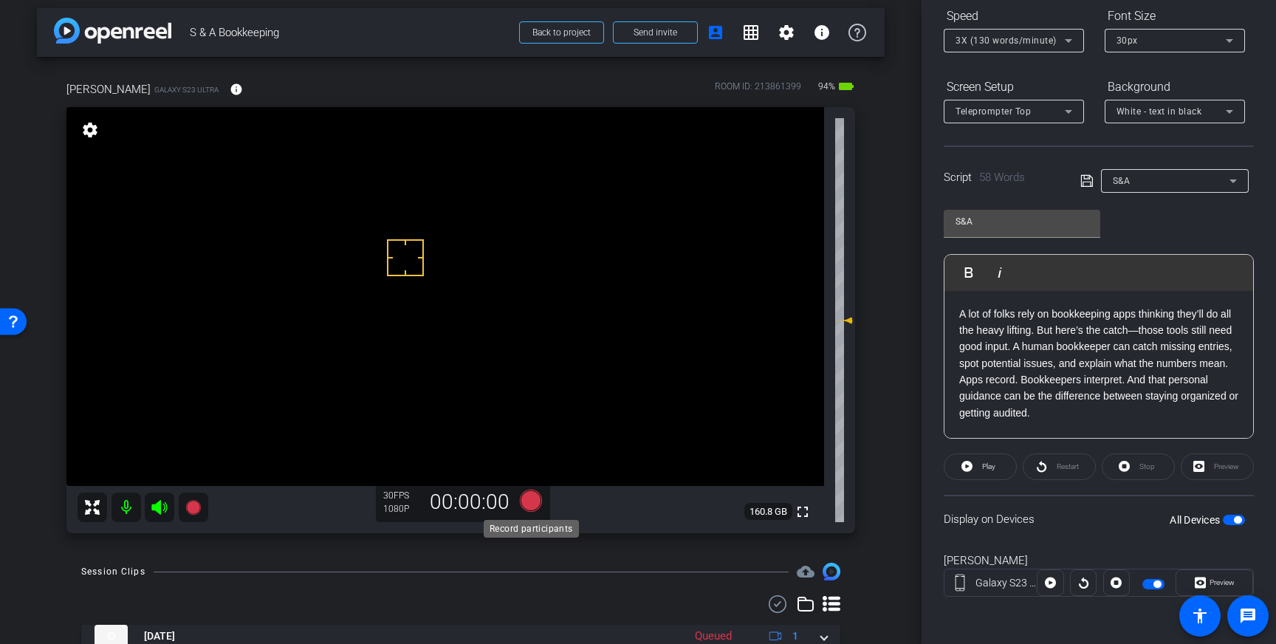
click at [531, 501] on icon at bounding box center [531, 501] width 22 height 22
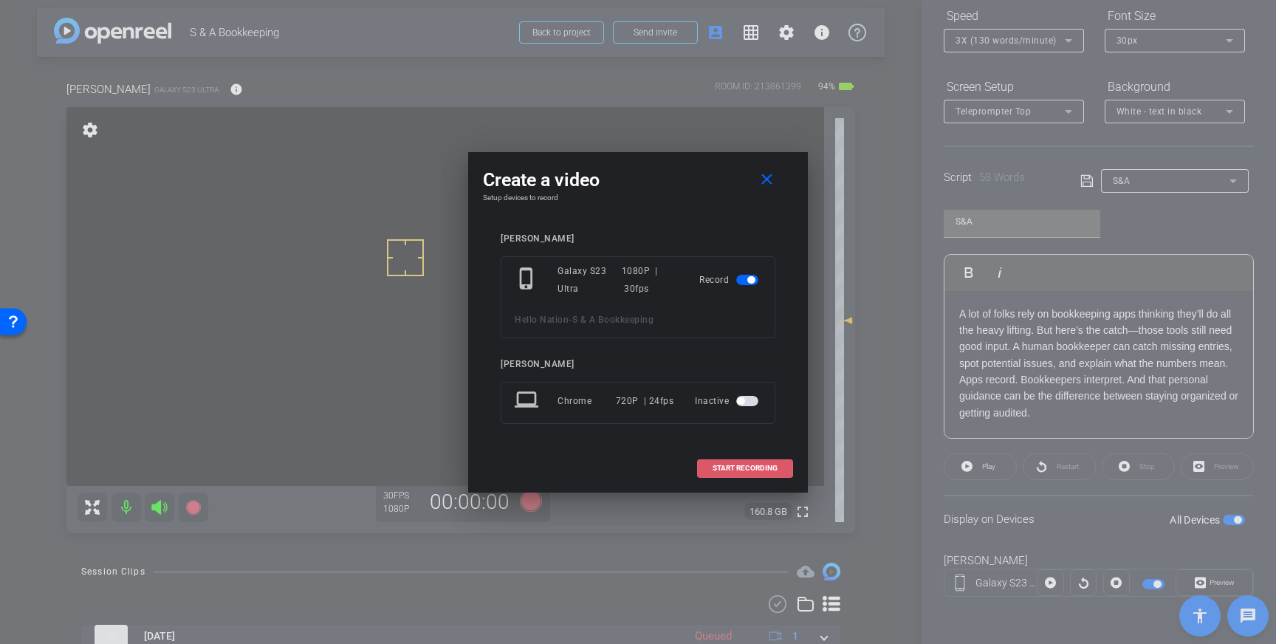
click at [770, 463] on span at bounding box center [745, 468] width 95 height 35
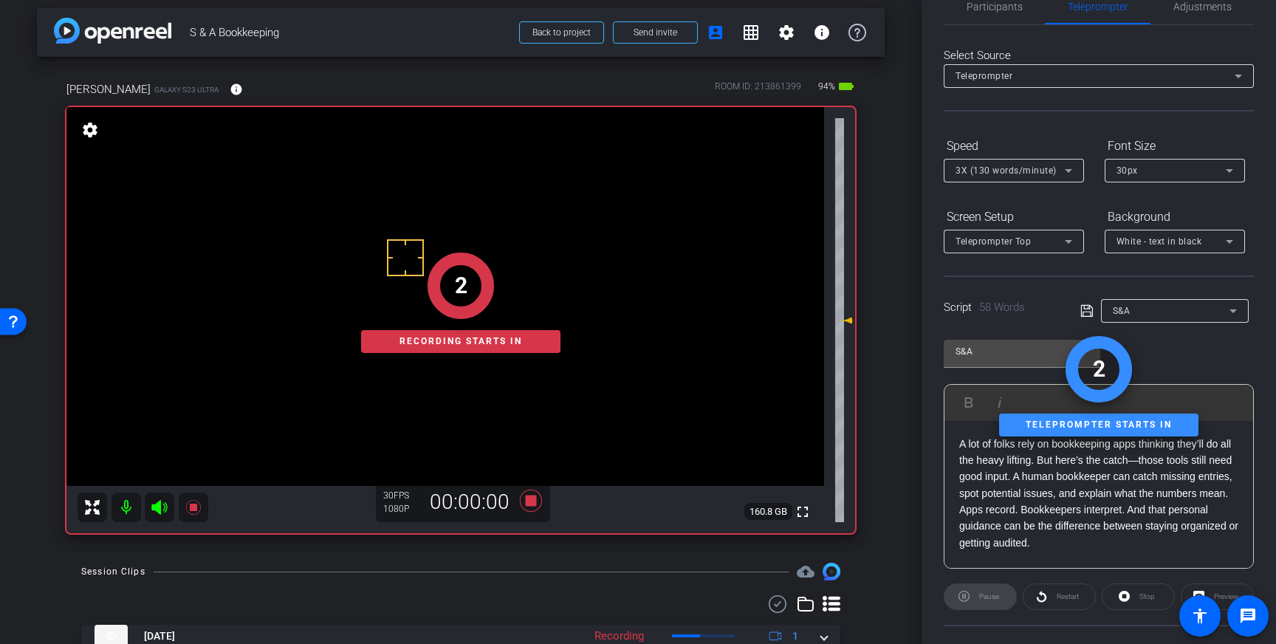
scroll to position [0, 0]
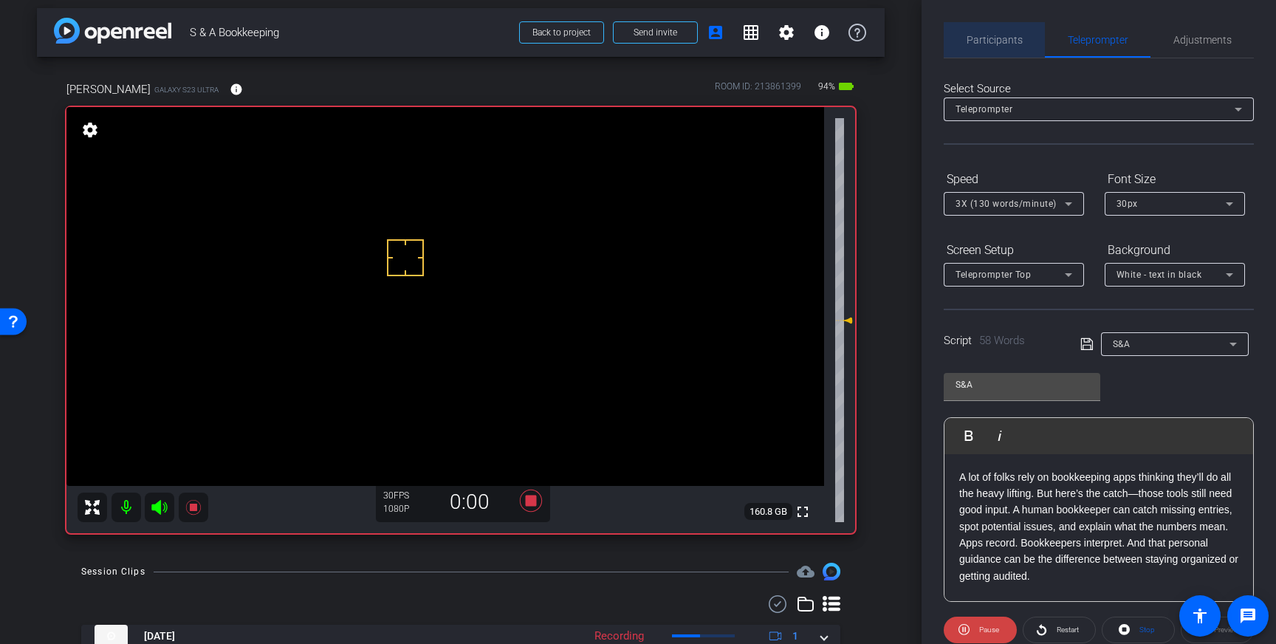
click at [1012, 42] on span "Participants" at bounding box center [995, 40] width 56 height 10
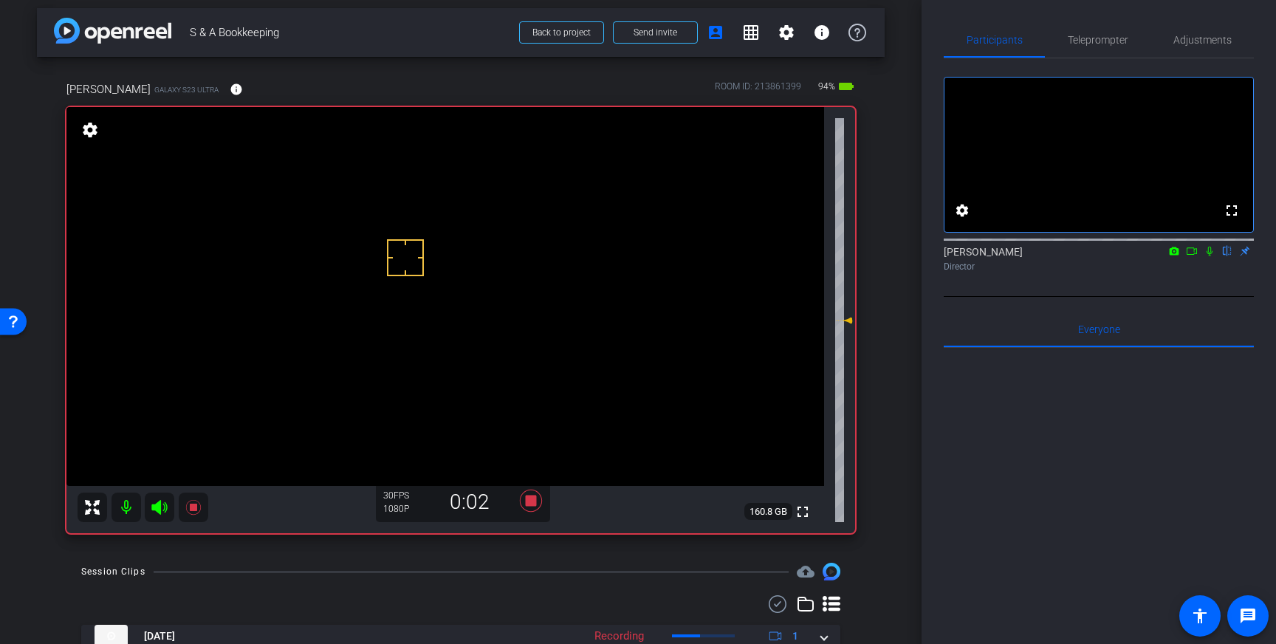
click at [1212, 256] on icon at bounding box center [1210, 251] width 12 height 10
click at [1209, 256] on icon at bounding box center [1210, 251] width 12 height 10
click at [530, 509] on icon at bounding box center [530, 500] width 35 height 27
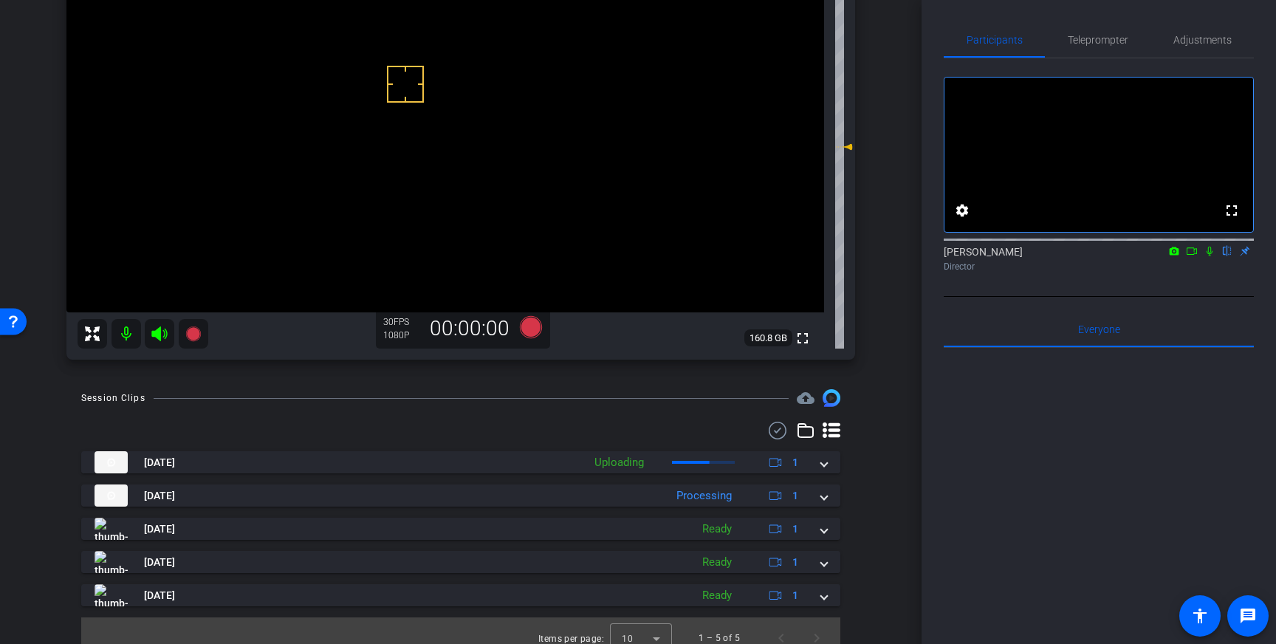
scroll to position [195, 0]
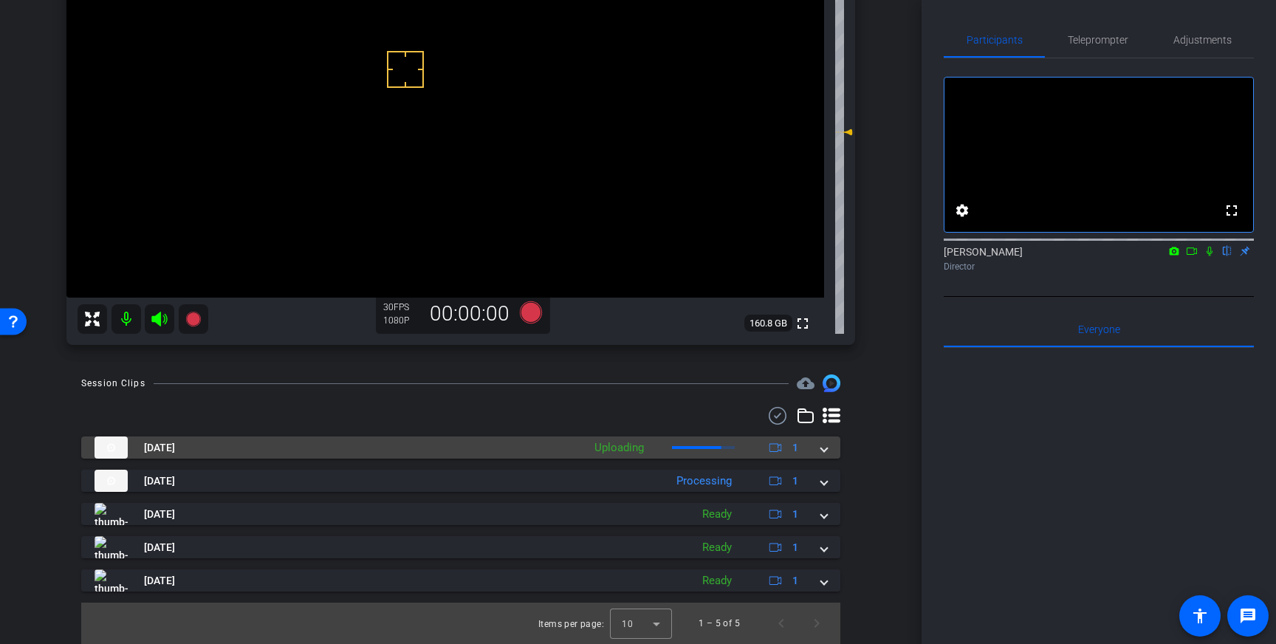
click at [824, 456] on mat-expansion-panel-header "Aug 26, 2025 Uploading 1" at bounding box center [460, 448] width 759 height 22
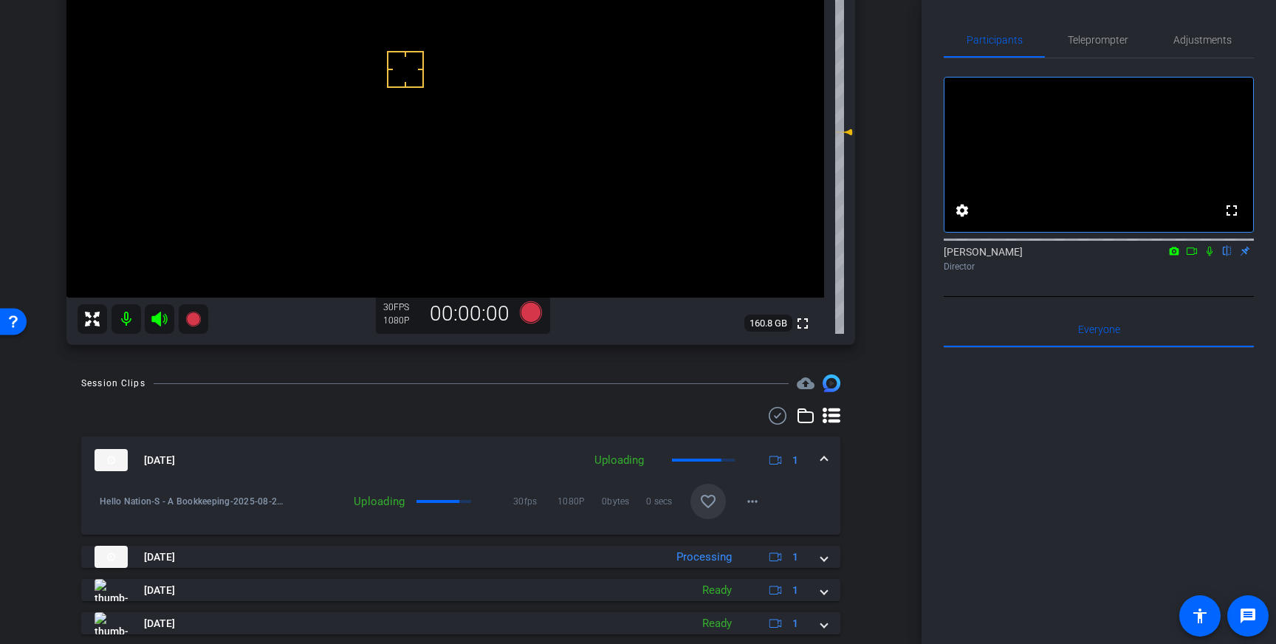
click at [704, 500] on mat-icon "favorite_border" at bounding box center [708, 502] width 18 height 18
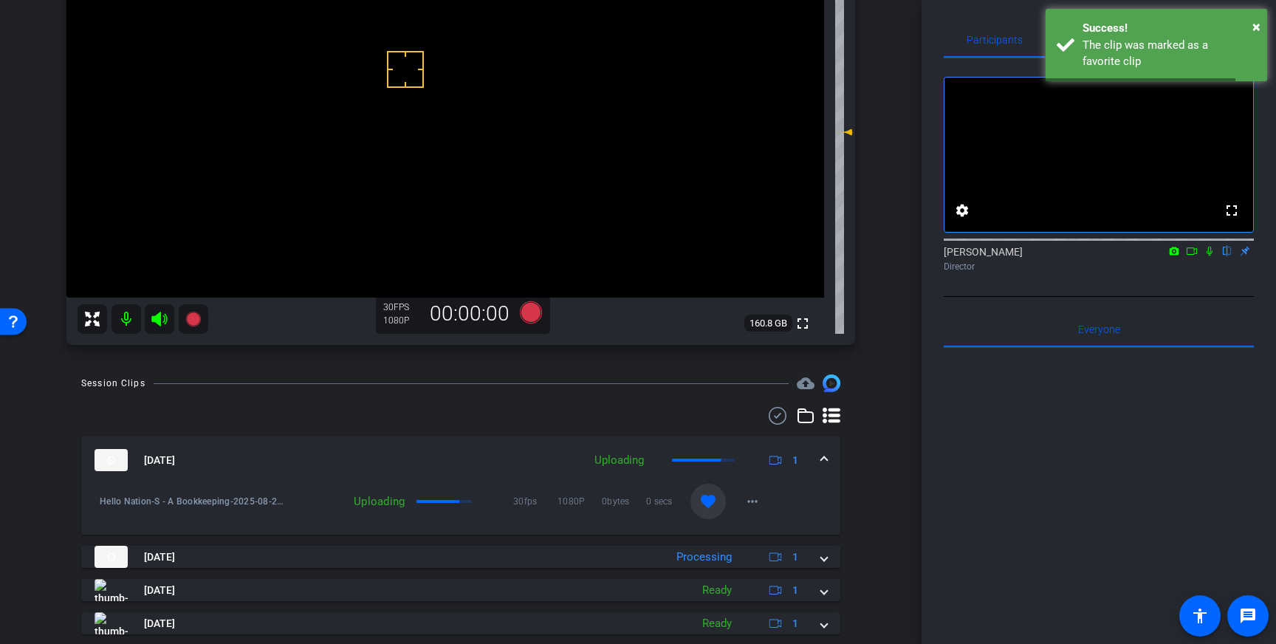
click at [821, 460] on span at bounding box center [824, 461] width 6 height 16
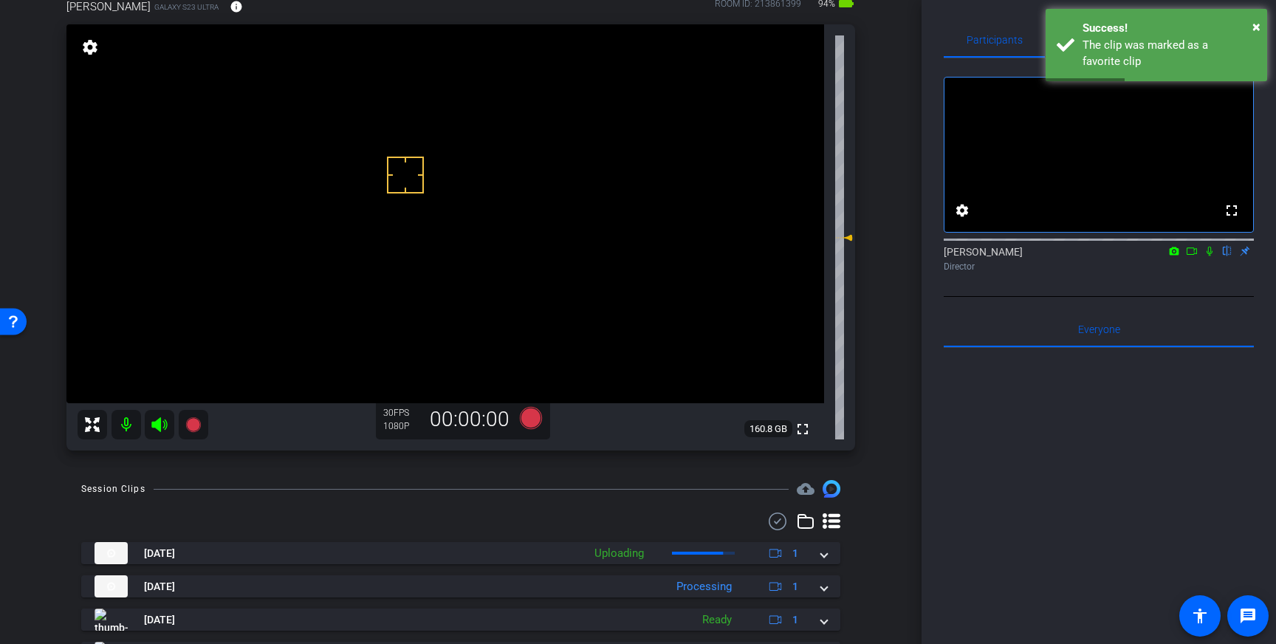
scroll to position [83, 0]
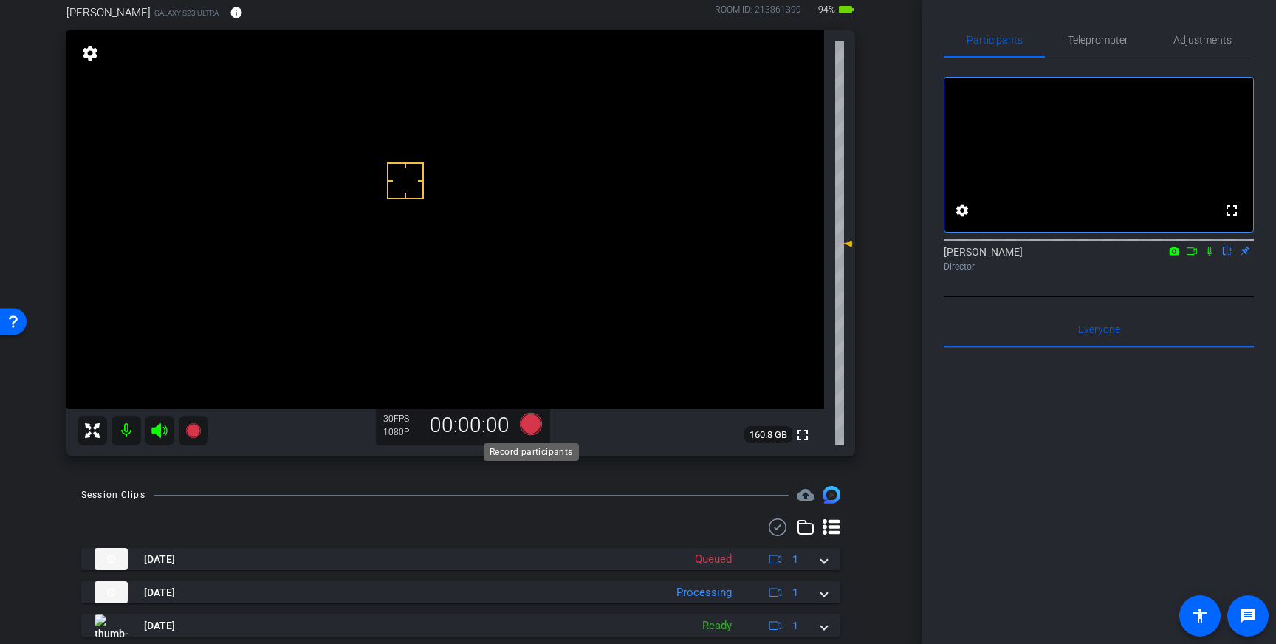
click at [527, 443] on div "Record participants" at bounding box center [531, 452] width 95 height 18
click at [533, 427] on icon at bounding box center [531, 424] width 22 height 22
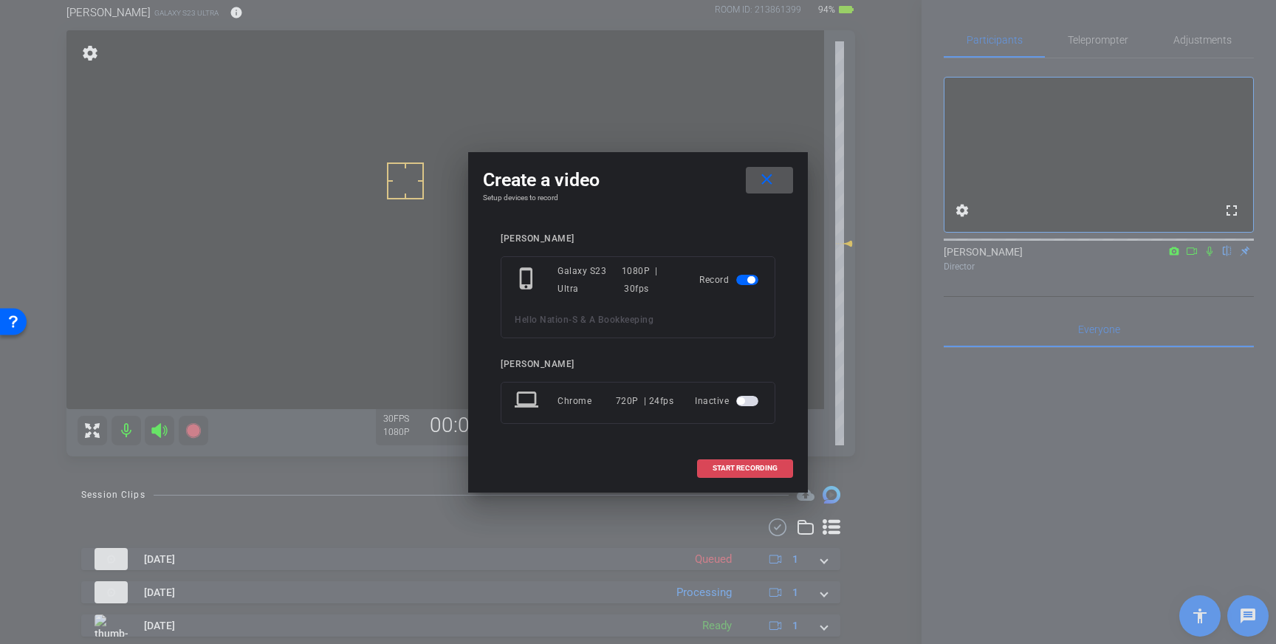
click at [727, 453] on span at bounding box center [745, 468] width 95 height 35
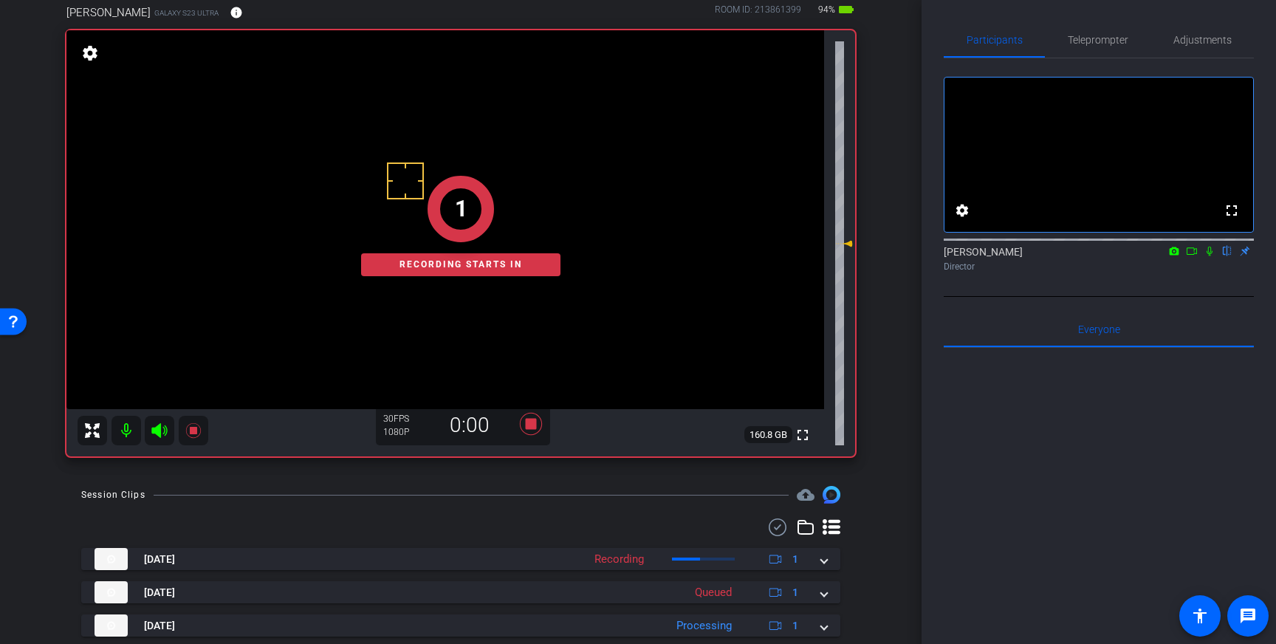
click at [1210, 273] on div "Louis Voss flip Director" at bounding box center [1099, 258] width 310 height 29
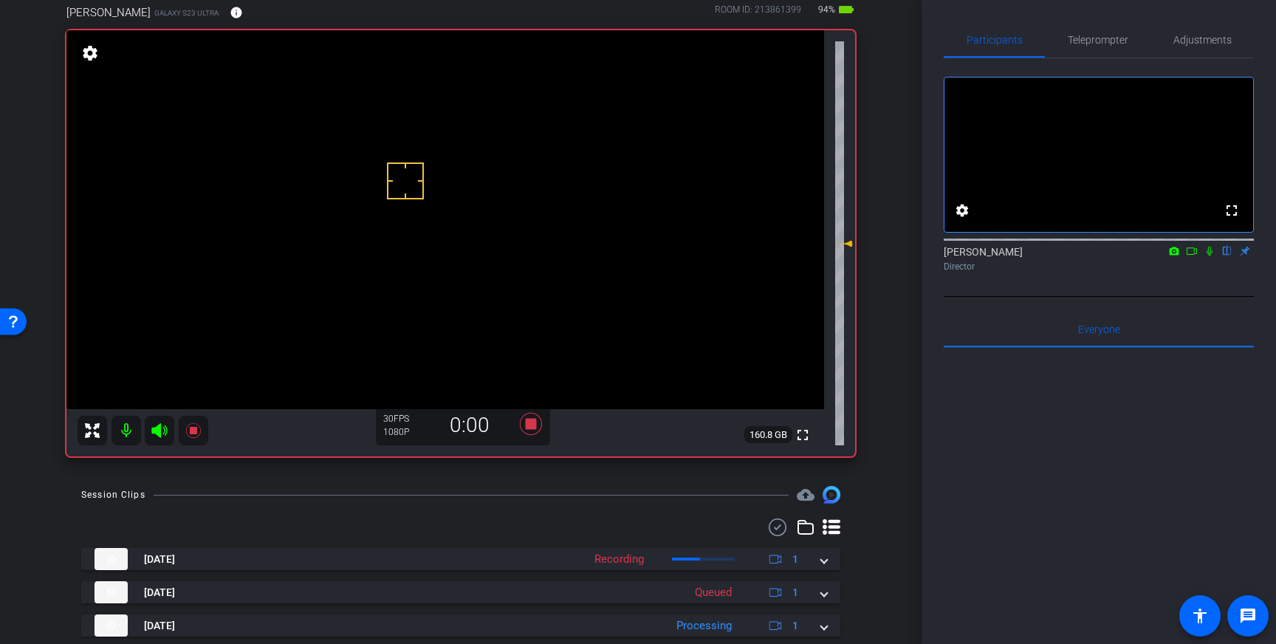
click at [1210, 256] on icon at bounding box center [1210, 252] width 6 height 10
click at [535, 425] on icon at bounding box center [531, 424] width 22 height 22
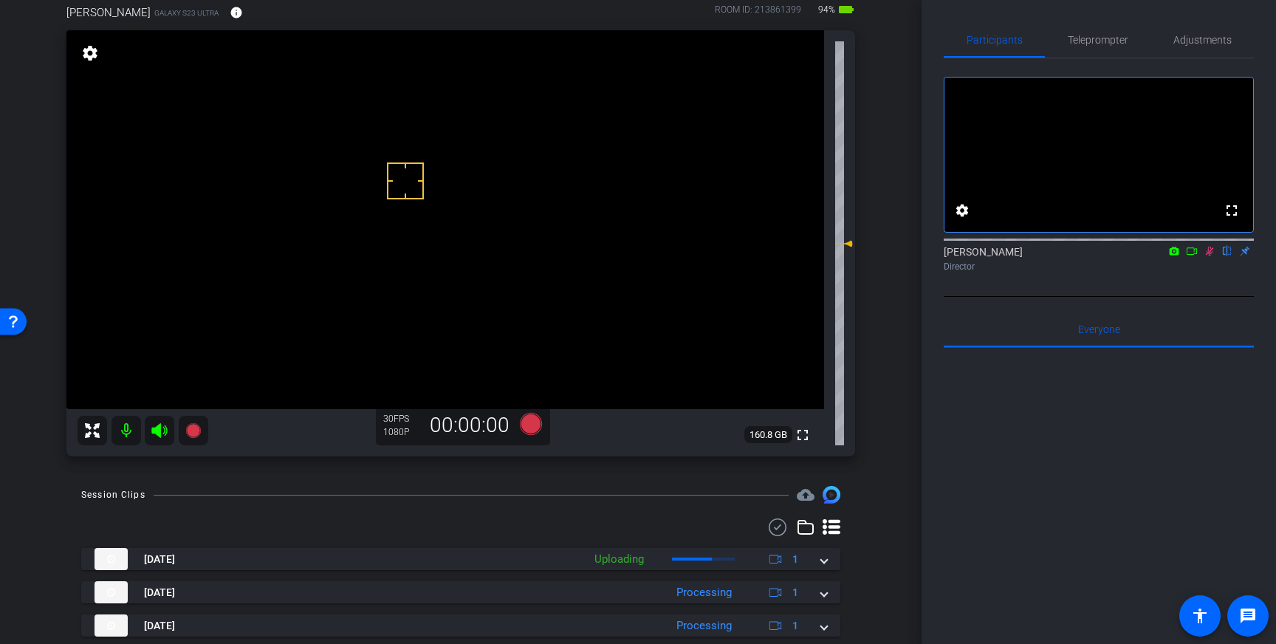
click at [1206, 256] on icon at bounding box center [1210, 251] width 12 height 10
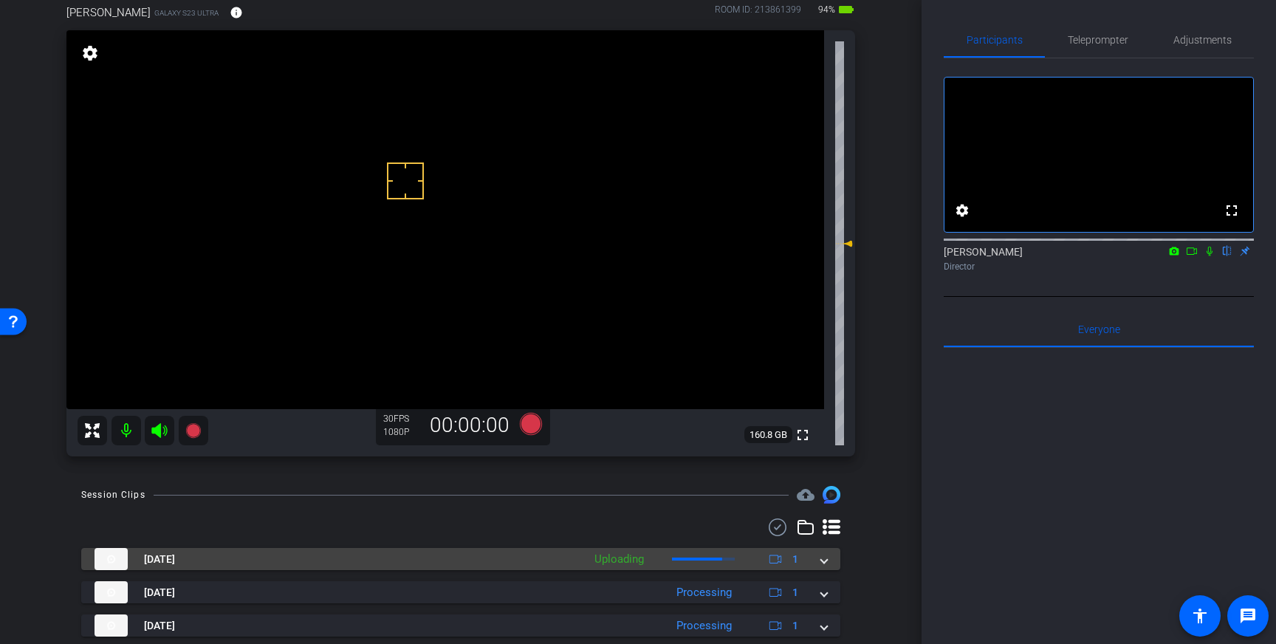
click at [827, 566] on mat-expansion-panel-header "Aug 26, 2025 Uploading 1" at bounding box center [460, 559] width 759 height 22
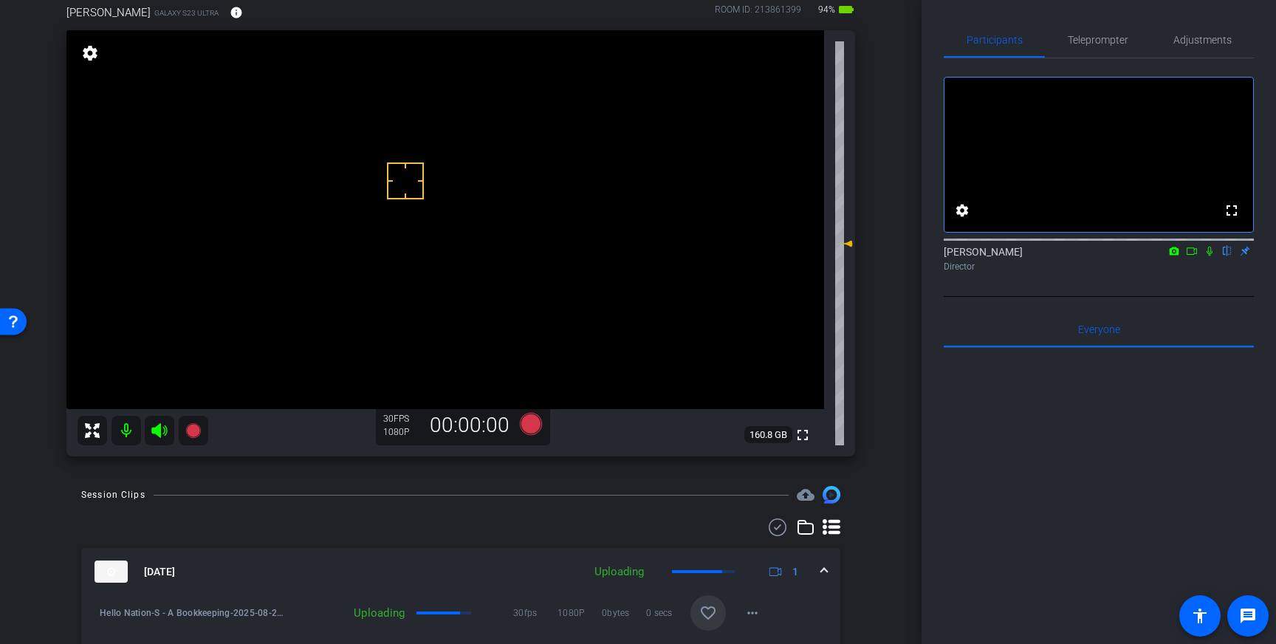
click at [716, 609] on mat-icon "favorite_border" at bounding box center [708, 613] width 18 height 18
click at [1103, 43] on span "Teleprompter" at bounding box center [1098, 40] width 61 height 10
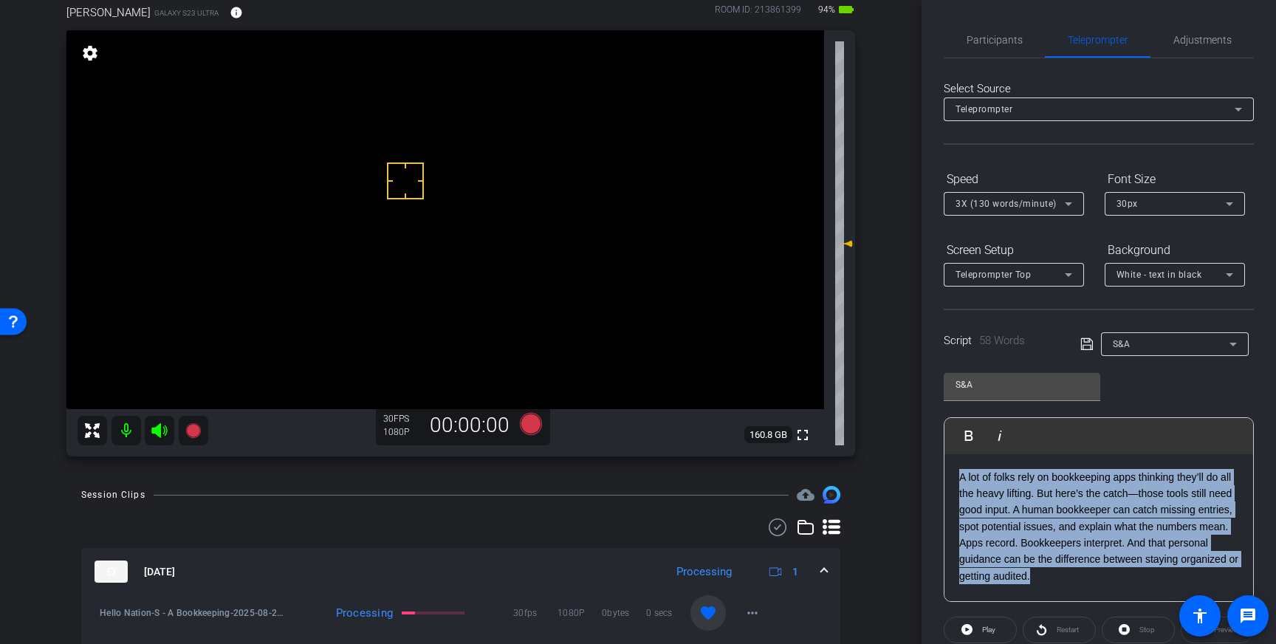
drag, startPoint x: 1050, startPoint y: 575, endPoint x: 958, endPoint y: 479, distance: 132.7
click at [959, 480] on p "A lot of folks rely on bookkeeping apps thinking they’ll do all the heavy lifti…" at bounding box center [1098, 527] width 279 height 116
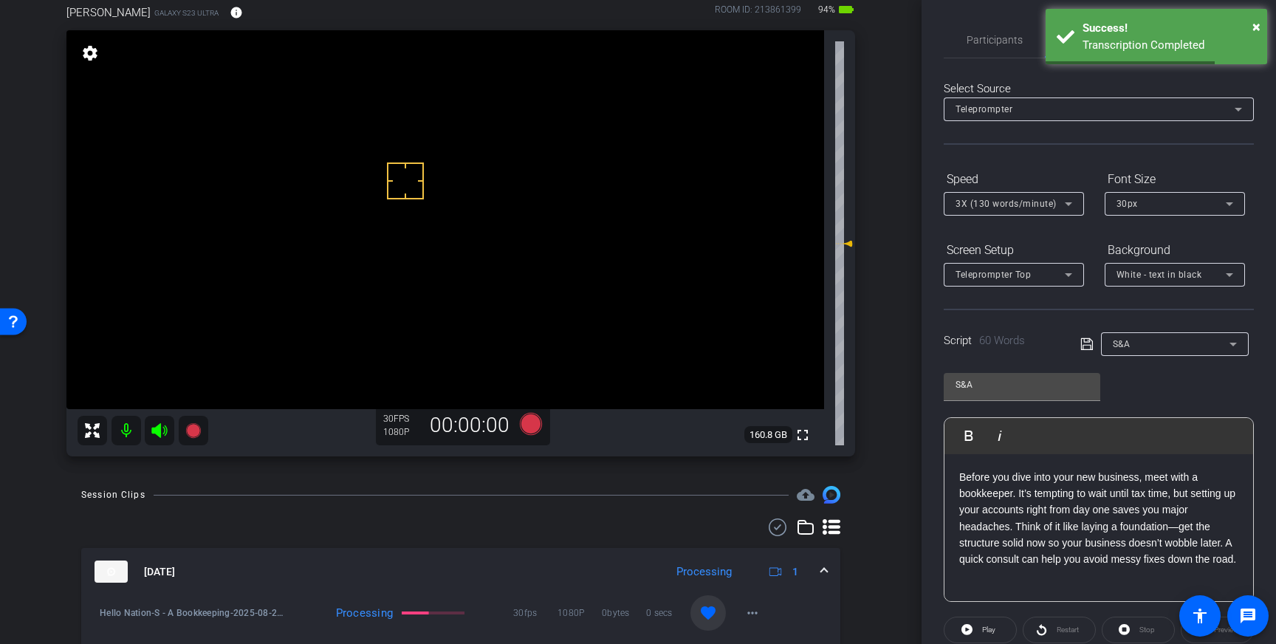
drag, startPoint x: 1087, startPoint y: 346, endPoint x: 1100, endPoint y: 355, distance: 15.4
click at [1087, 346] on icon at bounding box center [1087, 344] width 13 height 18
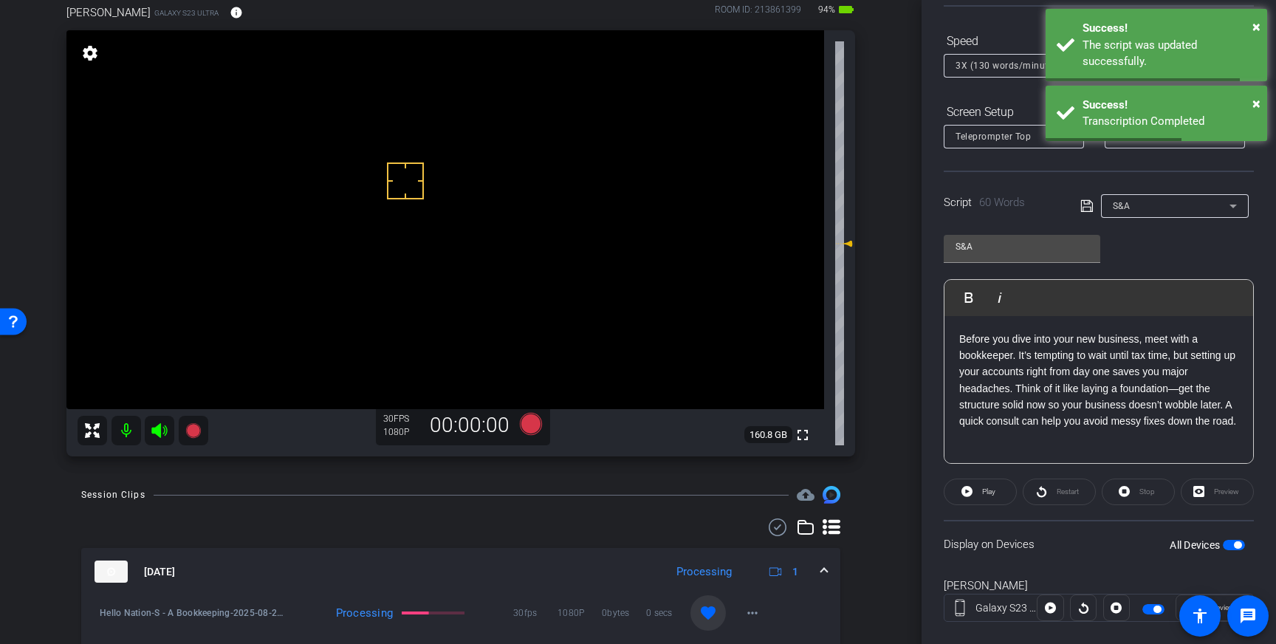
scroll to position [140, 0]
click at [1233, 543] on span "button" at bounding box center [1234, 543] width 22 height 10
click at [1237, 542] on span "button" at bounding box center [1234, 543] width 22 height 10
click at [1088, 202] on icon at bounding box center [1087, 205] width 12 height 12
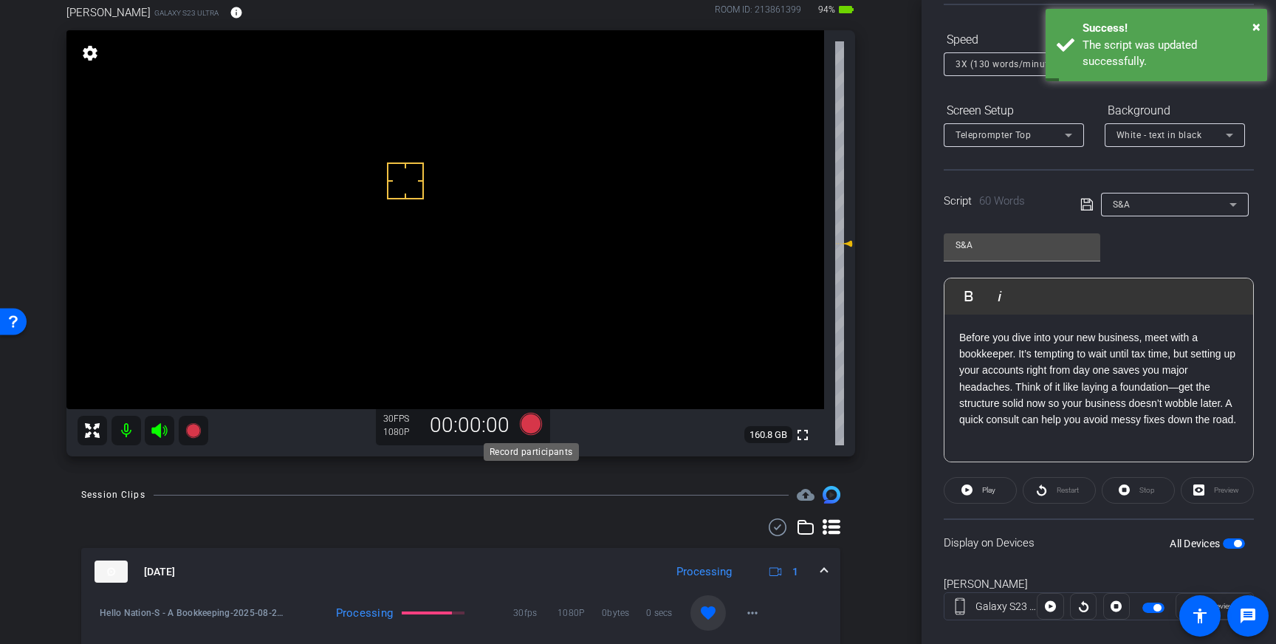
click at [529, 422] on icon at bounding box center [531, 424] width 22 height 22
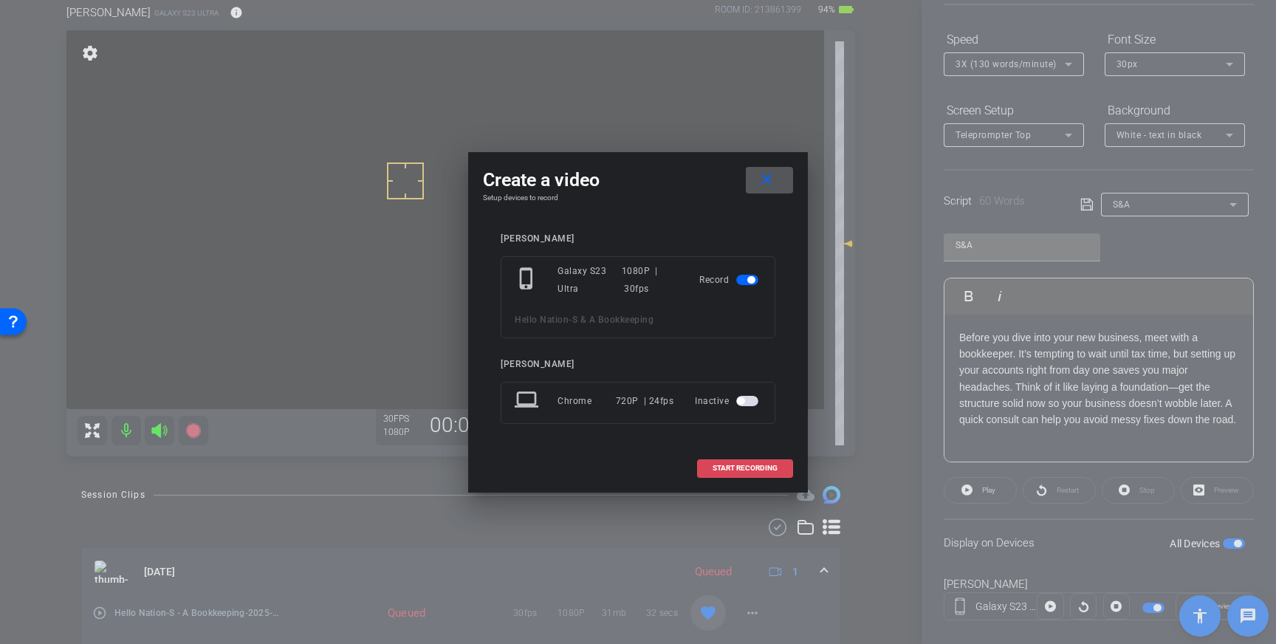
click at [730, 468] on span "START RECORDING" at bounding box center [745, 468] width 65 height 7
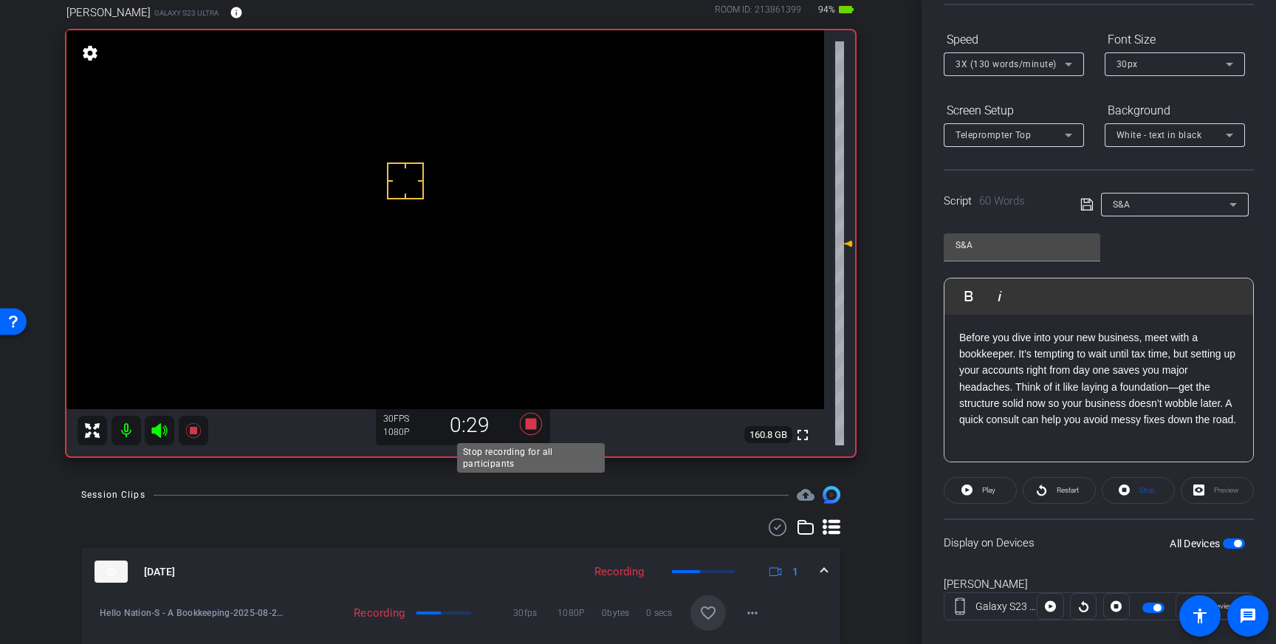
click at [528, 424] on icon at bounding box center [531, 424] width 22 height 22
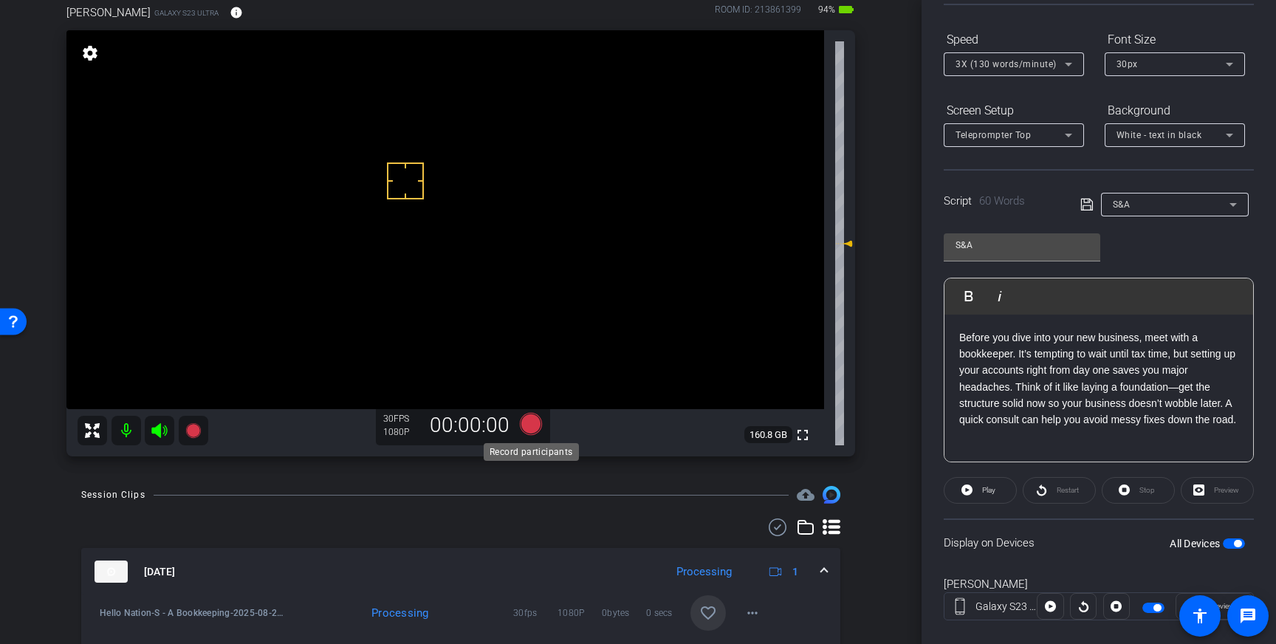
click at [531, 426] on icon at bounding box center [531, 424] width 22 height 22
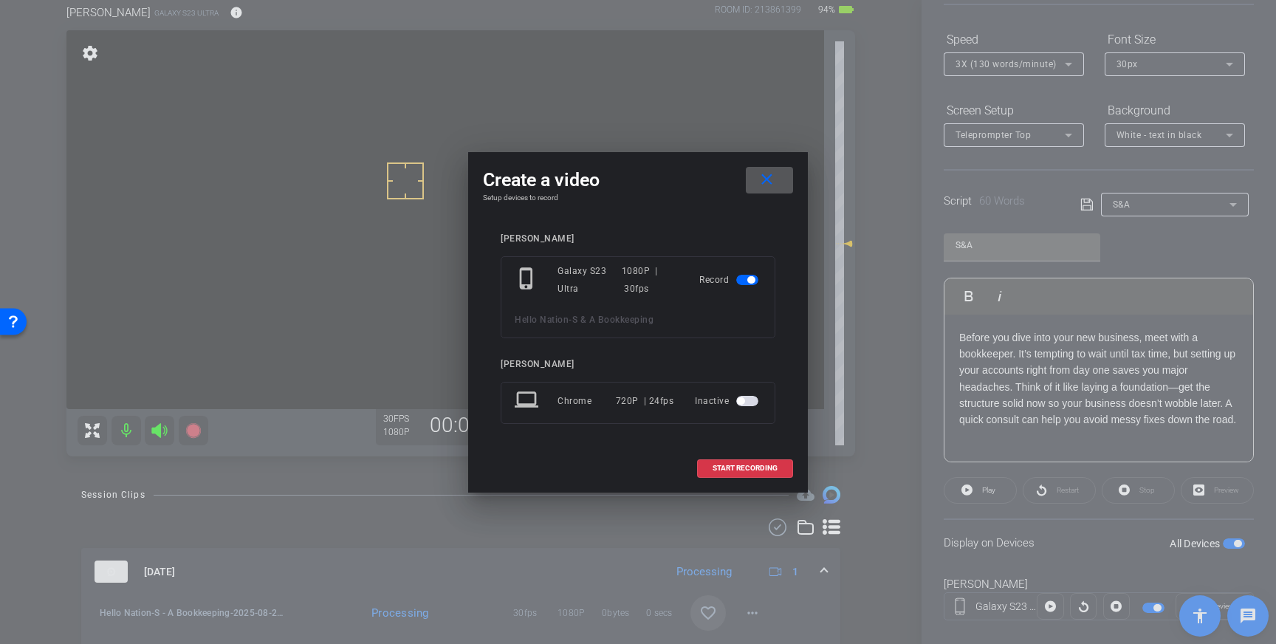
drag, startPoint x: 736, startPoint y: 474, endPoint x: 744, endPoint y: 467, distance: 11.0
click at [736, 474] on span at bounding box center [745, 468] width 95 height 35
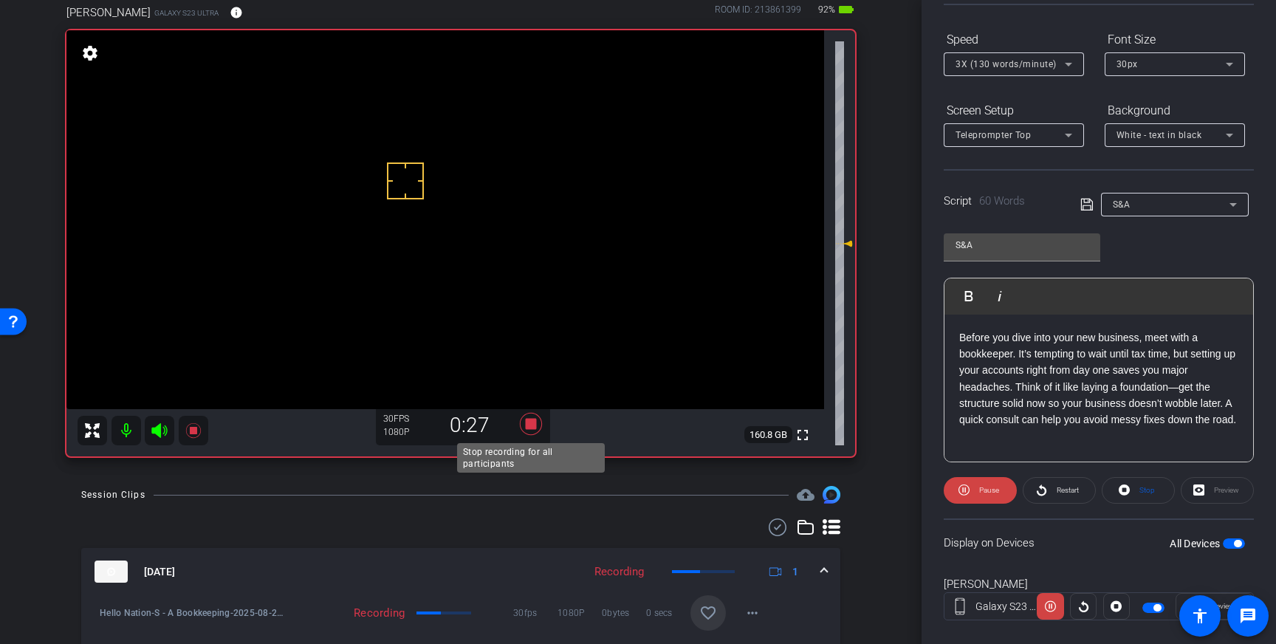
click at [530, 424] on icon at bounding box center [531, 424] width 22 height 22
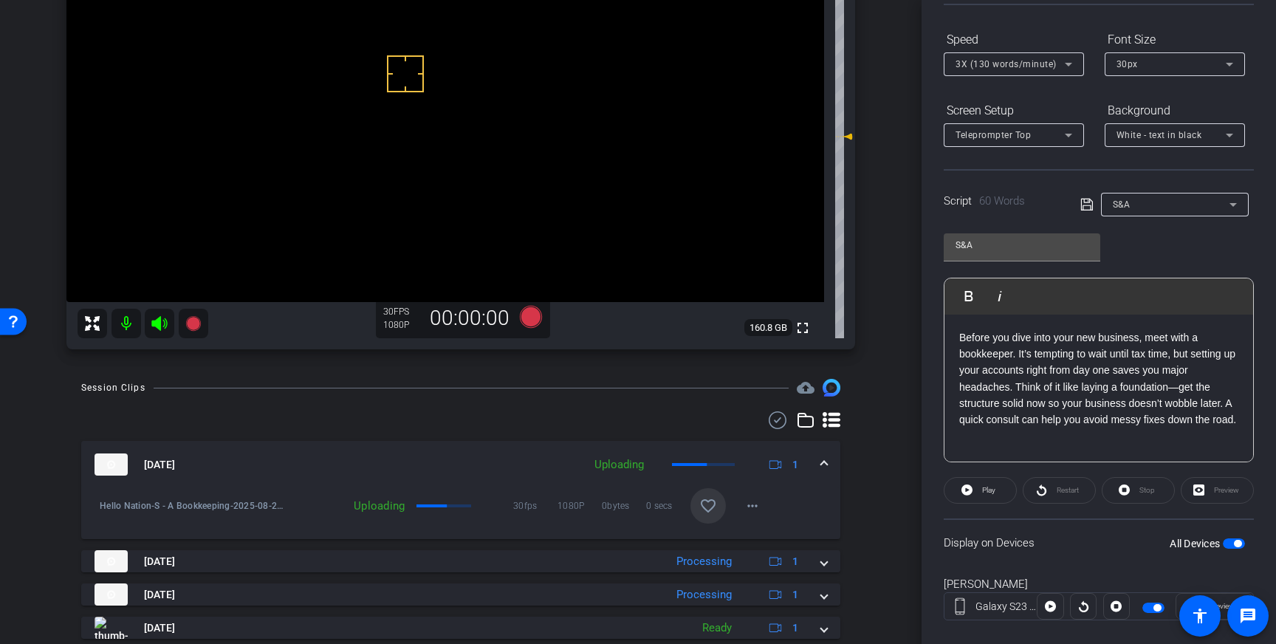
scroll to position [192, 0]
click at [709, 500] on mat-icon "favorite_border" at bounding box center [708, 505] width 18 height 18
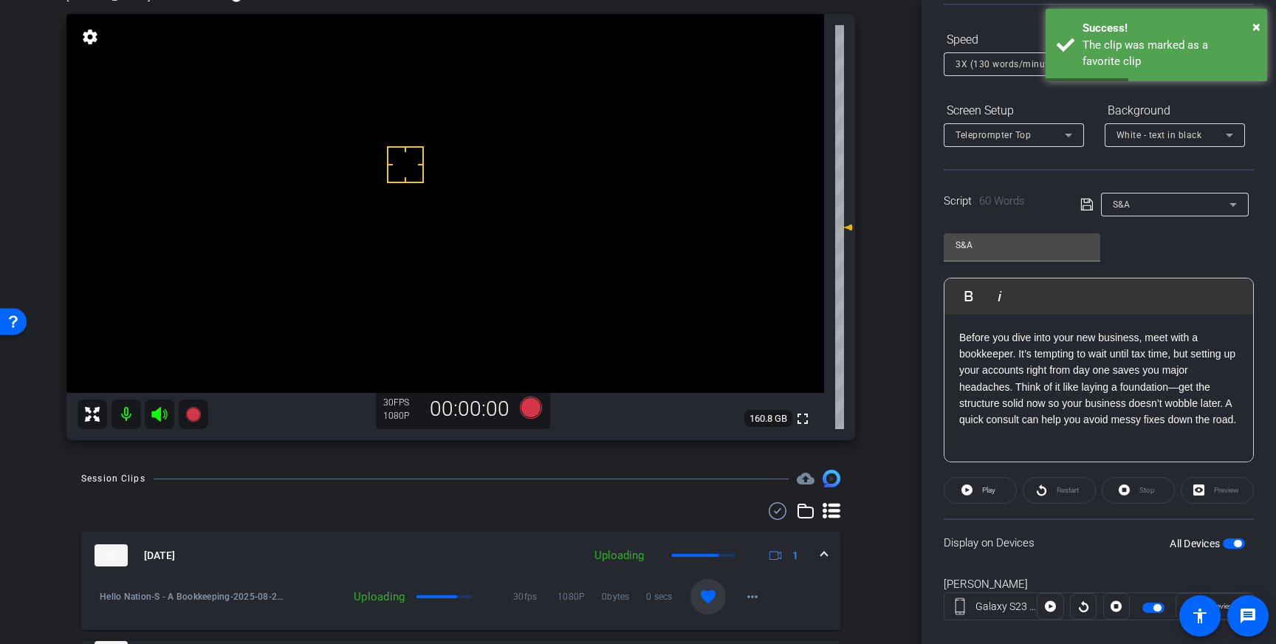
scroll to position [91, 0]
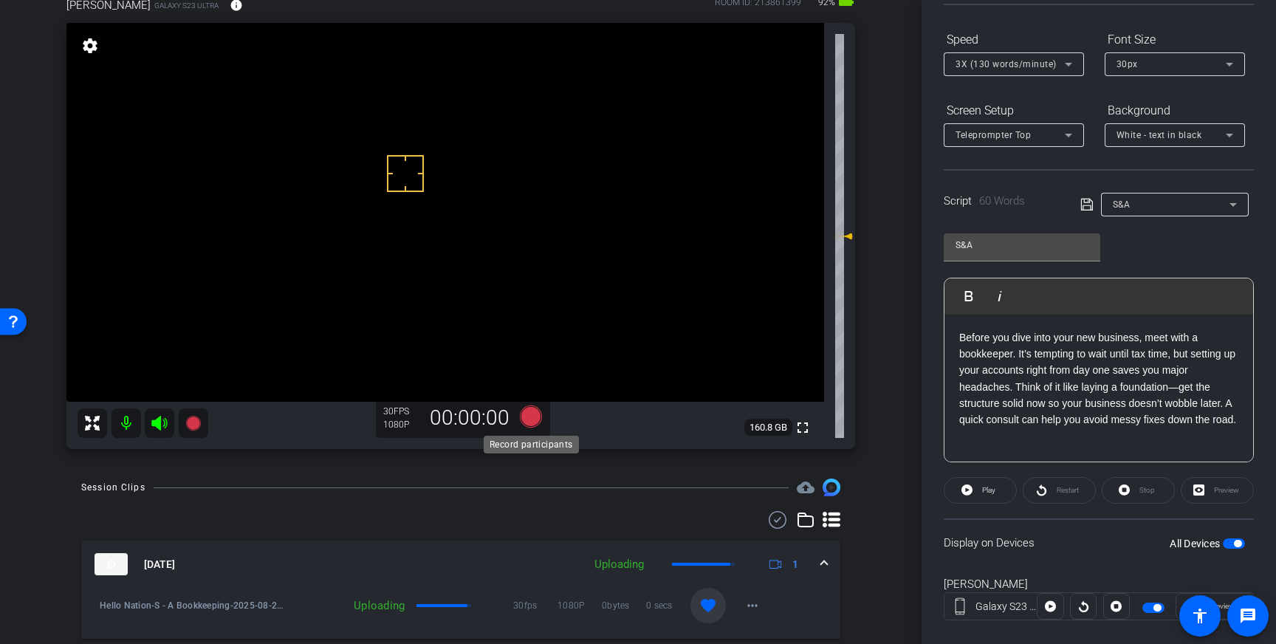
click at [533, 423] on icon at bounding box center [531, 416] width 22 height 22
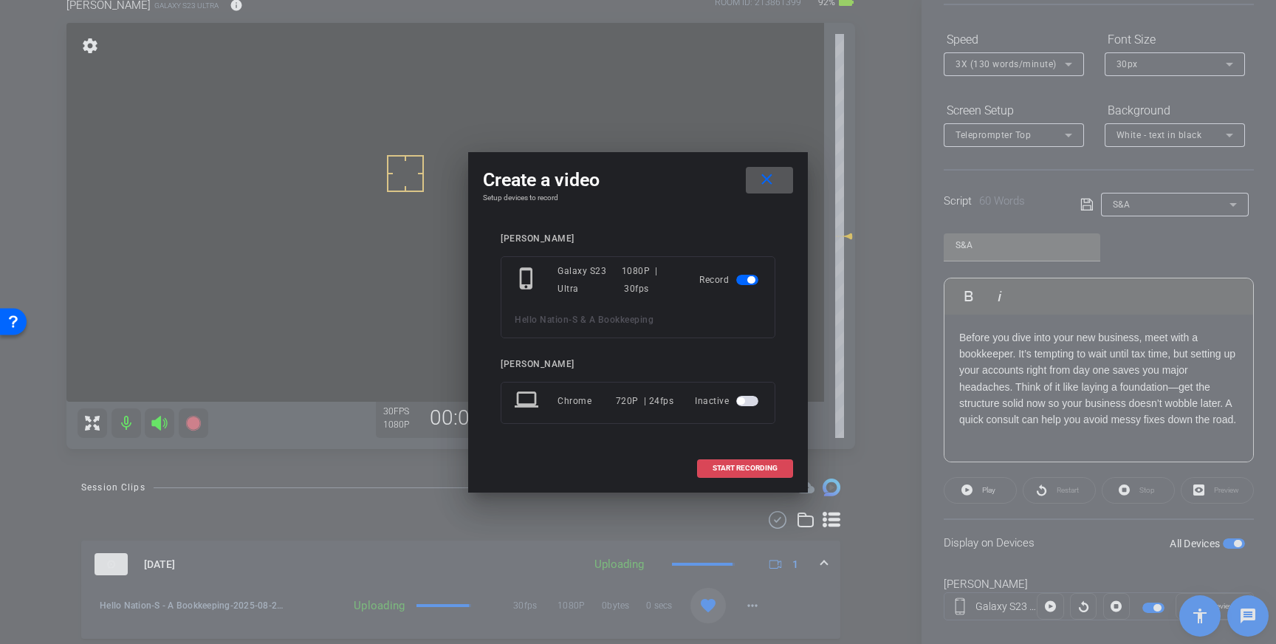
click at [717, 468] on span "START RECORDING" at bounding box center [745, 468] width 65 height 7
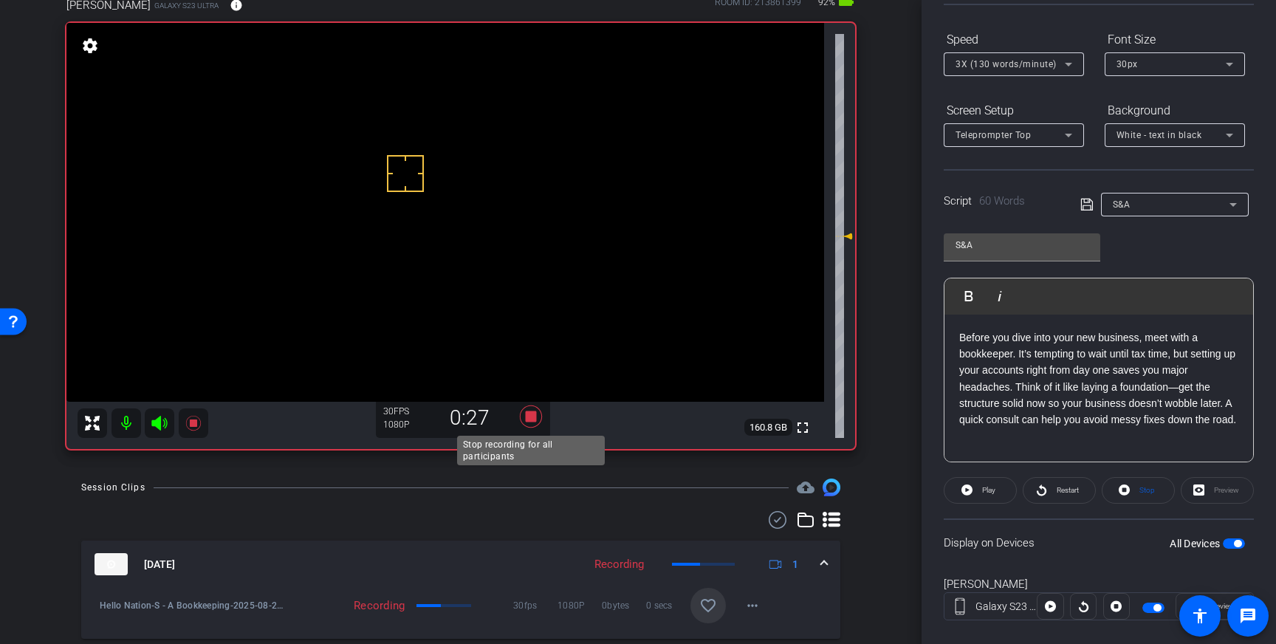
click at [527, 414] on icon at bounding box center [531, 416] width 22 height 22
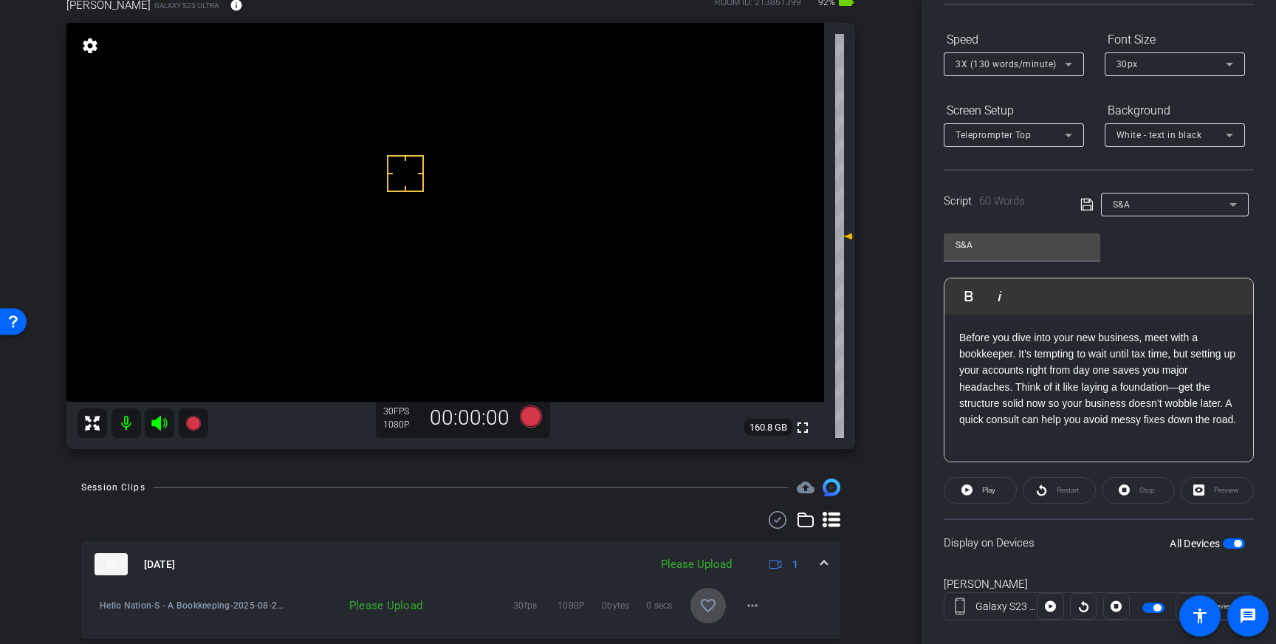
click at [714, 614] on mat-icon "favorite_border" at bounding box center [708, 606] width 18 height 18
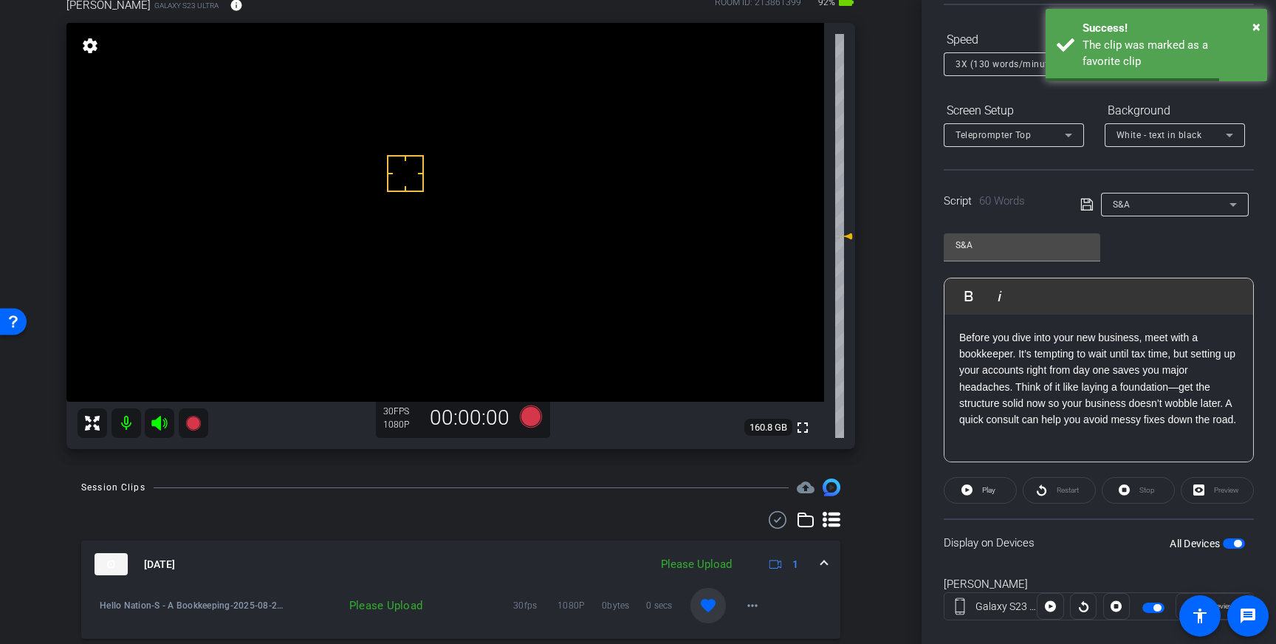
click at [824, 558] on span at bounding box center [824, 565] width 6 height 16
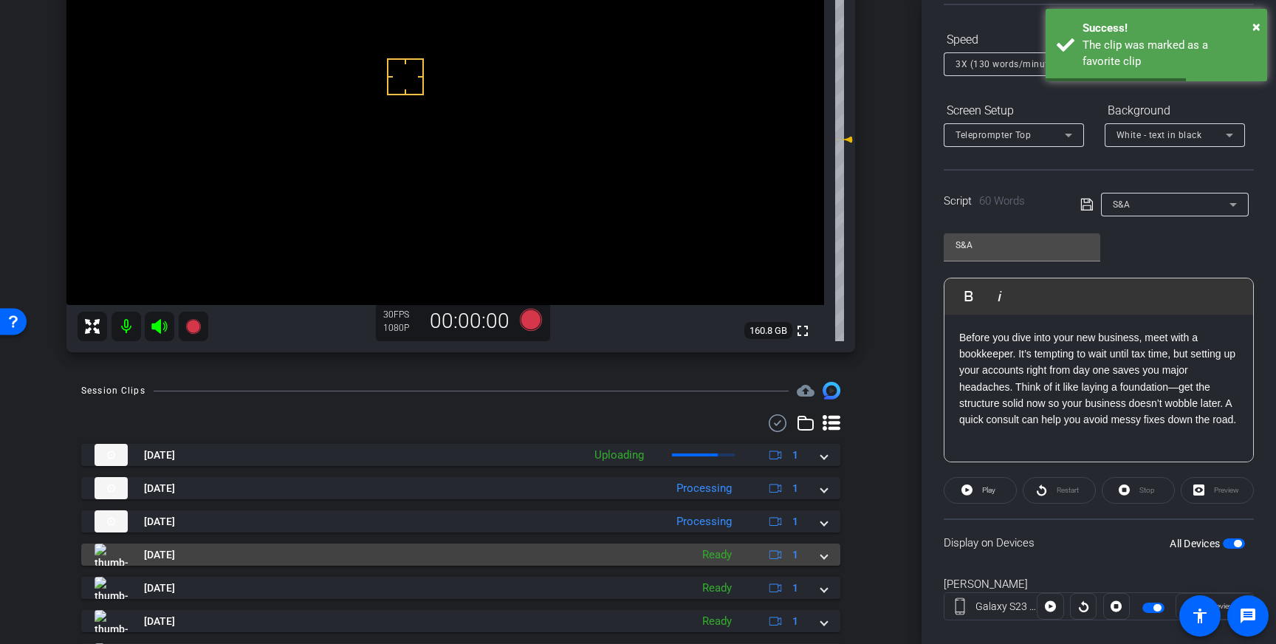
scroll to position [188, 0]
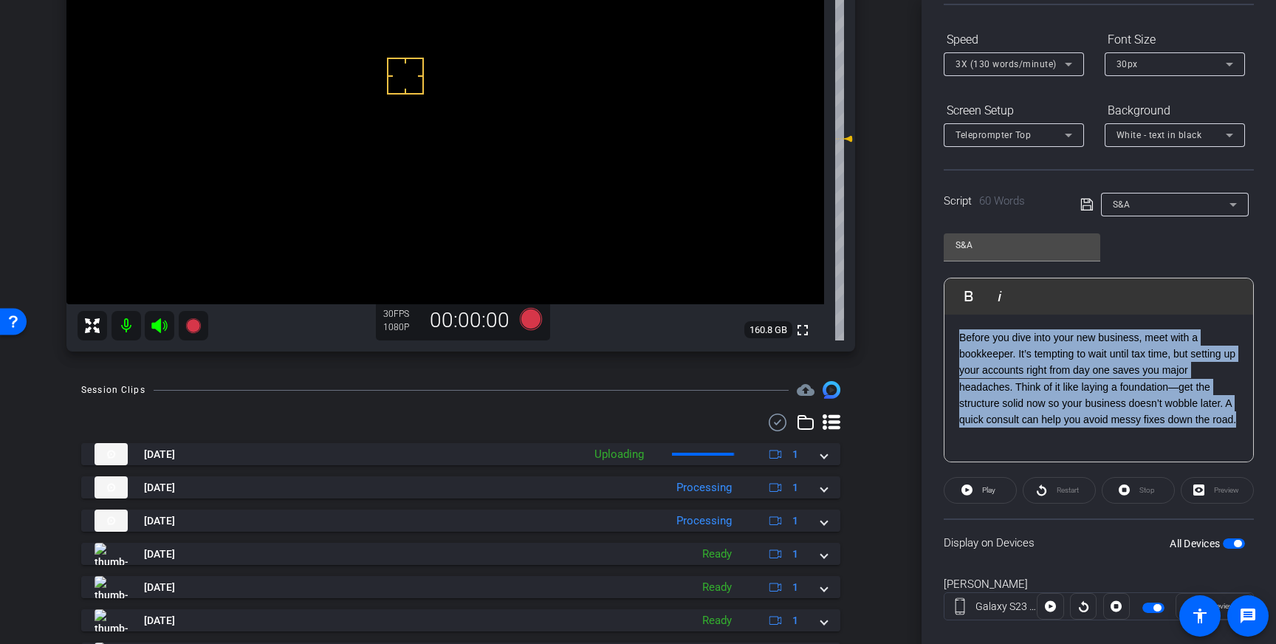
drag, startPoint x: 997, startPoint y: 438, endPoint x: 958, endPoint y: 343, distance: 103.0
click at [958, 343] on div "Before you dive into your new business, meet with a bookkeeper. It’s tempting t…" at bounding box center [1099, 389] width 309 height 148
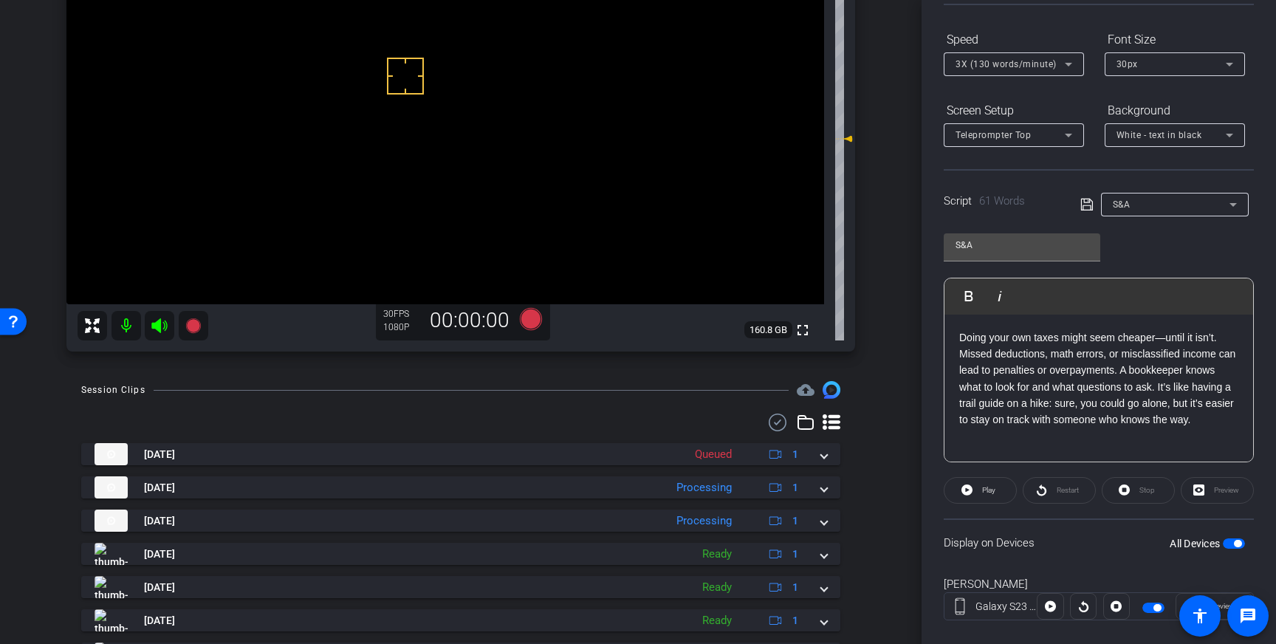
click at [1089, 206] on icon at bounding box center [1087, 205] width 13 height 18
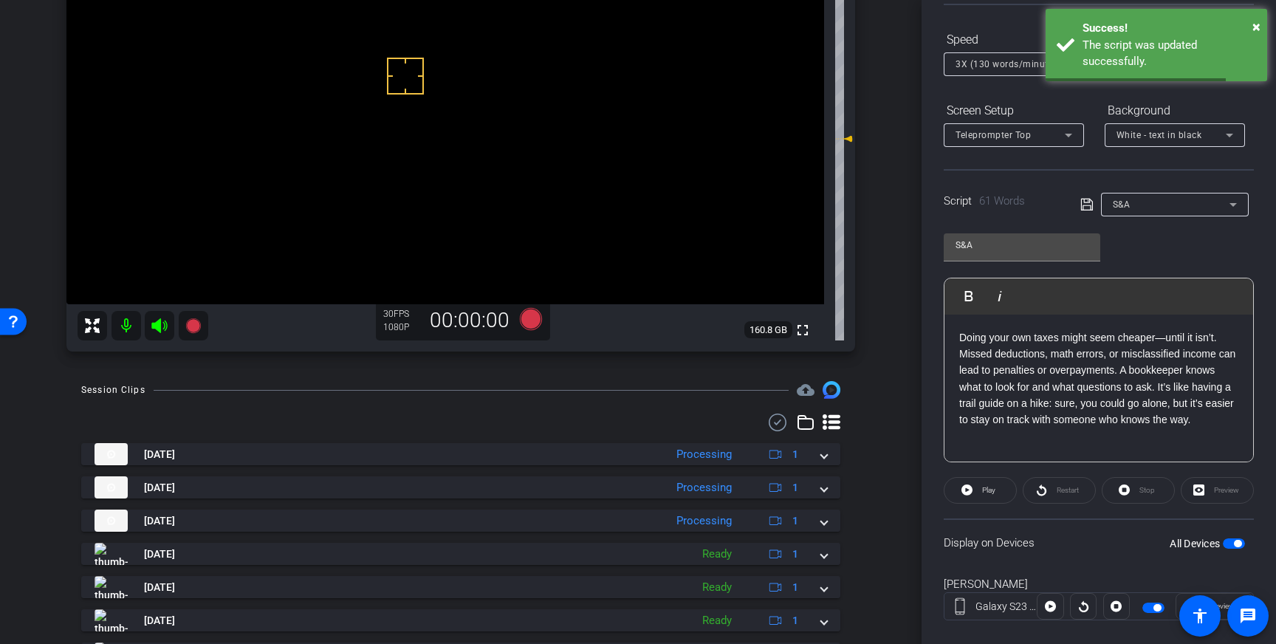
click at [1233, 542] on span "button" at bounding box center [1234, 543] width 22 height 10
click at [1237, 543] on span "button" at bounding box center [1234, 543] width 22 height 10
click at [1089, 205] on icon at bounding box center [1087, 205] width 12 height 12
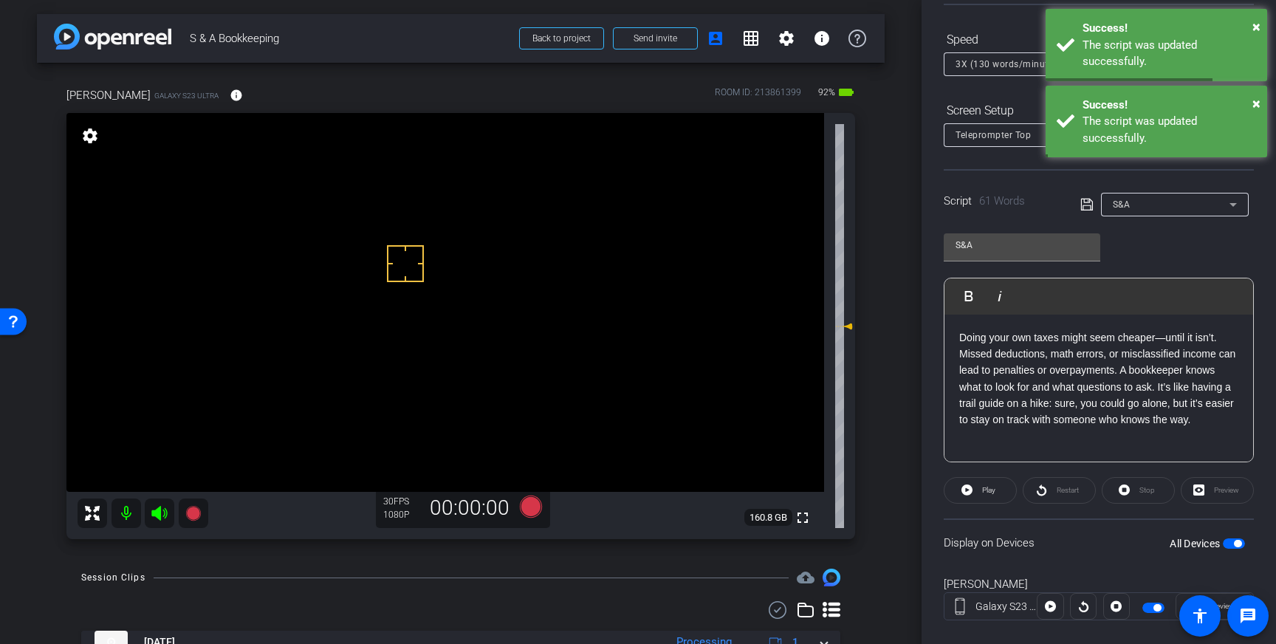
scroll to position [0, 0]
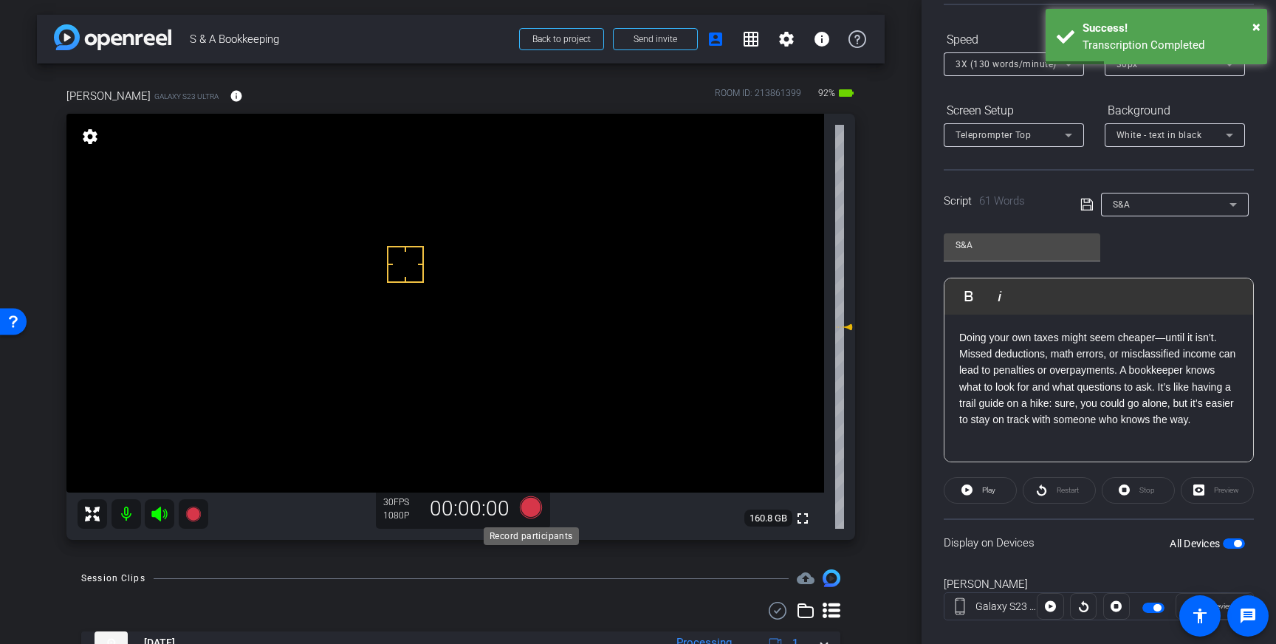
click at [527, 507] on icon at bounding box center [531, 507] width 22 height 22
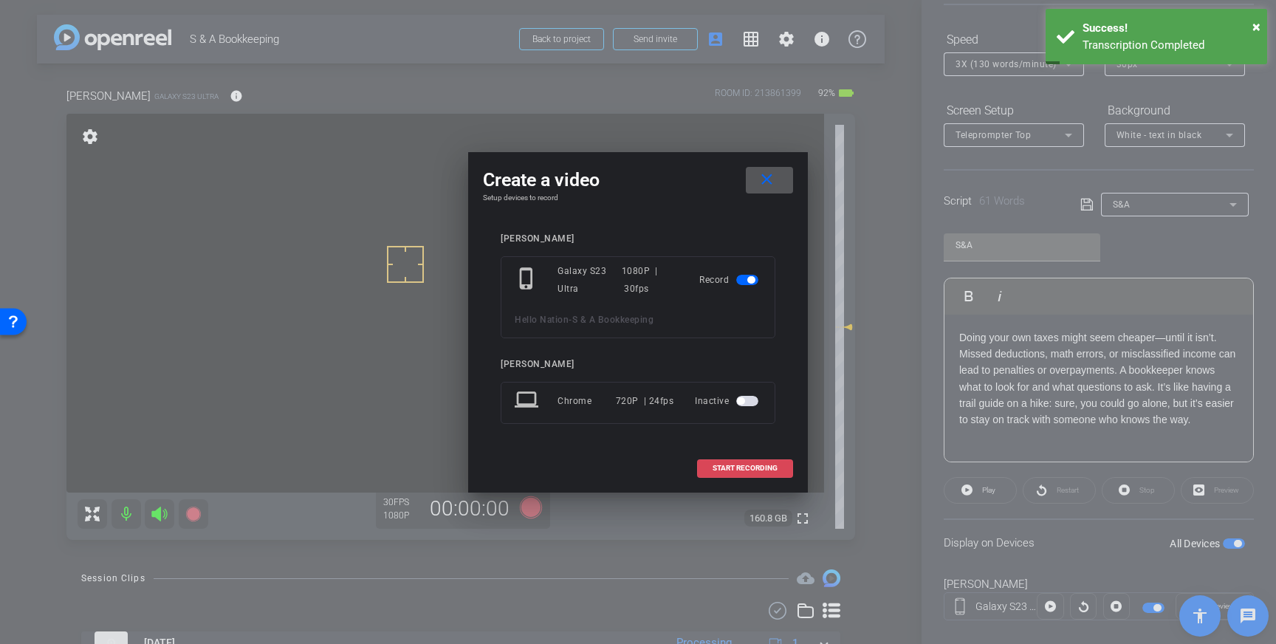
click at [724, 467] on span "START RECORDING" at bounding box center [745, 468] width 65 height 7
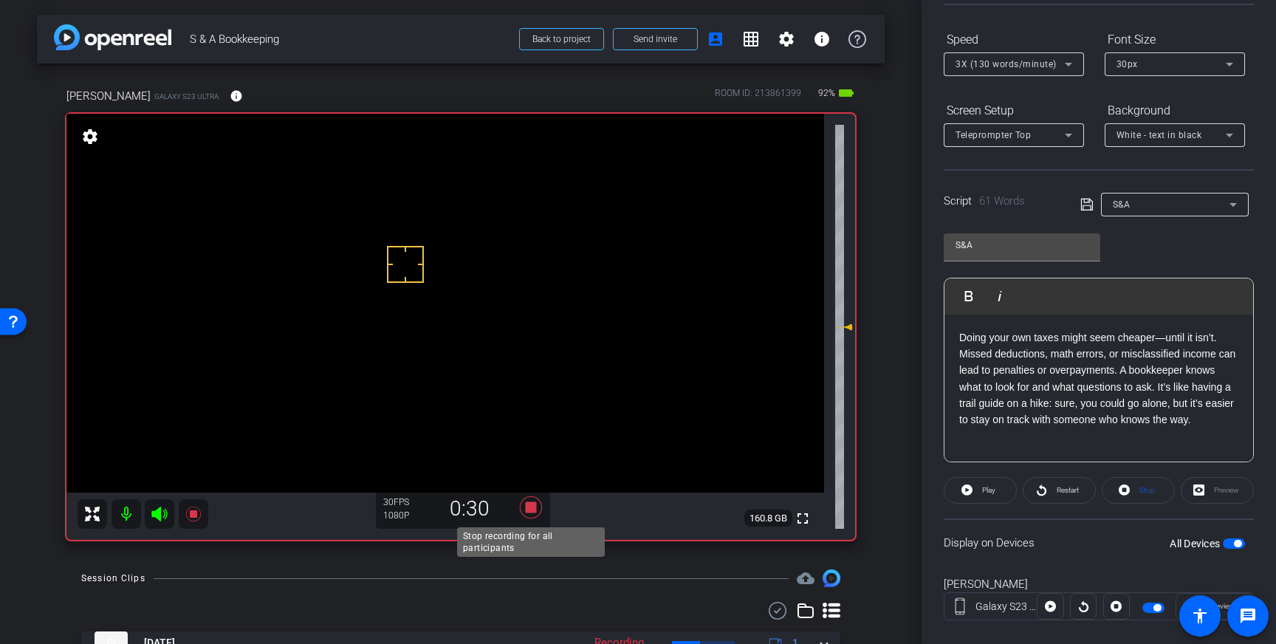
click at [534, 505] on icon at bounding box center [531, 507] width 22 height 22
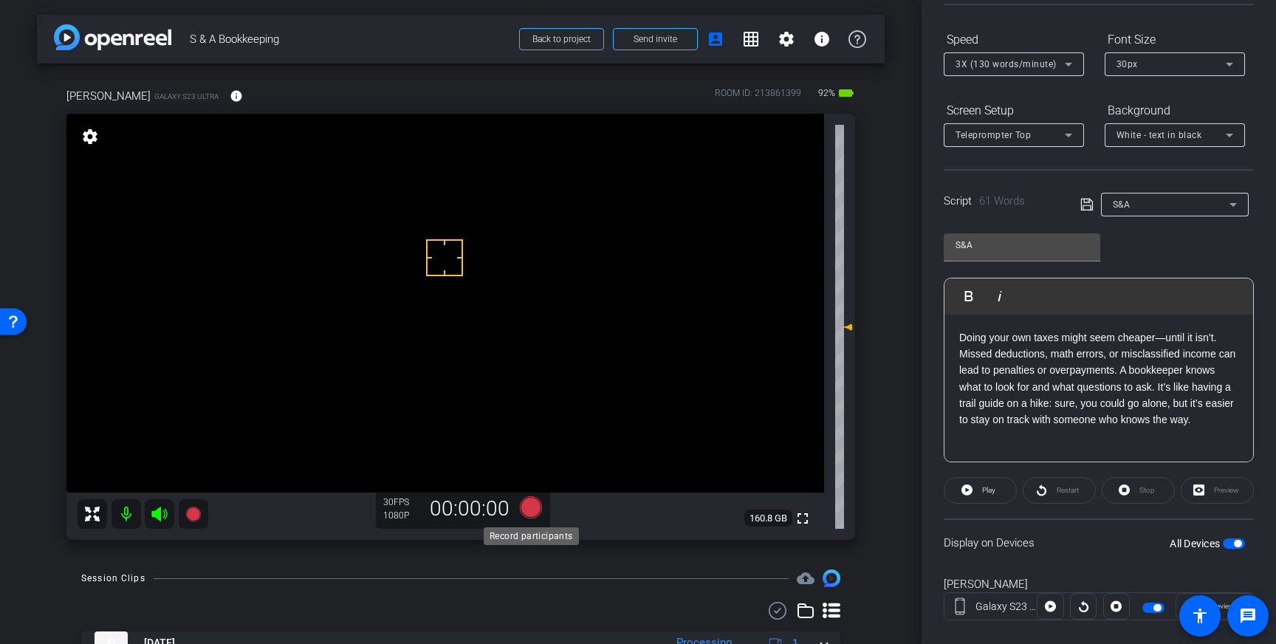
click at [527, 510] on icon at bounding box center [531, 507] width 22 height 22
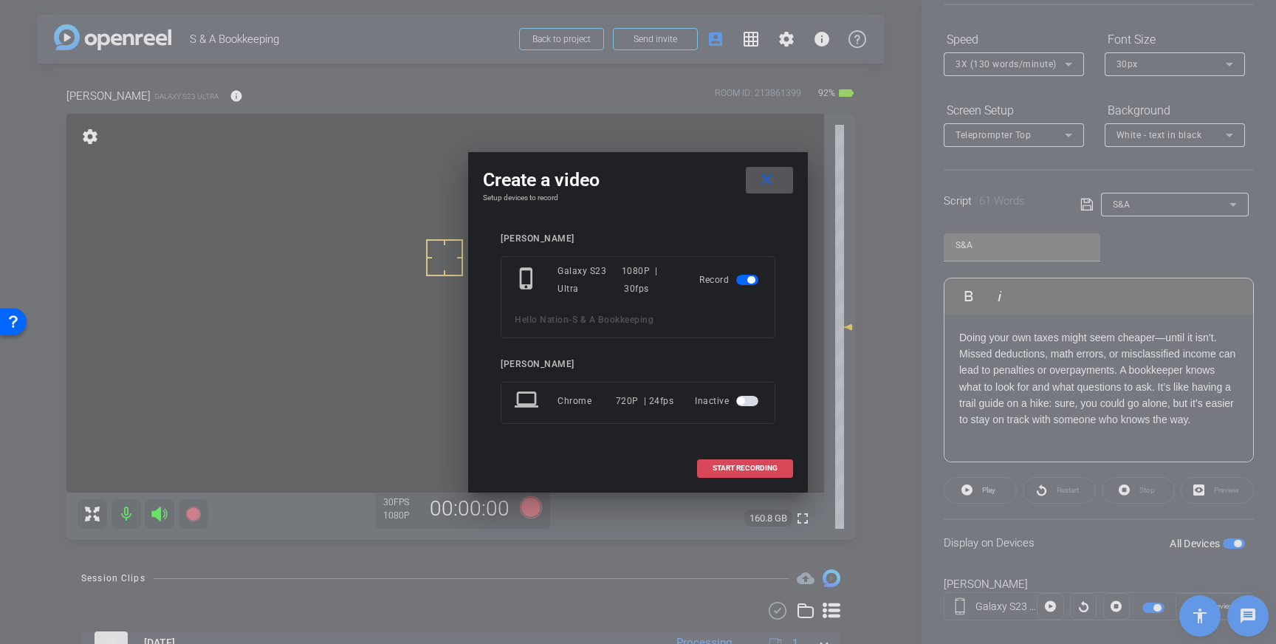
click at [747, 458] on span at bounding box center [745, 468] width 95 height 35
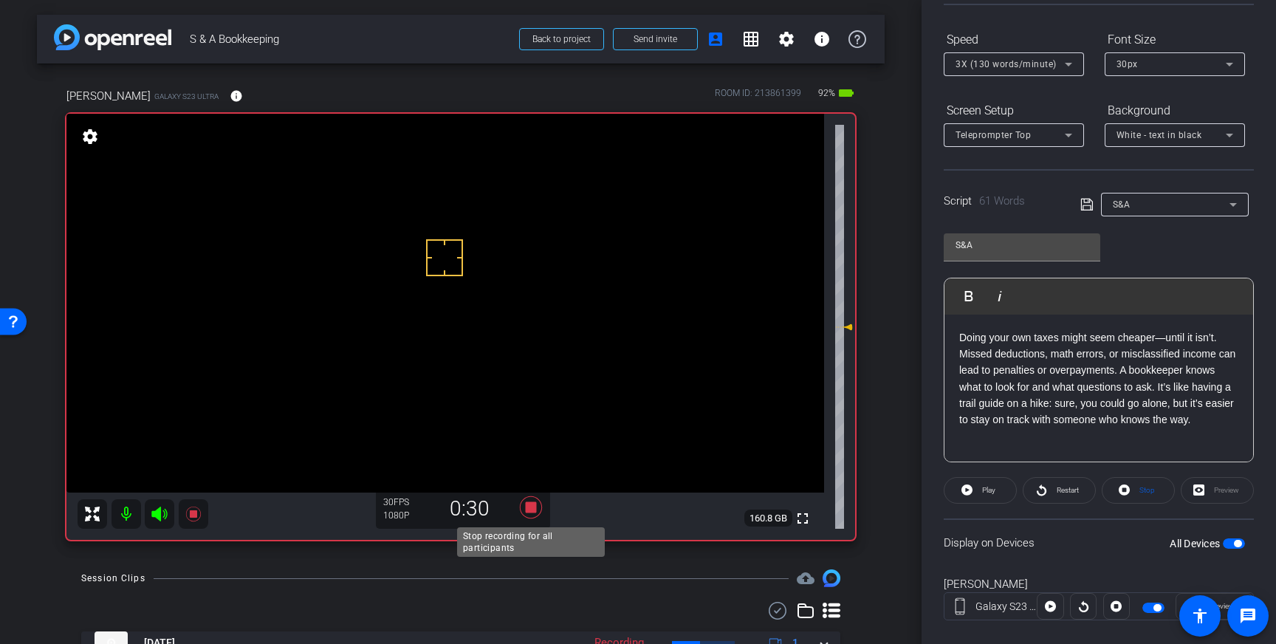
click at [527, 507] on icon at bounding box center [531, 507] width 22 height 22
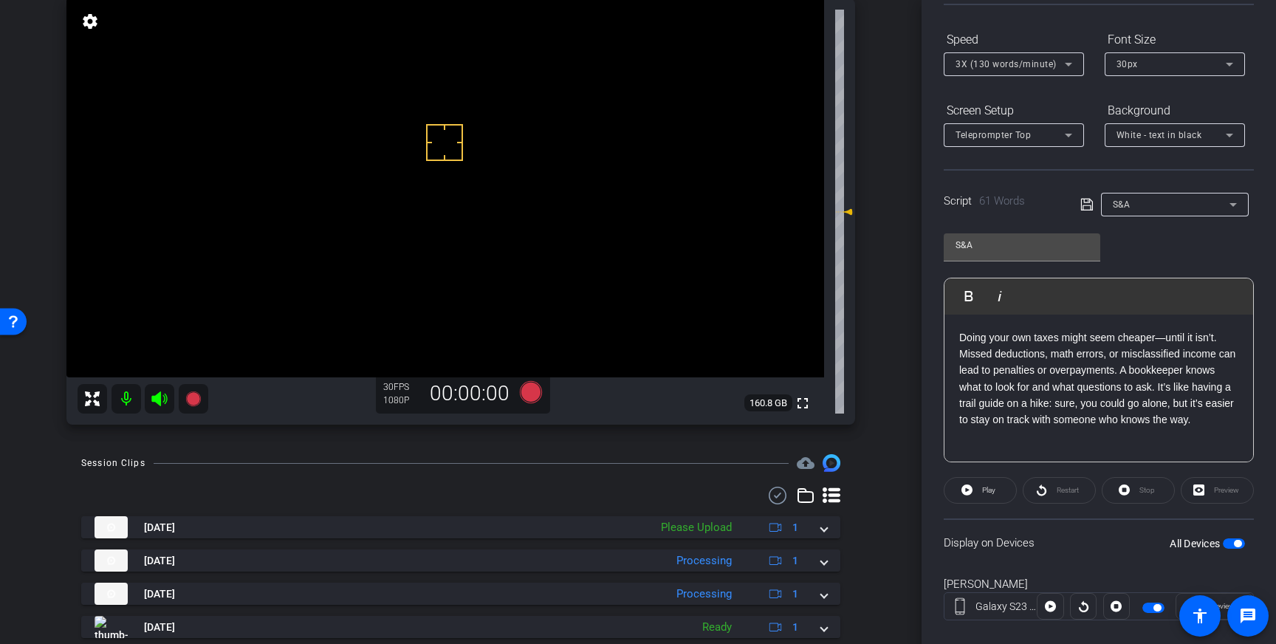
scroll to position [134, 0]
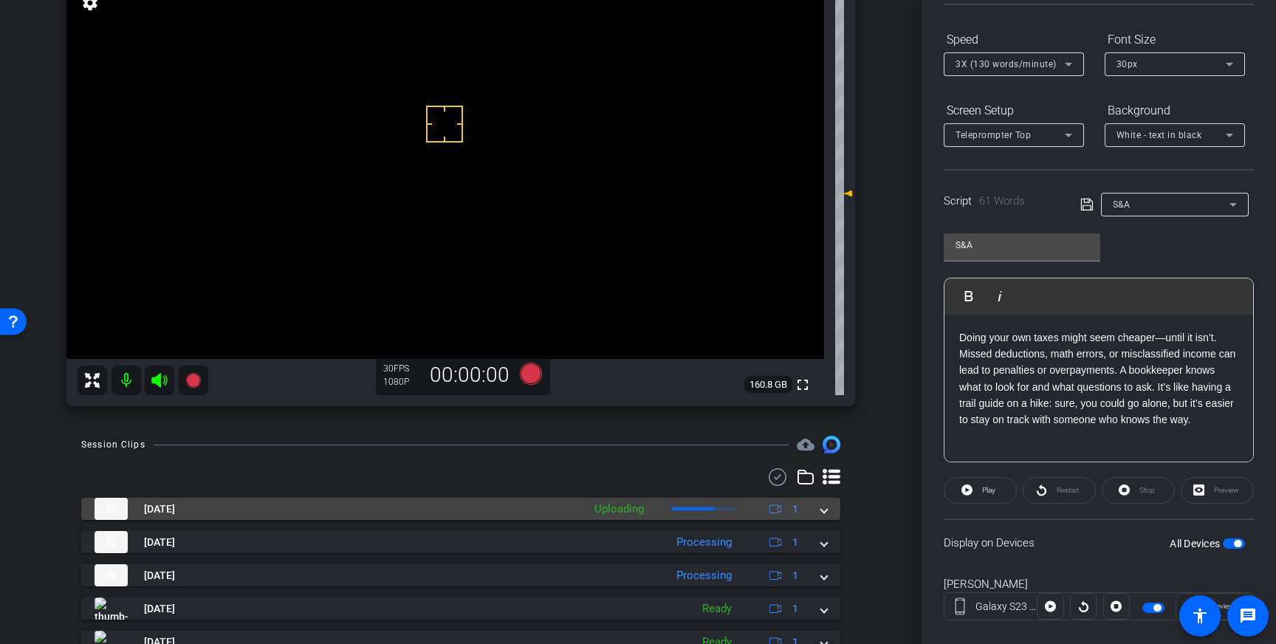
click at [830, 518] on mat-expansion-panel-header "Aug 26, 2025 Uploading 1" at bounding box center [460, 509] width 759 height 22
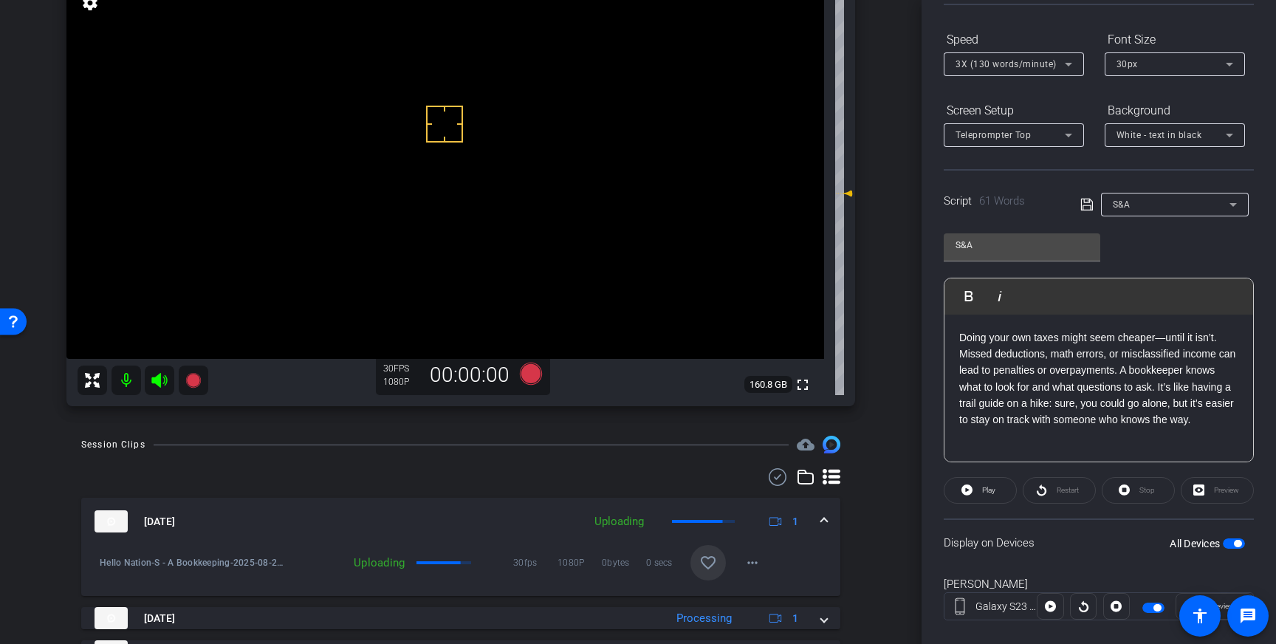
click at [703, 562] on mat-icon "favorite_border" at bounding box center [708, 563] width 18 height 18
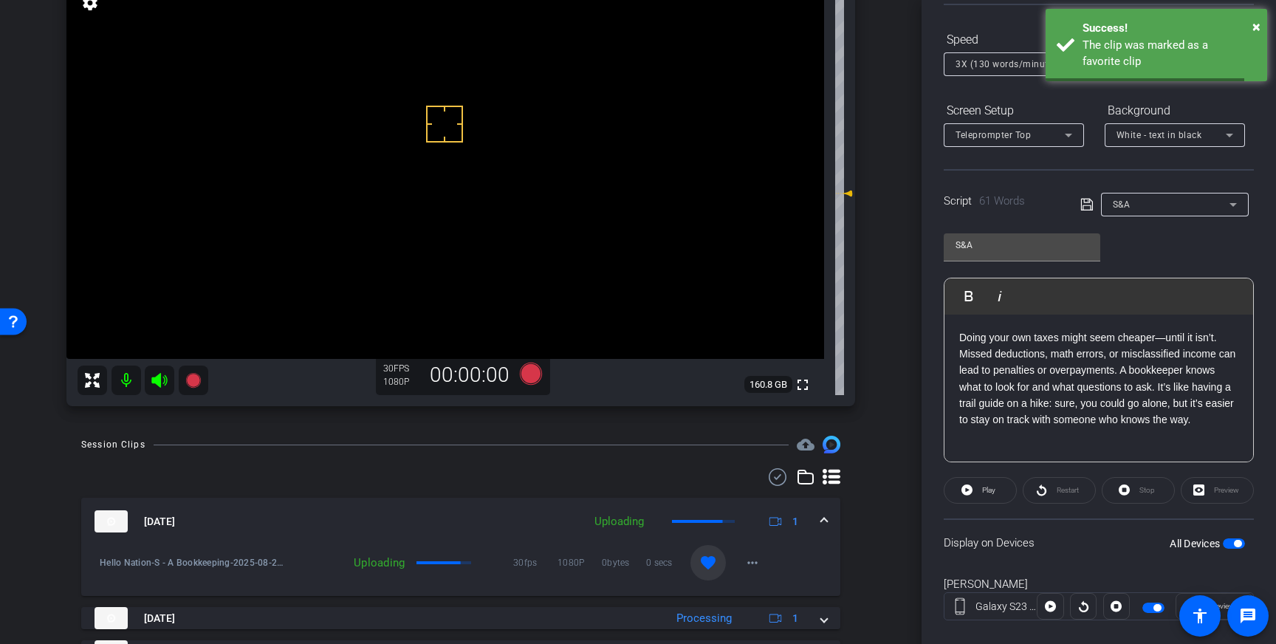
click at [826, 518] on span at bounding box center [824, 522] width 6 height 16
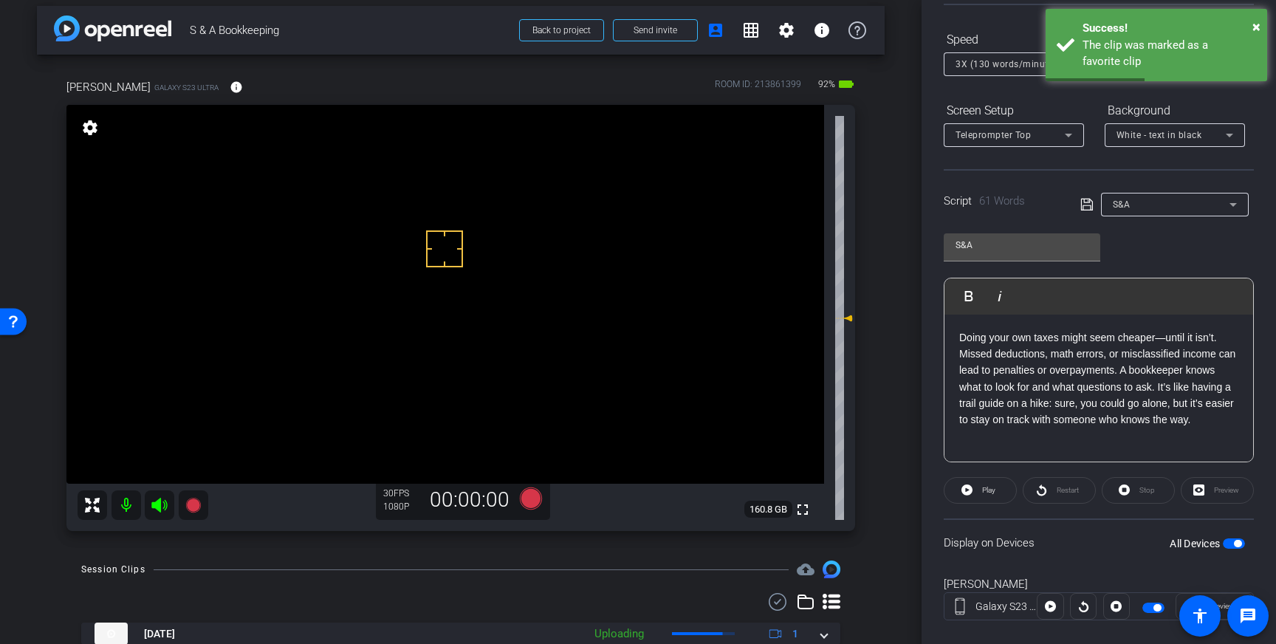
scroll to position [0, 0]
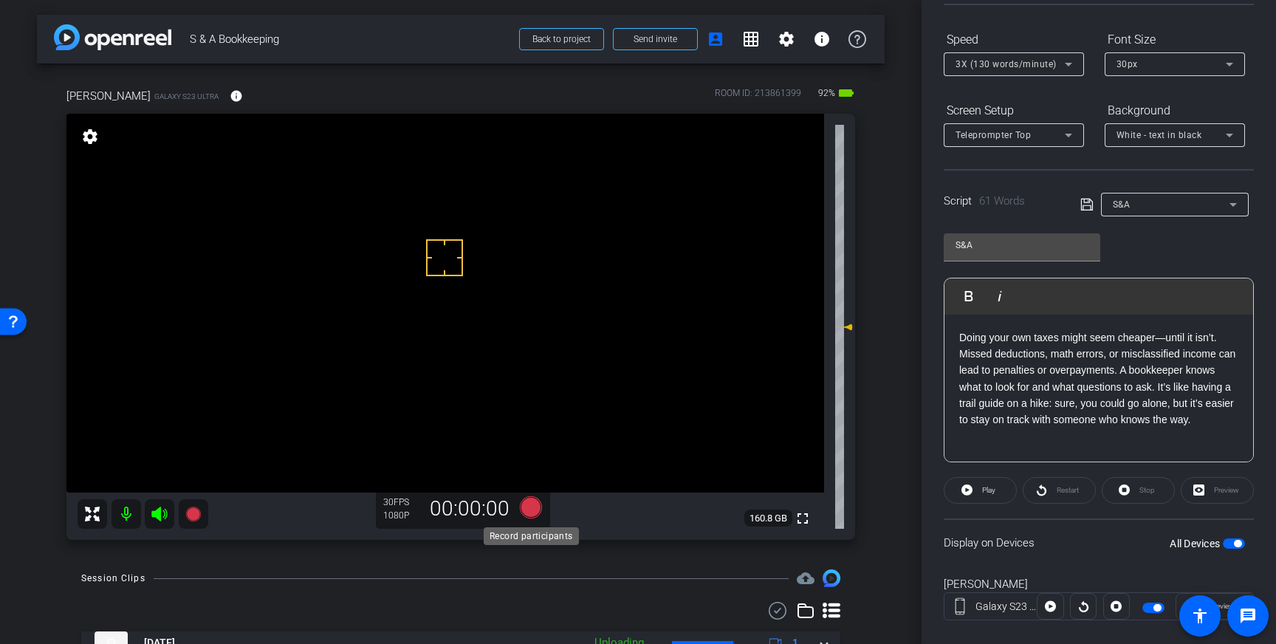
click at [529, 512] on icon at bounding box center [531, 507] width 22 height 22
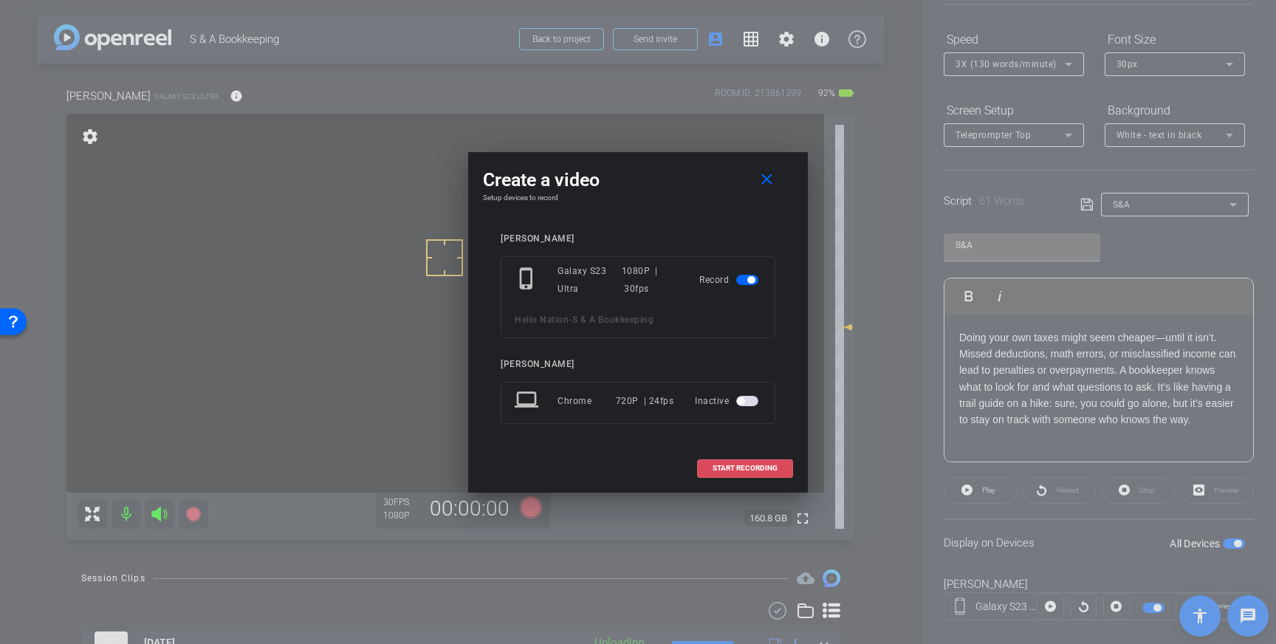
drag, startPoint x: 758, startPoint y: 473, endPoint x: 808, endPoint y: 417, distance: 75.3
click at [758, 473] on span at bounding box center [745, 468] width 95 height 35
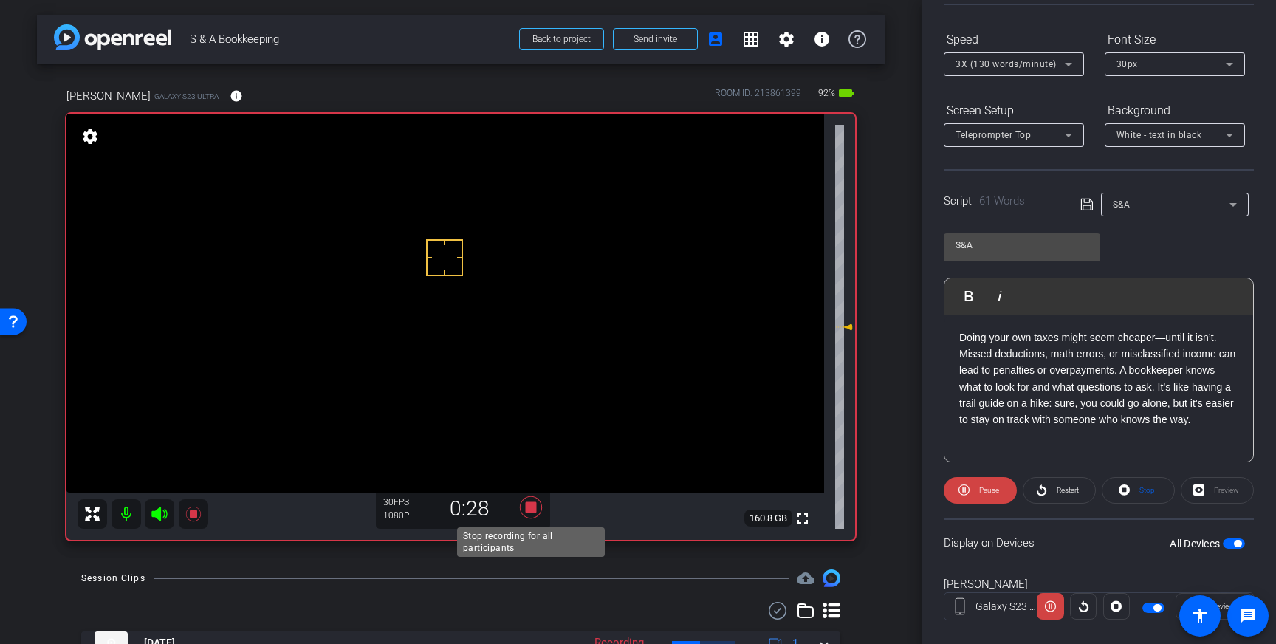
click at [528, 513] on icon at bounding box center [530, 507] width 35 height 27
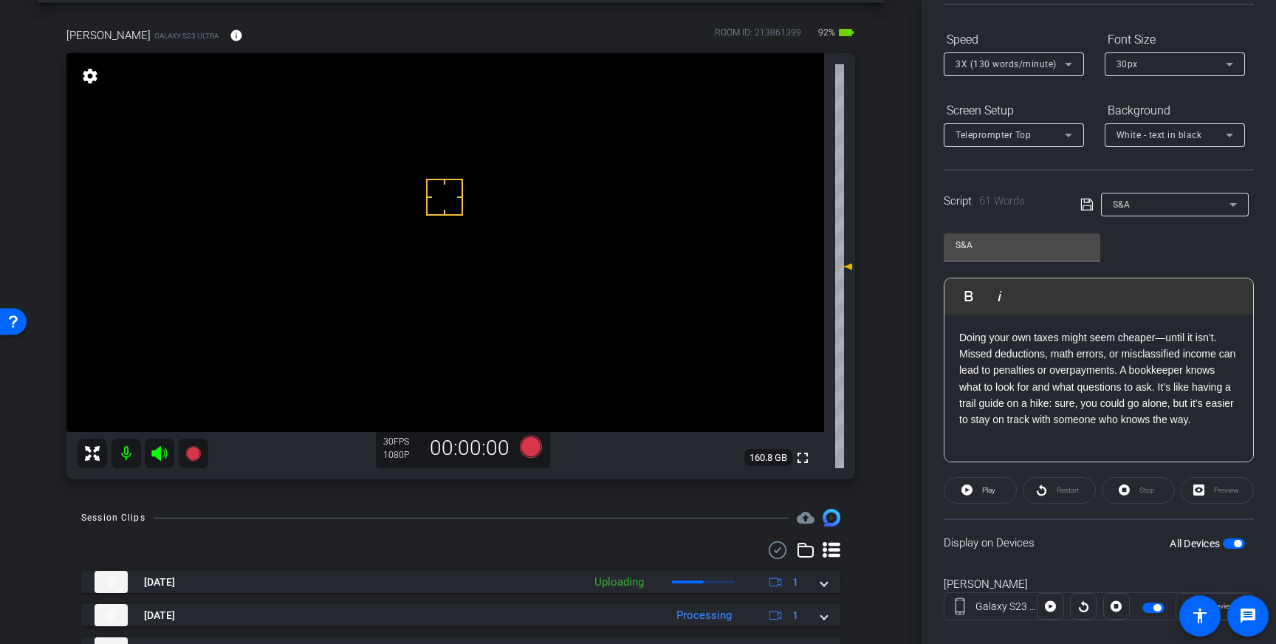
scroll to position [99, 0]
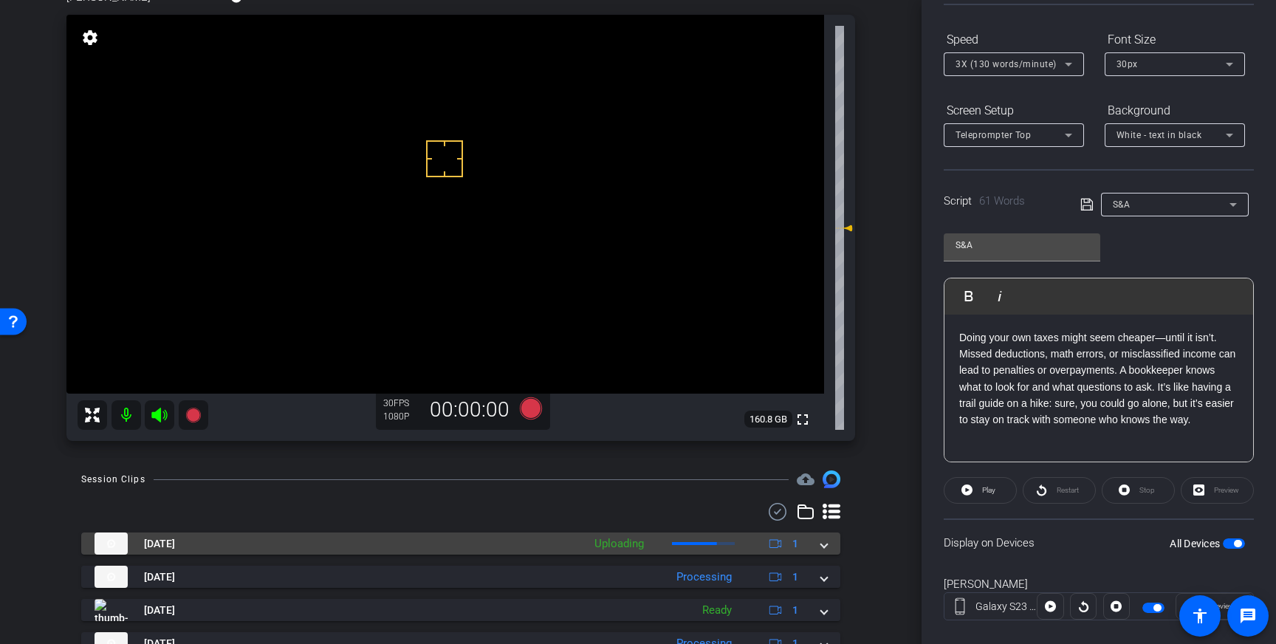
click at [821, 547] on div "Aug 26, 2025 Uploading 1" at bounding box center [458, 544] width 727 height 22
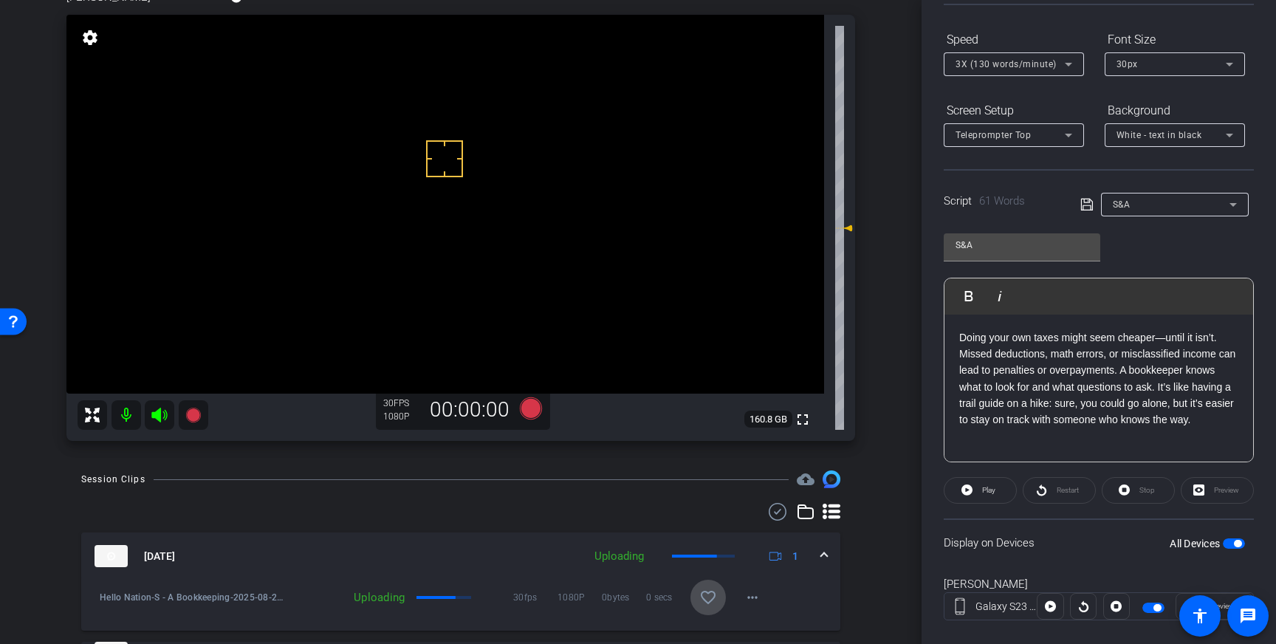
click at [713, 598] on mat-icon "favorite_border" at bounding box center [708, 598] width 18 height 18
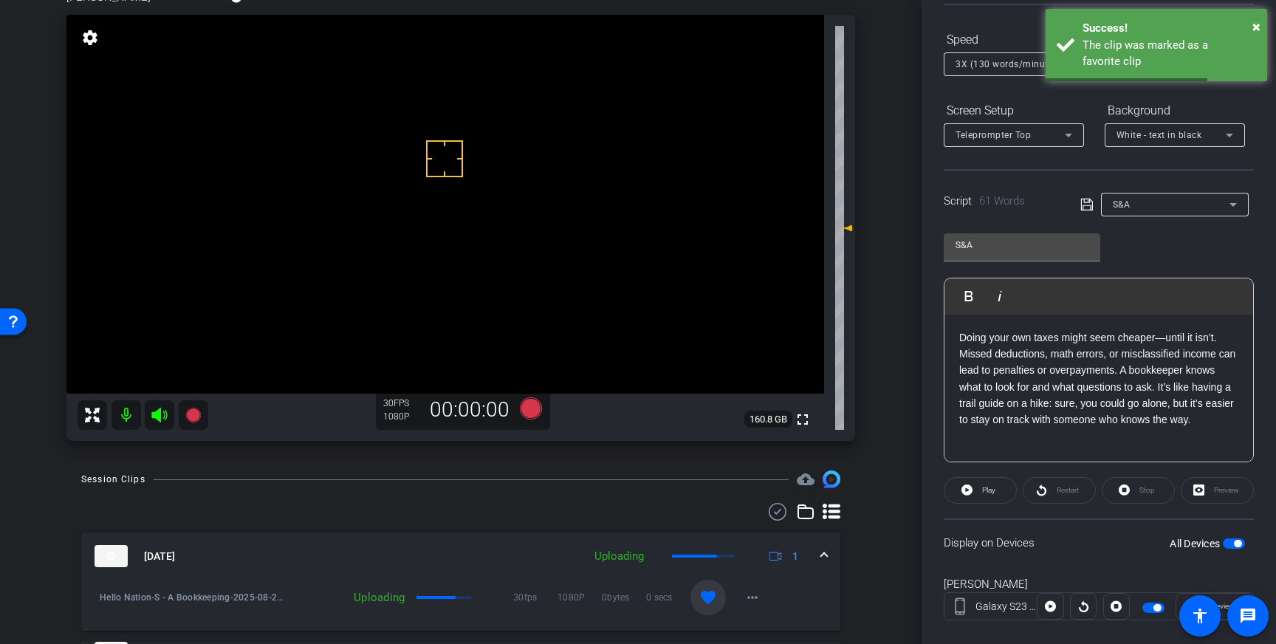
click at [1228, 544] on span "button" at bounding box center [1234, 543] width 22 height 10
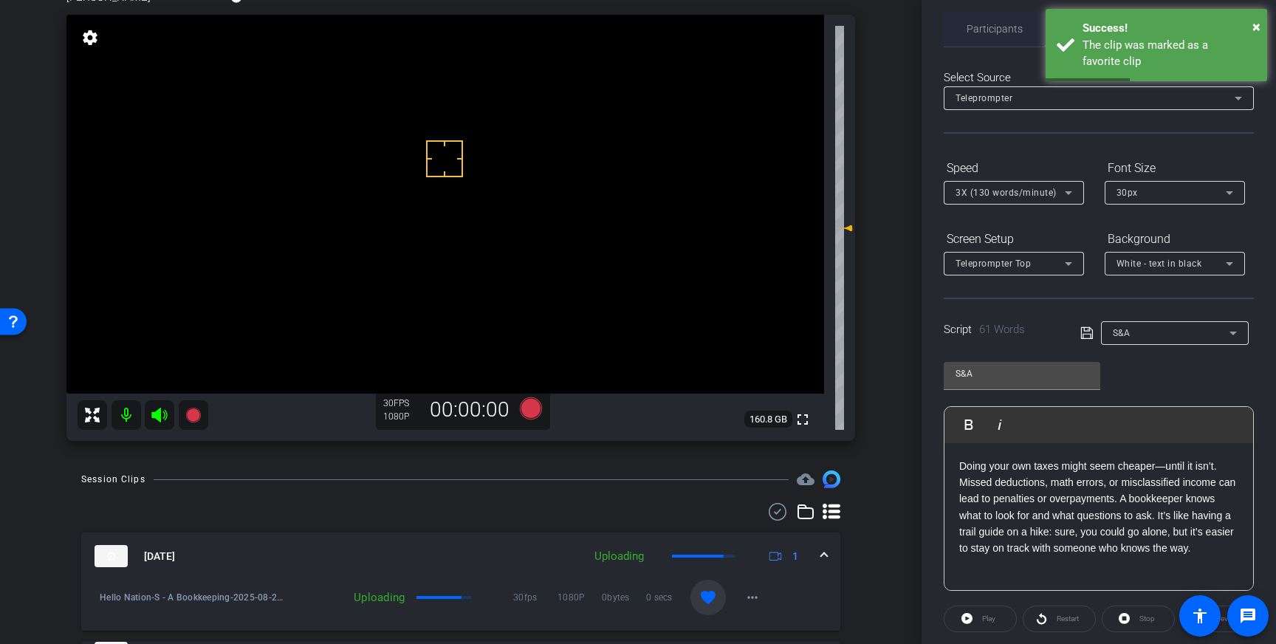
scroll to position [17, 0]
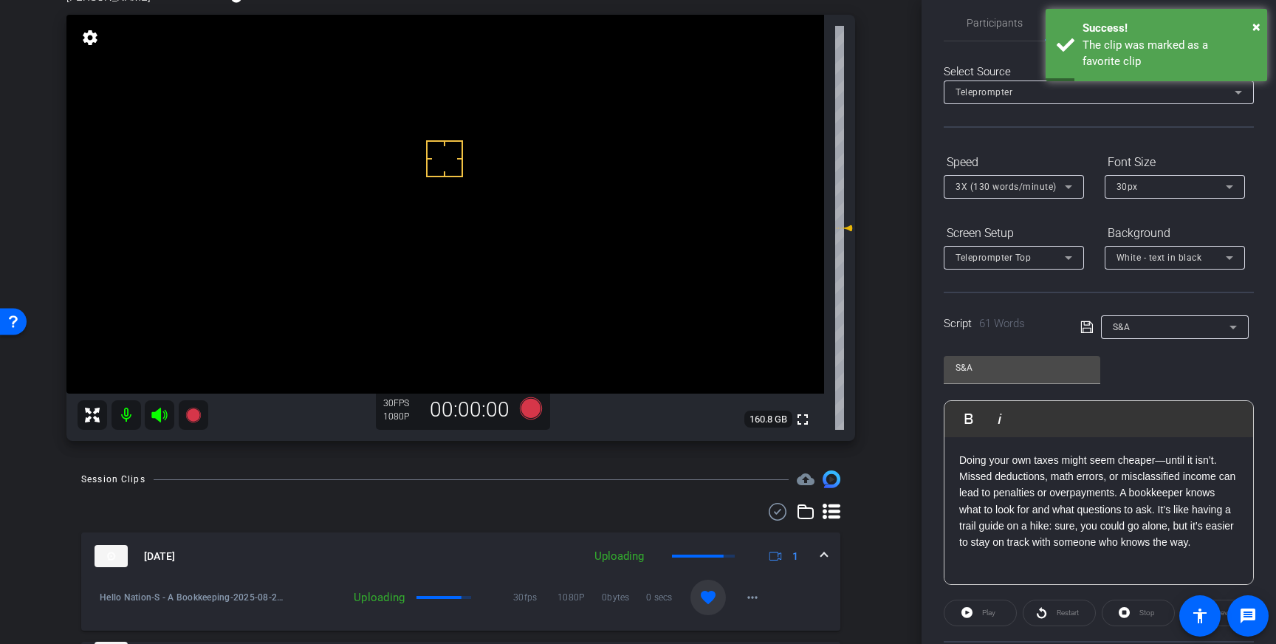
drag, startPoint x: 989, startPoint y: 29, endPoint x: 1006, endPoint y: 52, distance: 28.5
click at [989, 29] on span "Participants" at bounding box center [995, 22] width 56 height 35
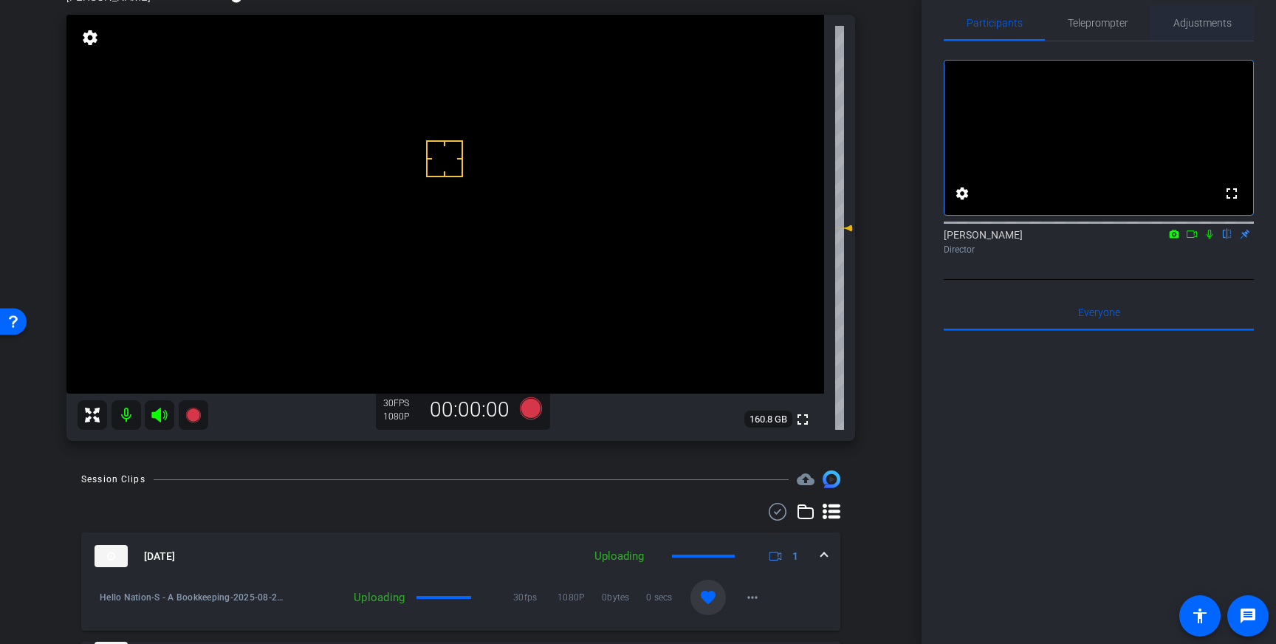
click at [1188, 28] on span "Adjustments" at bounding box center [1203, 23] width 58 height 10
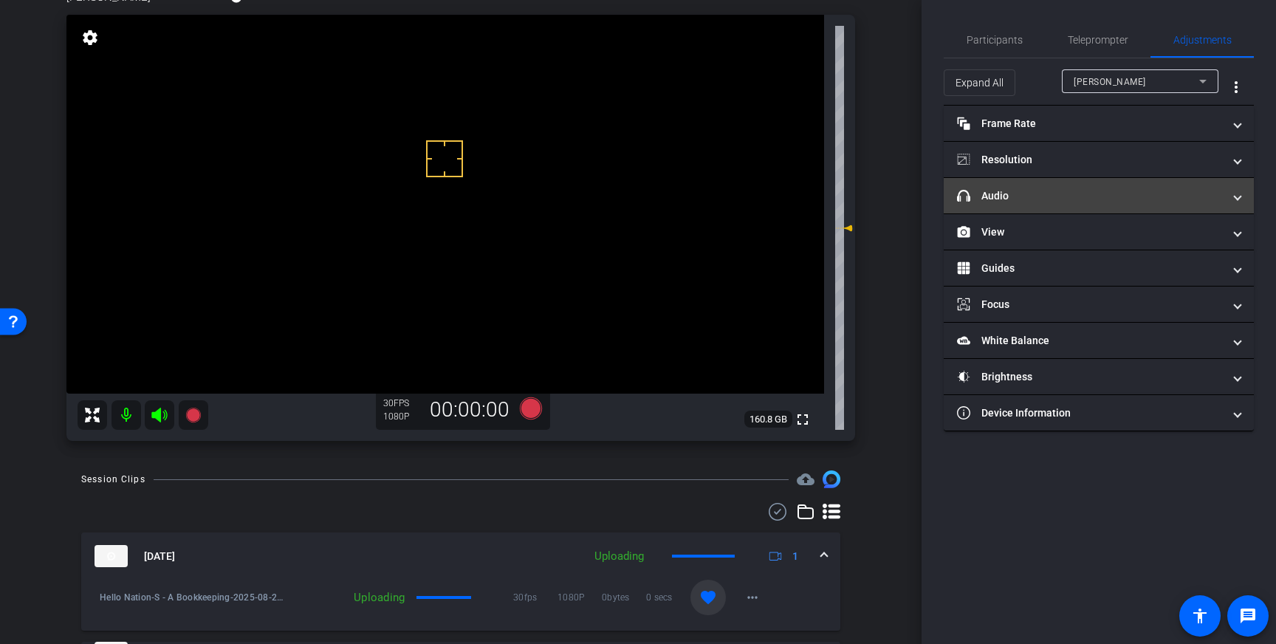
click at [1133, 198] on mat-panel-title "headphone icon Audio" at bounding box center [1090, 196] width 266 height 16
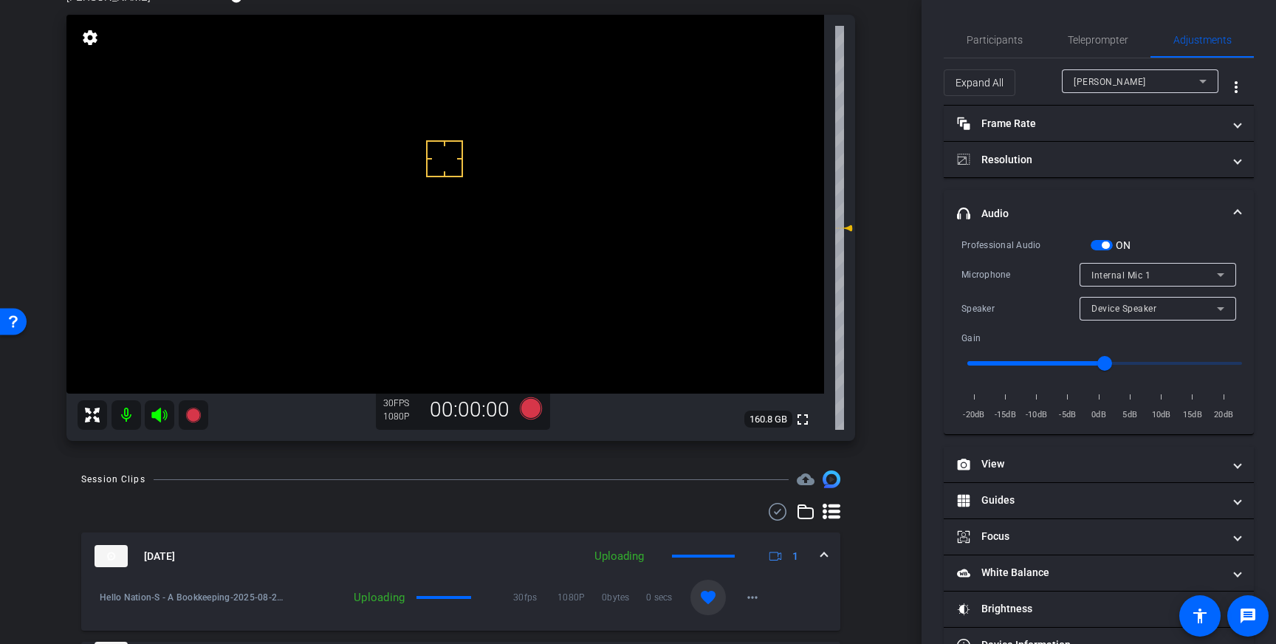
click at [1102, 244] on span "button" at bounding box center [1105, 245] width 7 height 7
click at [1241, 208] on mat-expansion-panel-header "headphone icon Audio" at bounding box center [1099, 213] width 310 height 47
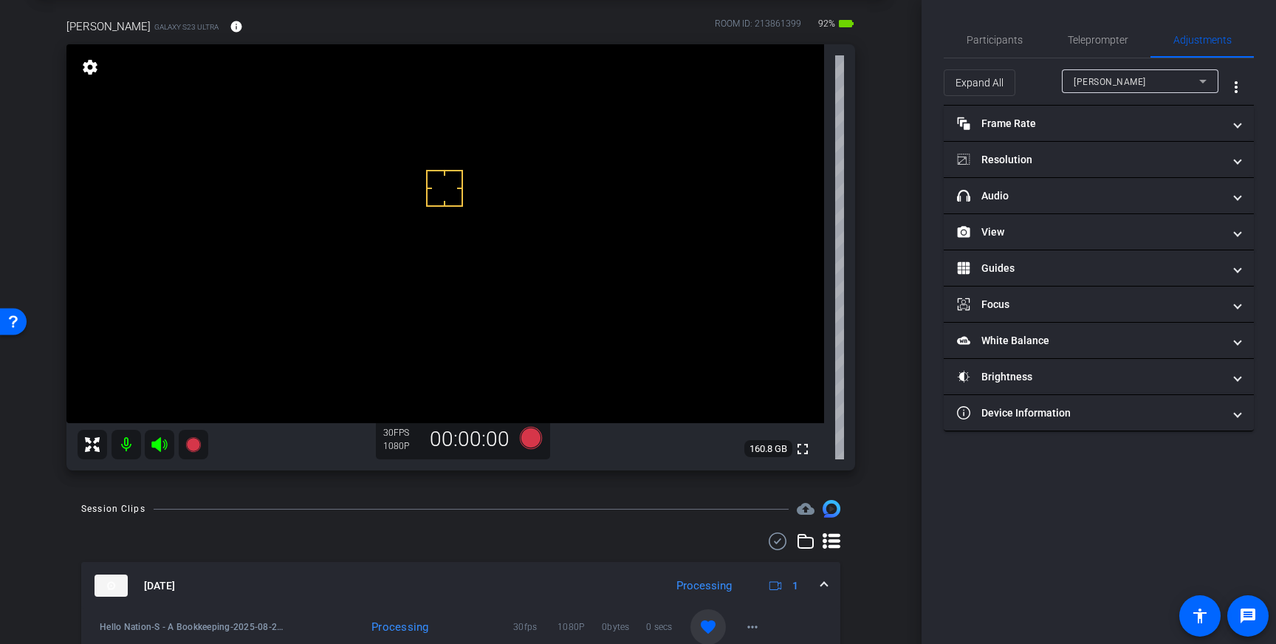
scroll to position [69, 0]
